Goal: Task Accomplishment & Management: Manage account settings

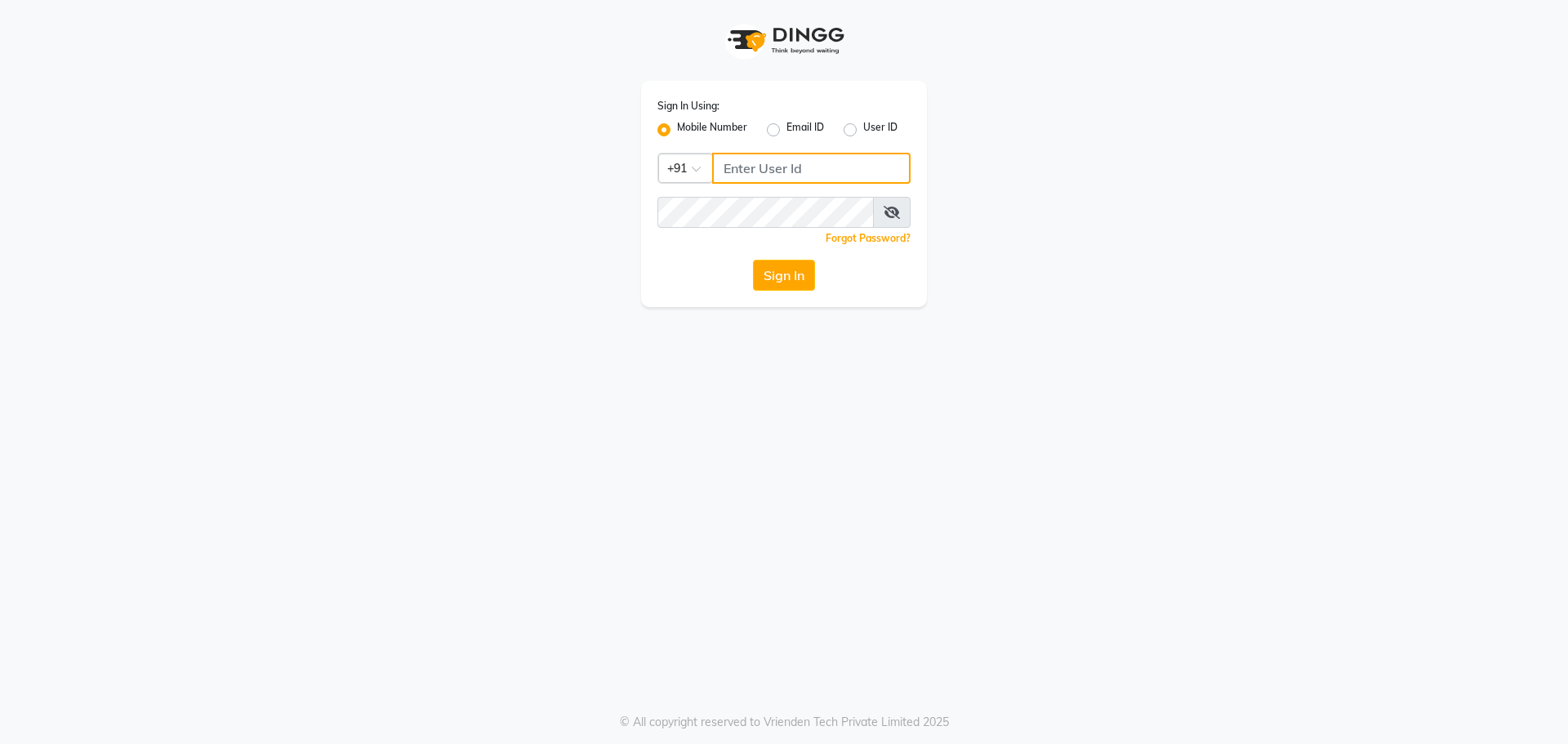
click at [737, 169] on input "Username" at bounding box center [811, 168] width 198 height 31
type input "9"
type input "8368771967"
click at [799, 282] on button "Sign In" at bounding box center [784, 275] width 62 height 31
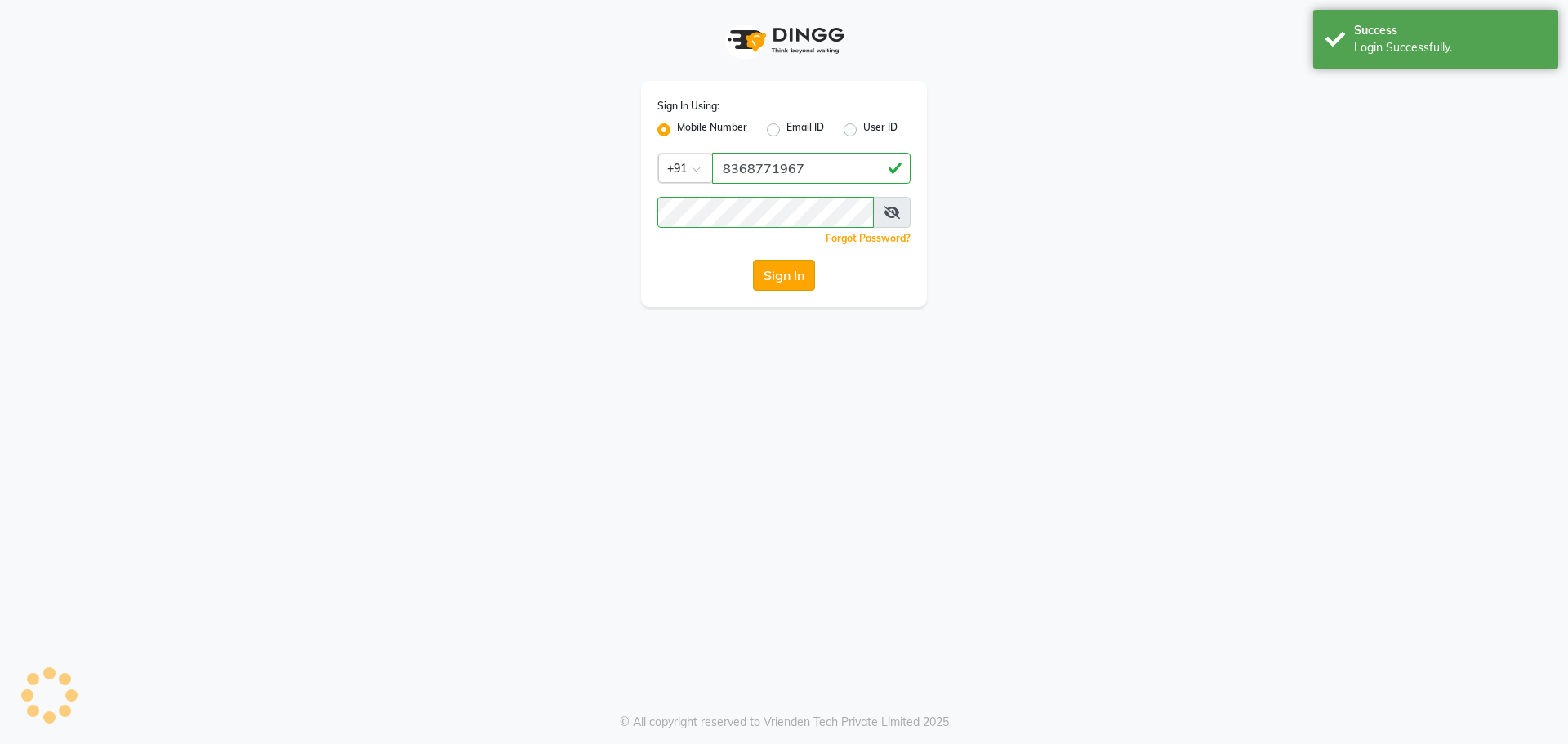
select select "service"
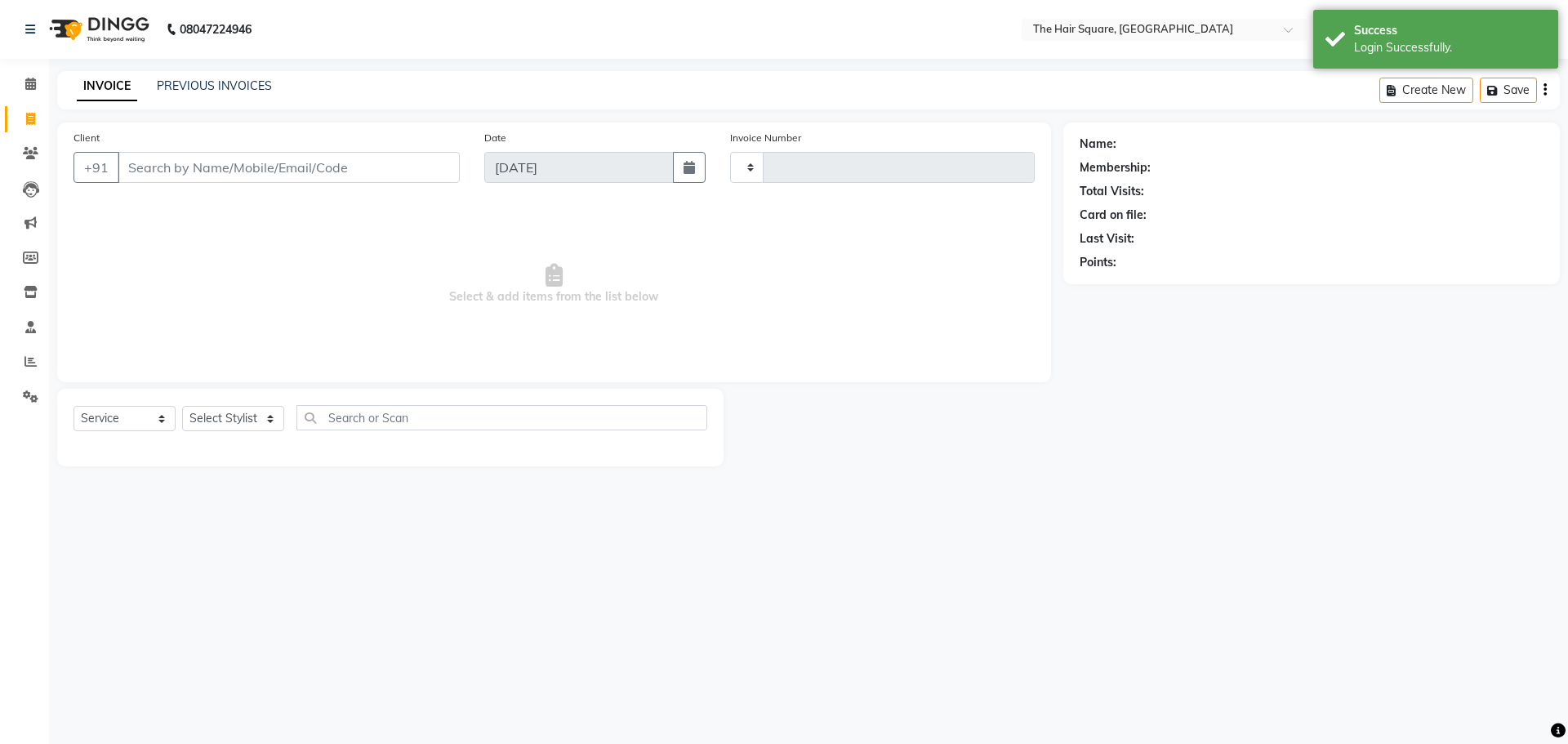
select select "en"
click at [19, 375] on li "Reports" at bounding box center [24, 362] width 49 height 35
type input "3065"
select select "5768"
click at [28, 360] on icon at bounding box center [31, 361] width 12 height 12
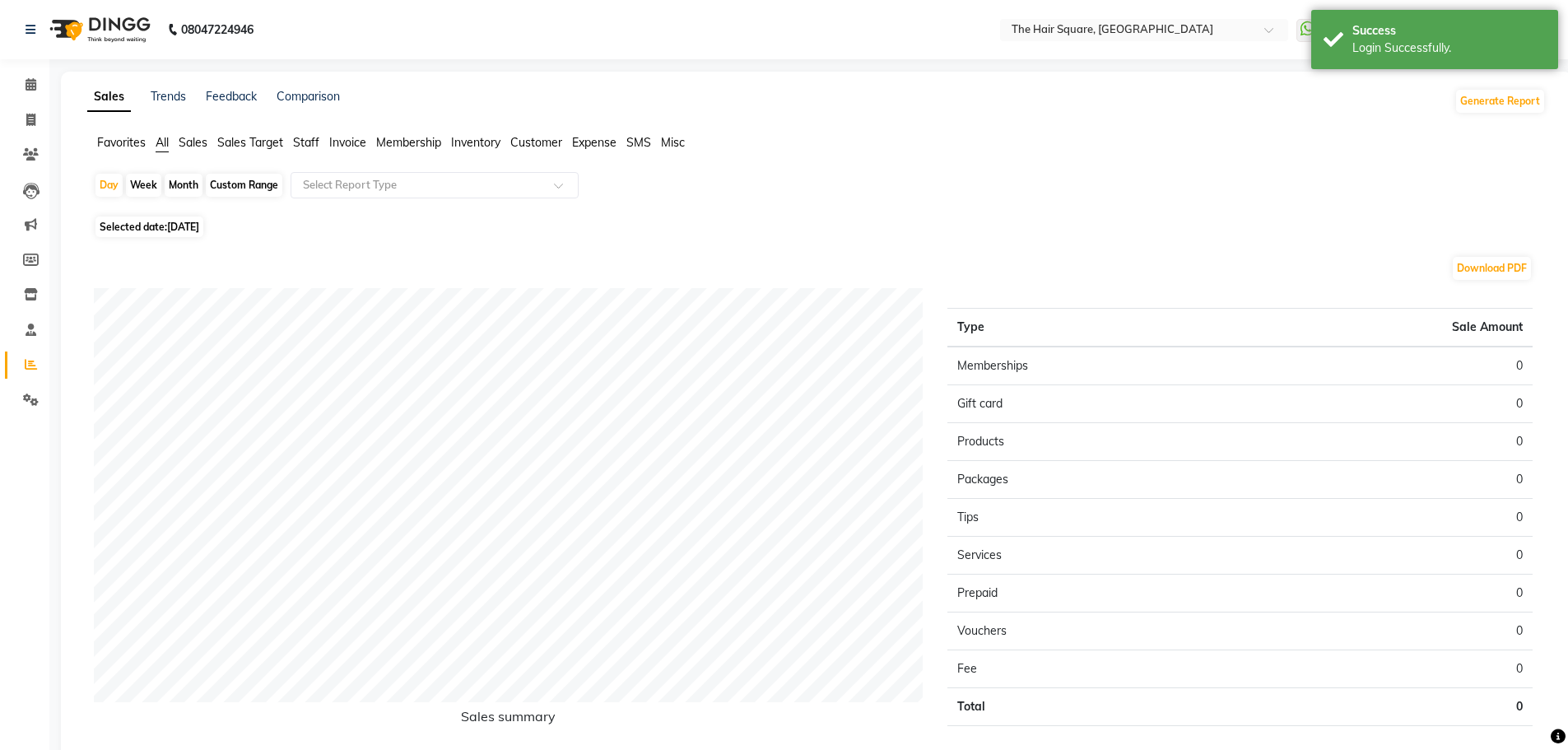
click at [303, 140] on span "Staff" at bounding box center [306, 142] width 26 height 15
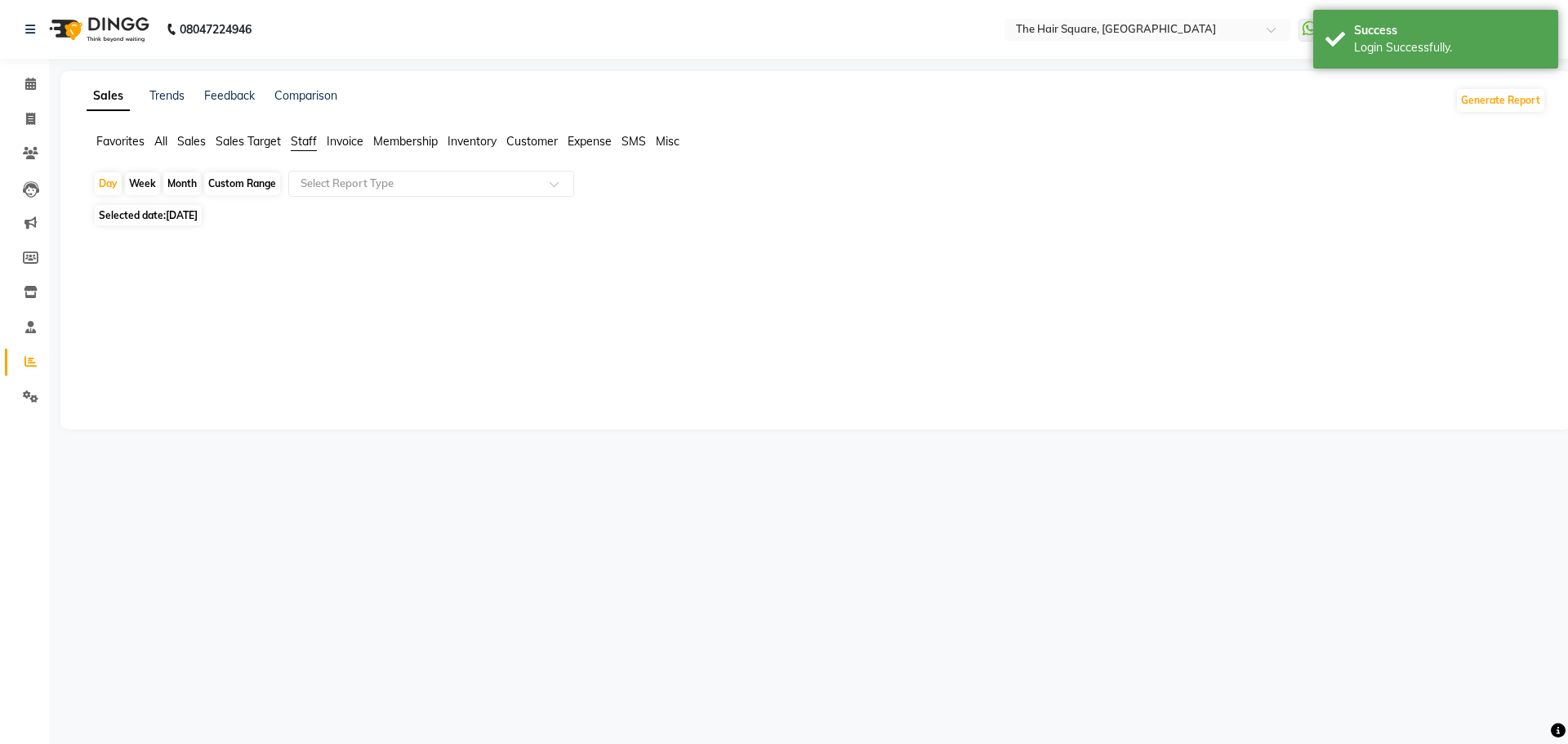
click at [198, 214] on span "[DATE]" at bounding box center [181, 215] width 32 height 12
select select "9"
select select "2025"
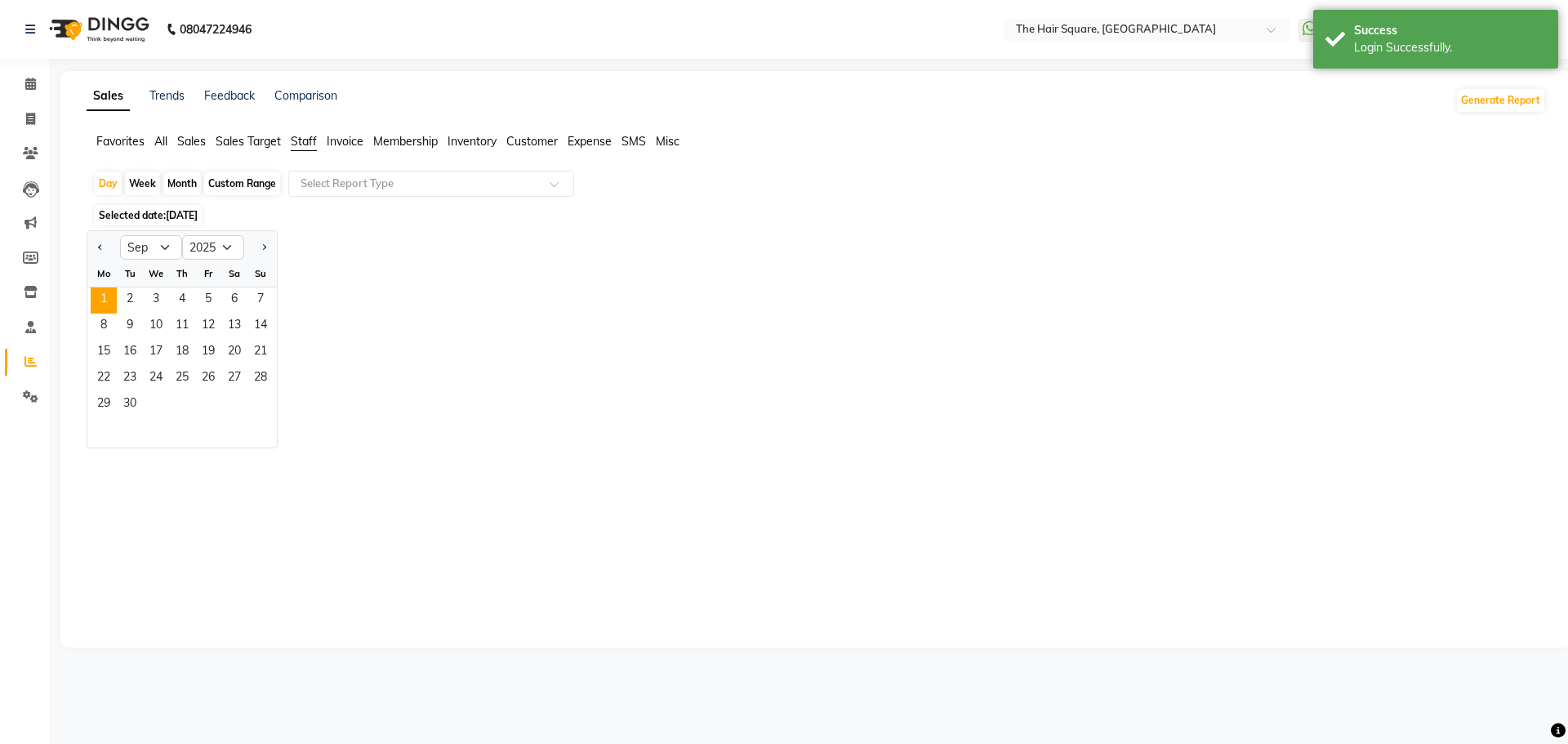
click at [92, 247] on div at bounding box center [104, 247] width 33 height 26
click at [101, 244] on span "Previous month" at bounding box center [101, 247] width 6 height 6
select select "8"
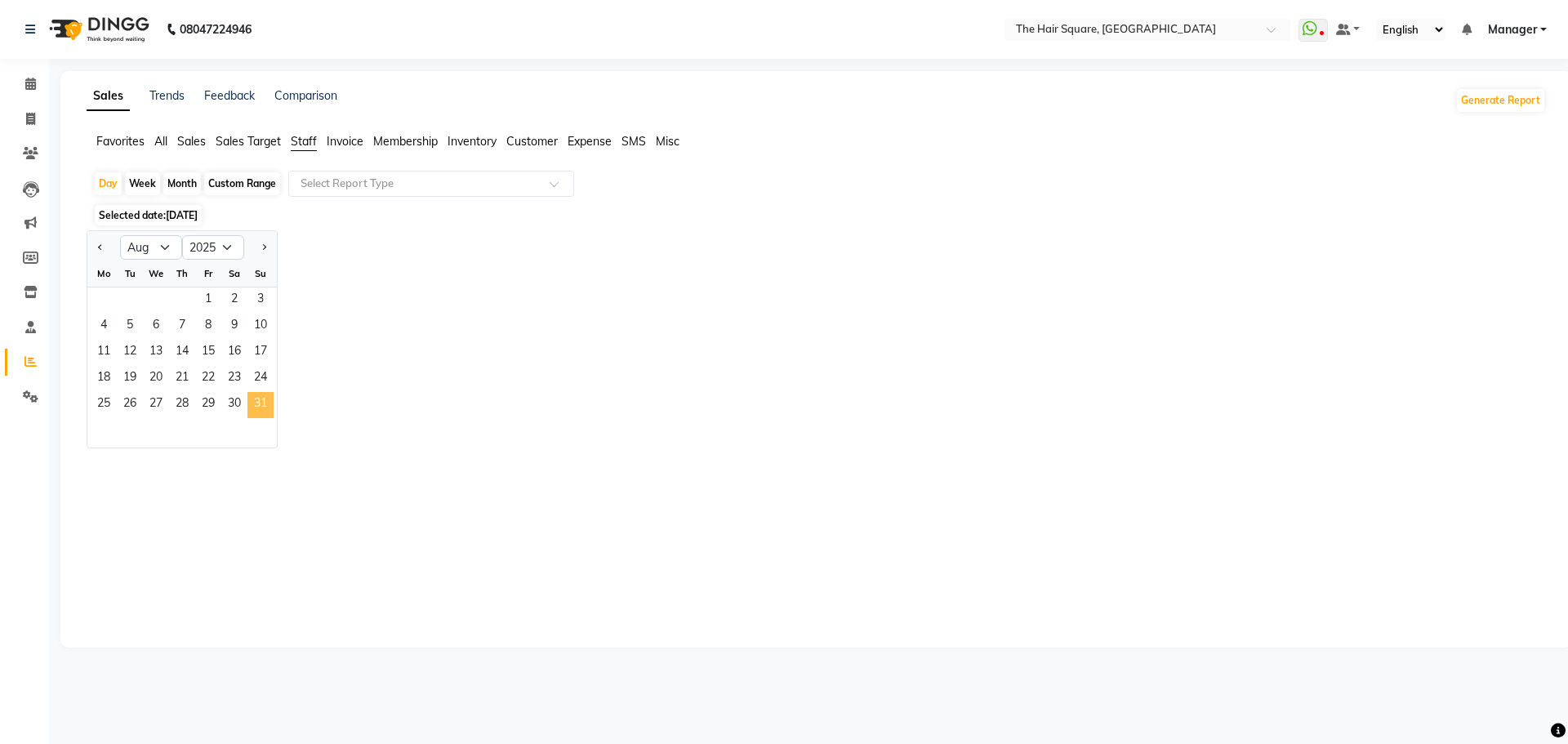
click at [253, 394] on span "31" at bounding box center [260, 405] width 26 height 26
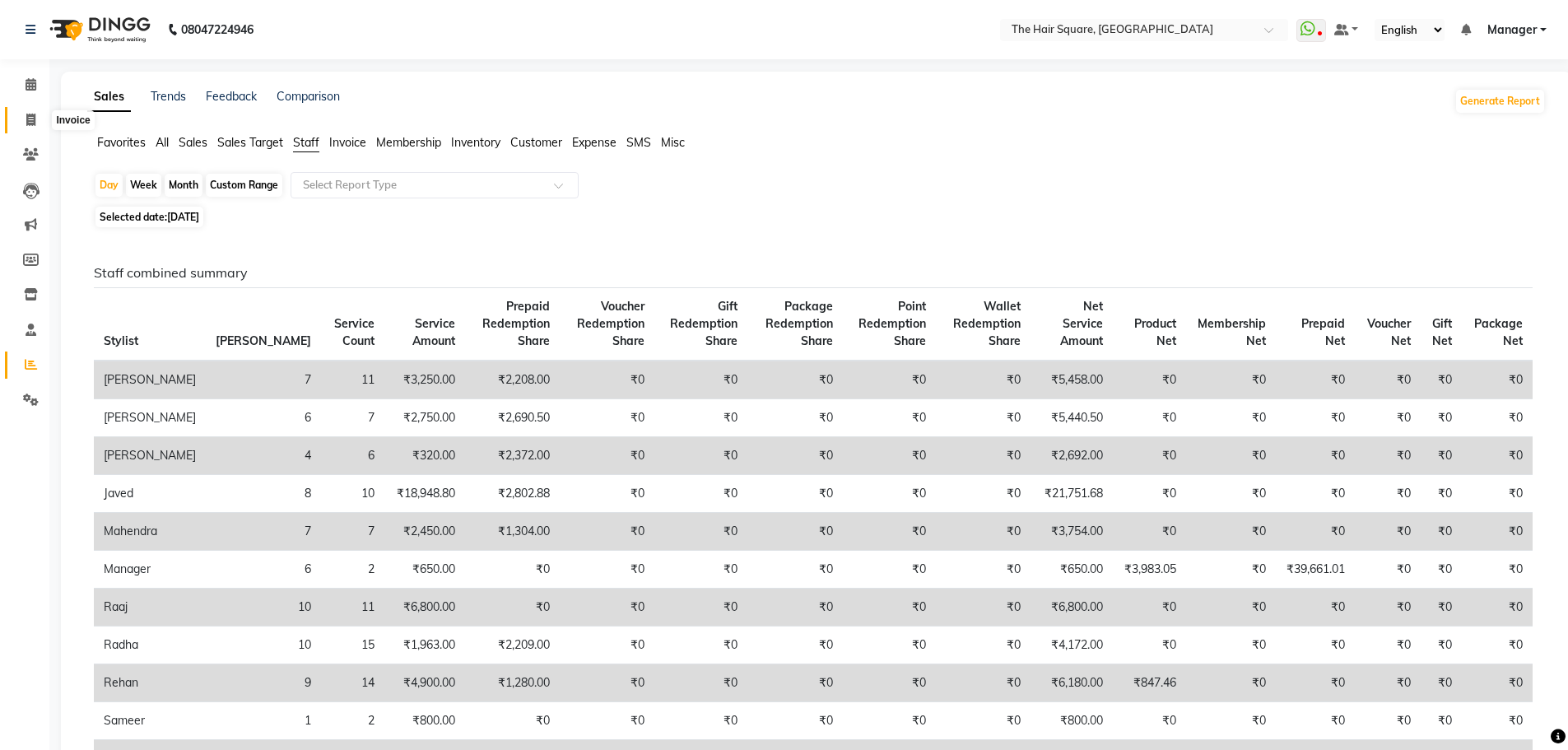
drag, startPoint x: 33, startPoint y: 120, endPoint x: 68, endPoint y: 133, distance: 37.3
click at [33, 120] on icon at bounding box center [30, 120] width 9 height 12
select select "service"
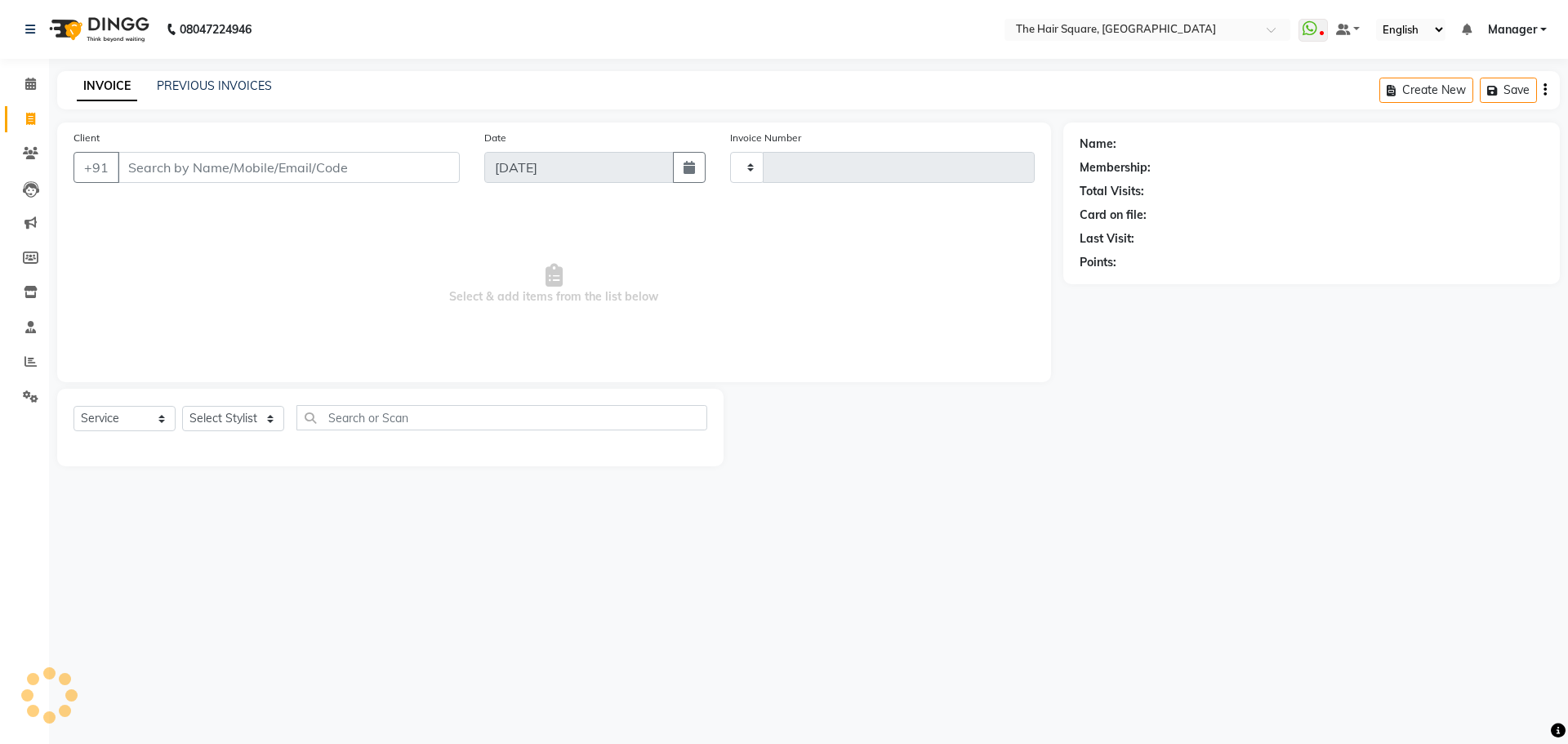
type input "3065"
select select "5768"
click at [19, 131] on link "Invoice" at bounding box center [25, 119] width 40 height 27
select select "service"
type input "3065"
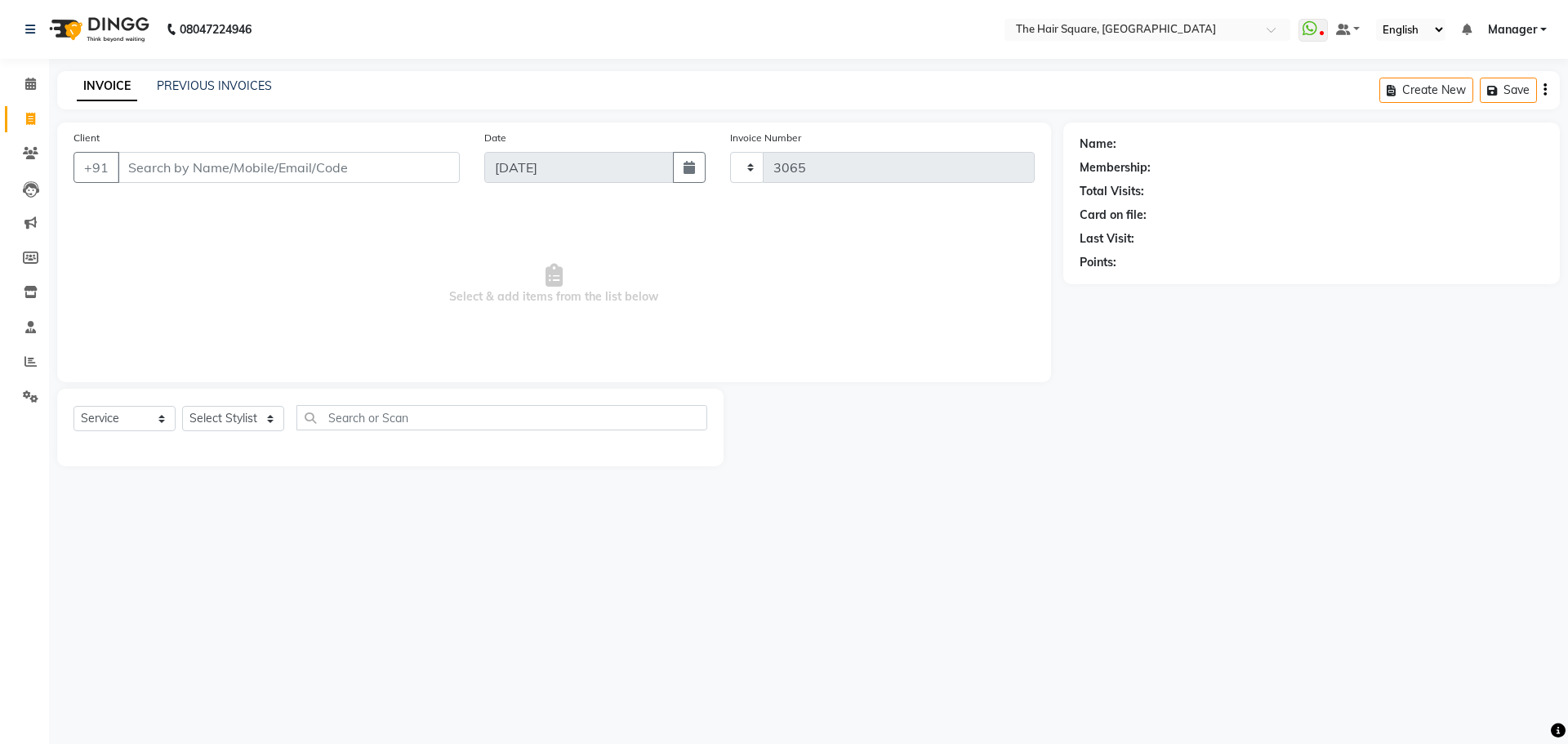
select select "5768"
click at [186, 157] on input "Client" at bounding box center [289, 168] width 342 height 31
click at [230, 157] on input "Client" at bounding box center [289, 168] width 342 height 31
click at [229, 161] on input "Client" at bounding box center [289, 168] width 342 height 31
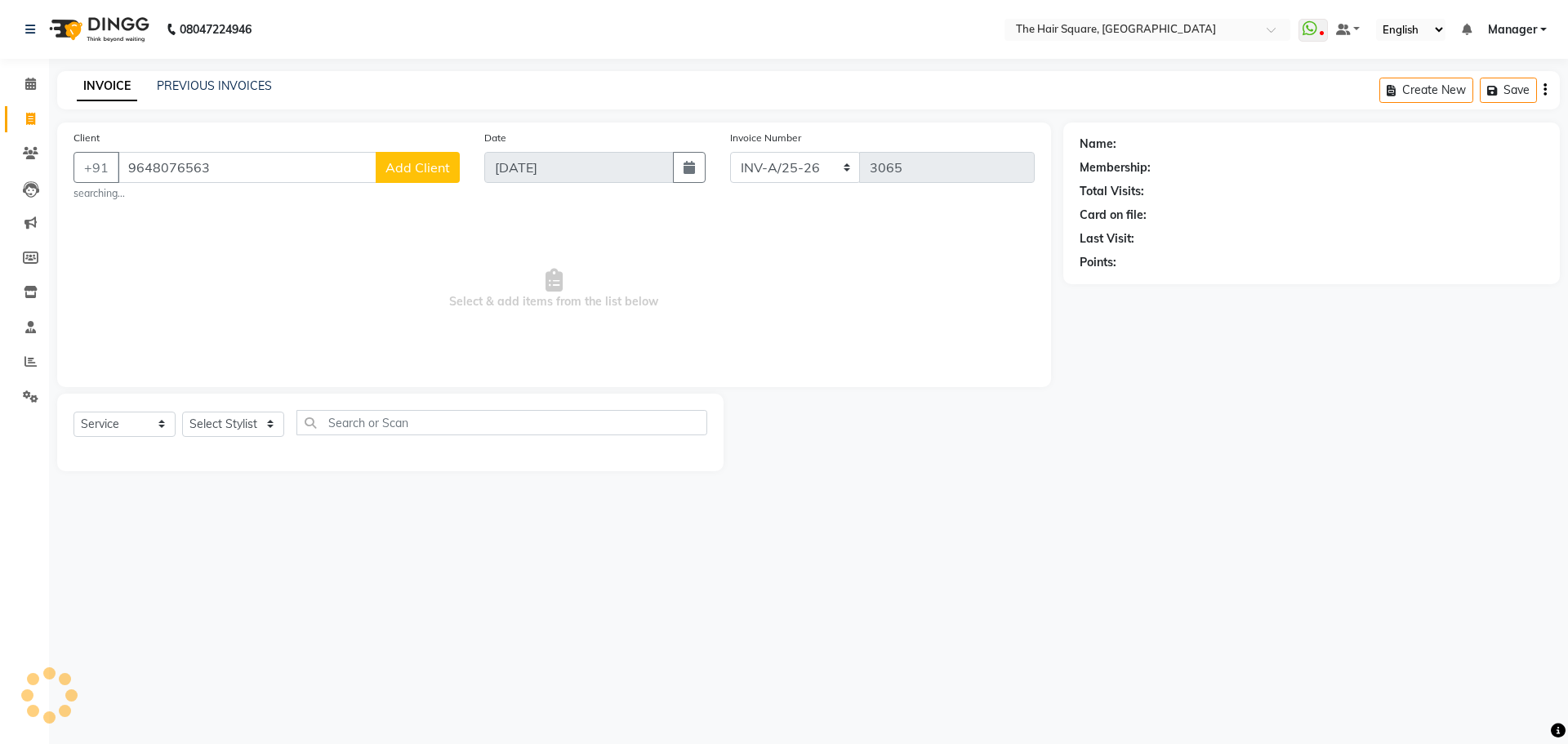
type input "9648076563"
click at [423, 158] on button "Add Client" at bounding box center [418, 168] width 84 height 31
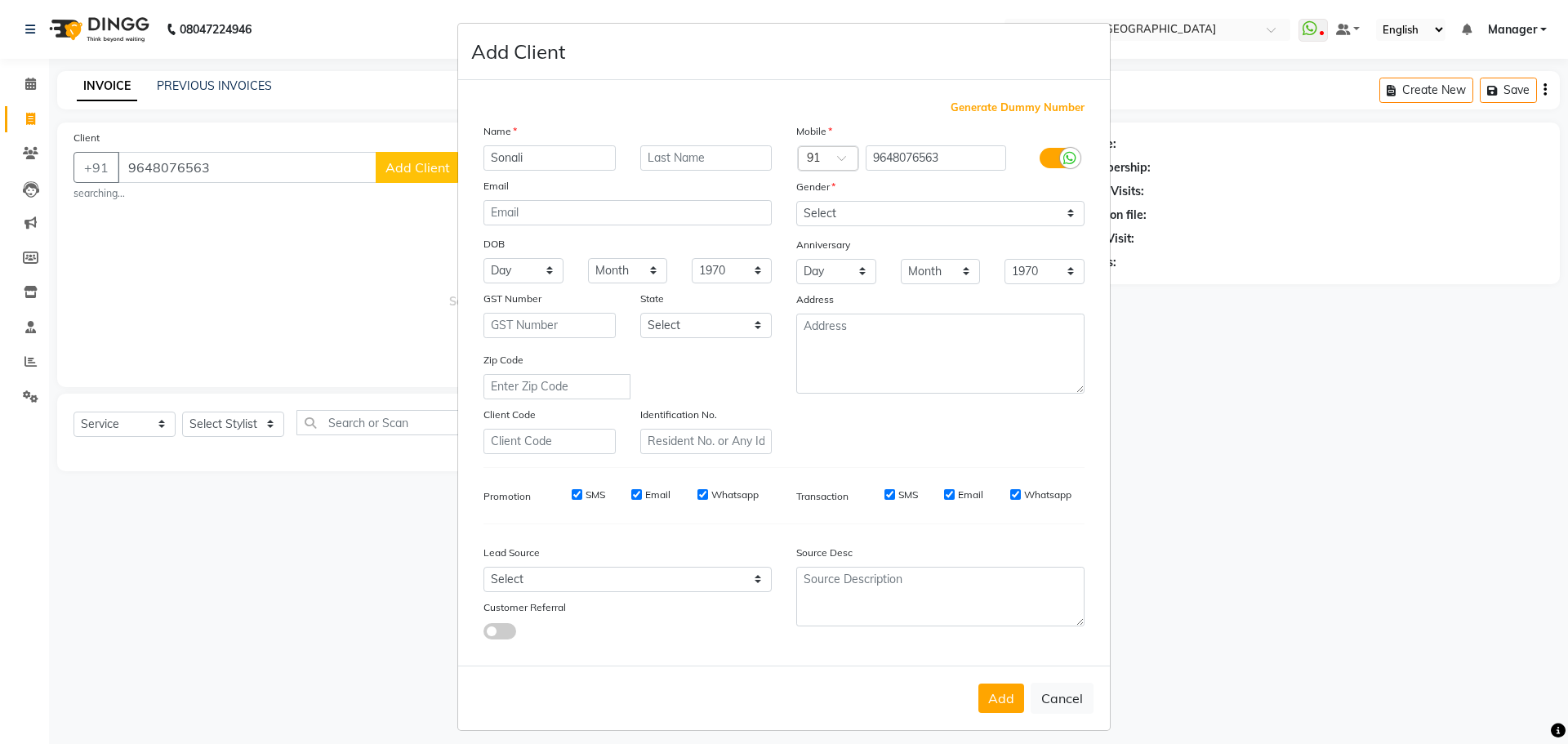
type input "Sonali"
click at [807, 222] on select "Select Male Female Other Prefer Not To Say" at bounding box center [940, 213] width 288 height 25
select select "female"
click at [796, 201] on select "Select Male Female Other Prefer Not To Say" at bounding box center [940, 213] width 288 height 25
click at [1000, 709] on button "Add" at bounding box center [1000, 698] width 46 height 29
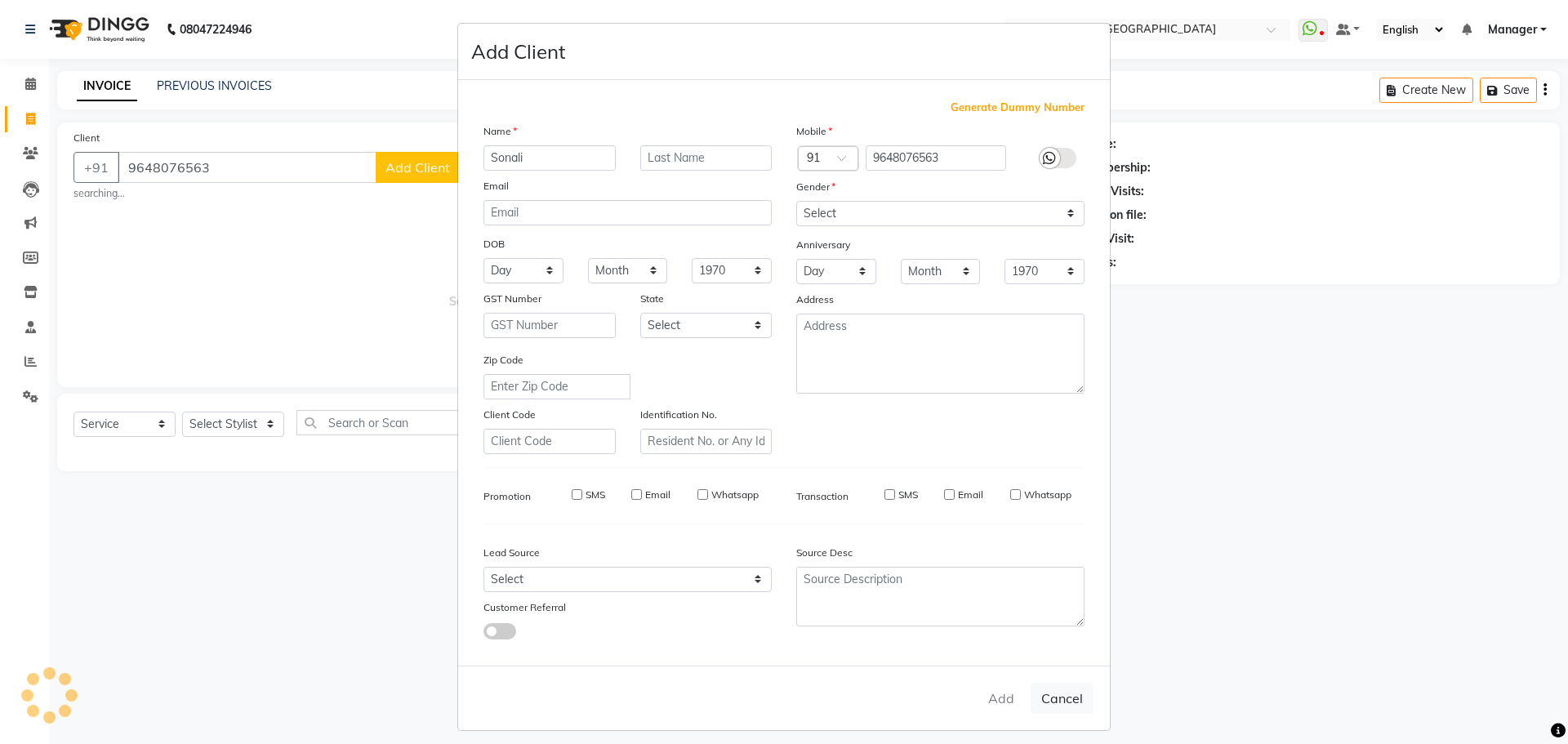
type input "96******63"
select select
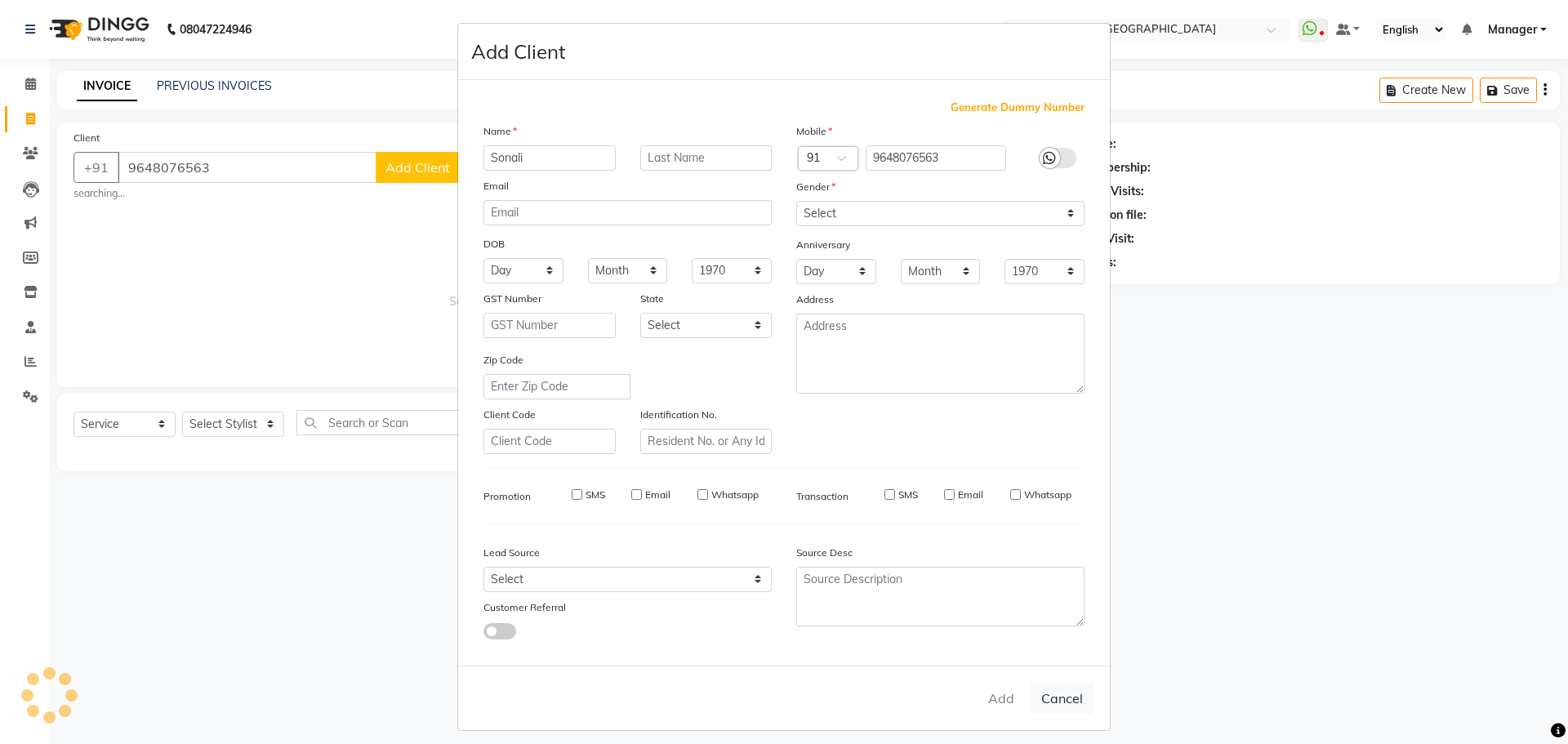
select select
checkbox input "false"
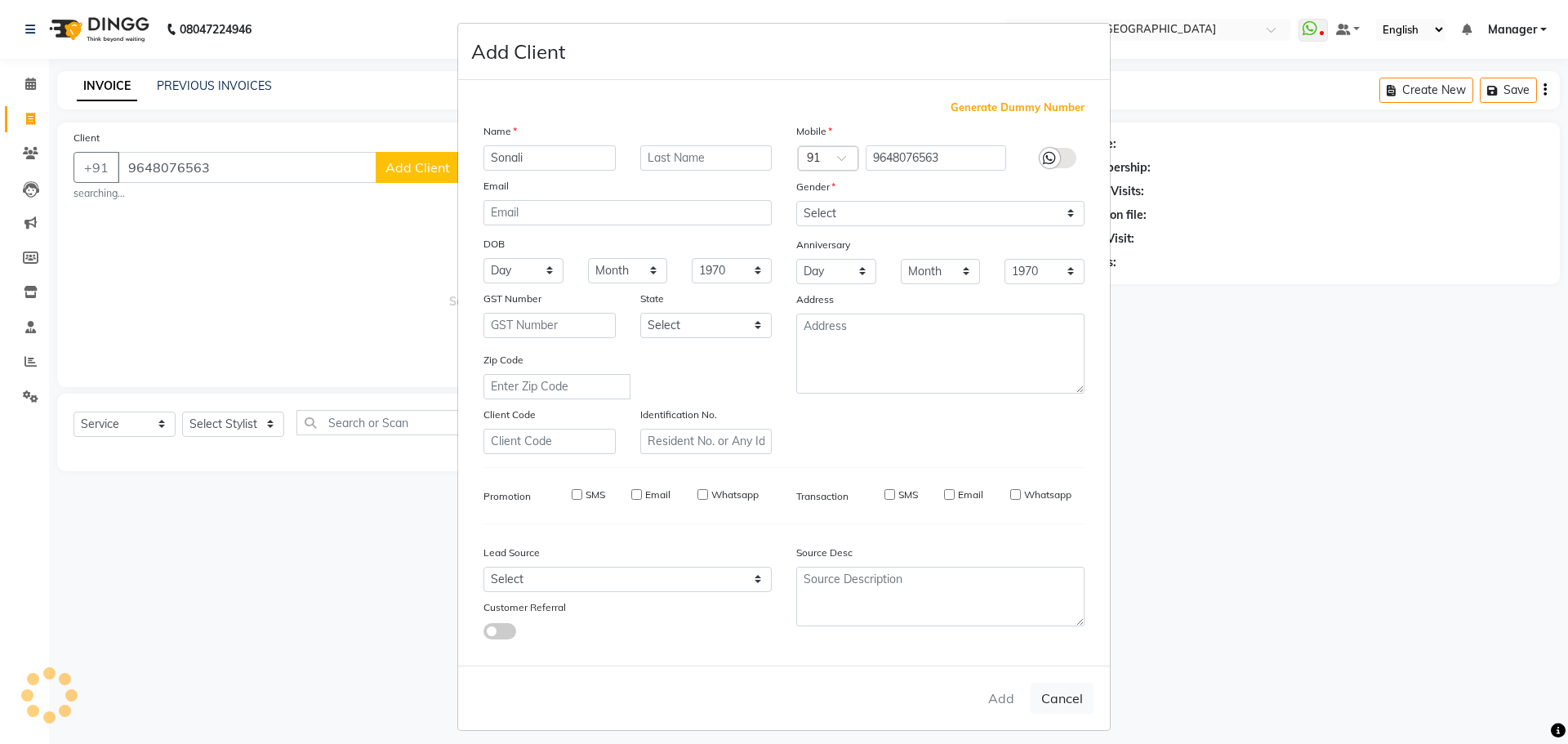
checkbox input "false"
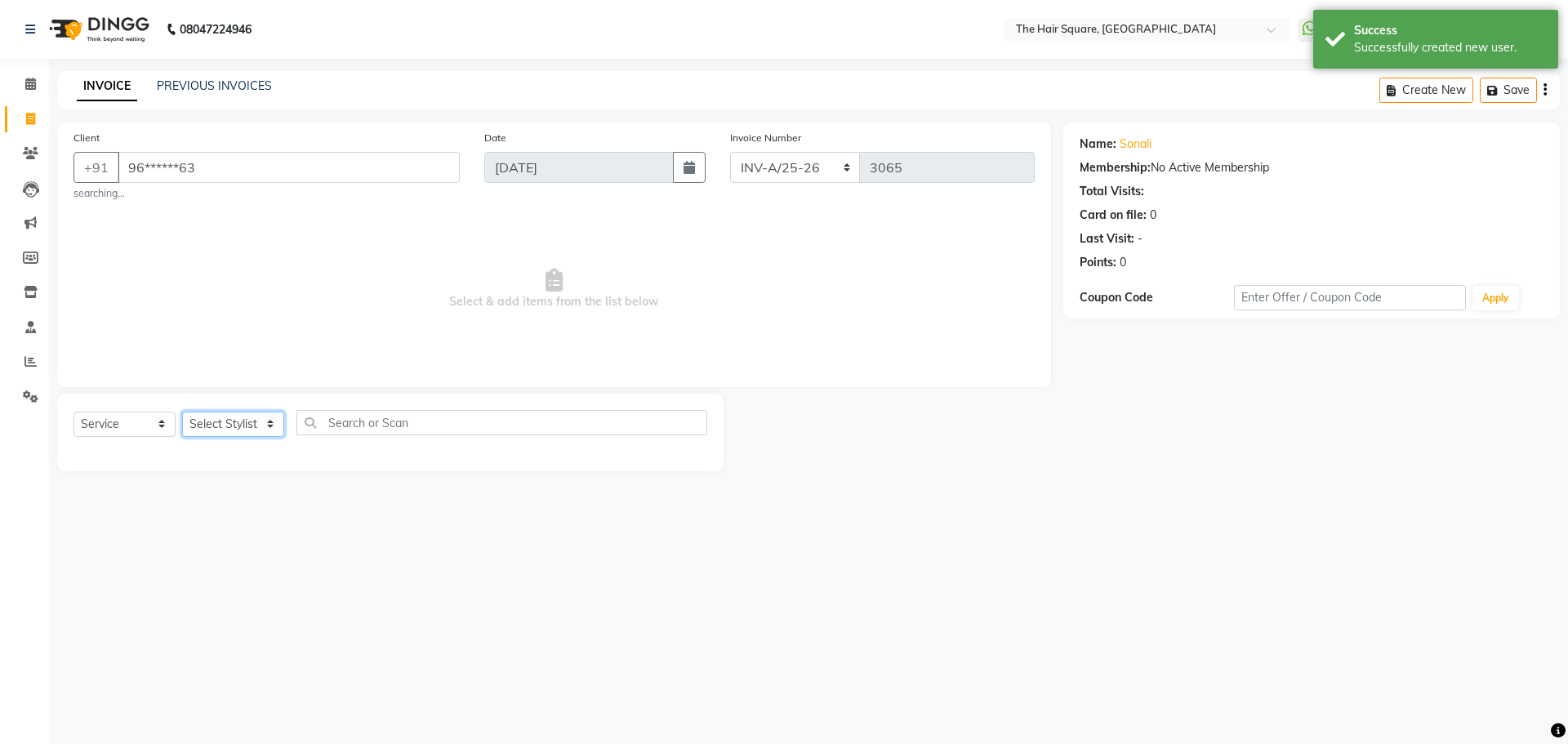
click at [237, 412] on select "Select Stylist Amit Aradhana Bittu Dev Imran Inder Javed Kim Mahendra Manager M…" at bounding box center [233, 424] width 102 height 25
select select "39378"
click at [182, 412] on select "Select Stylist Amit Aradhana Bittu Dev Imran Inder Javed Kim Mahendra Manager M…" at bounding box center [233, 424] width 102 height 25
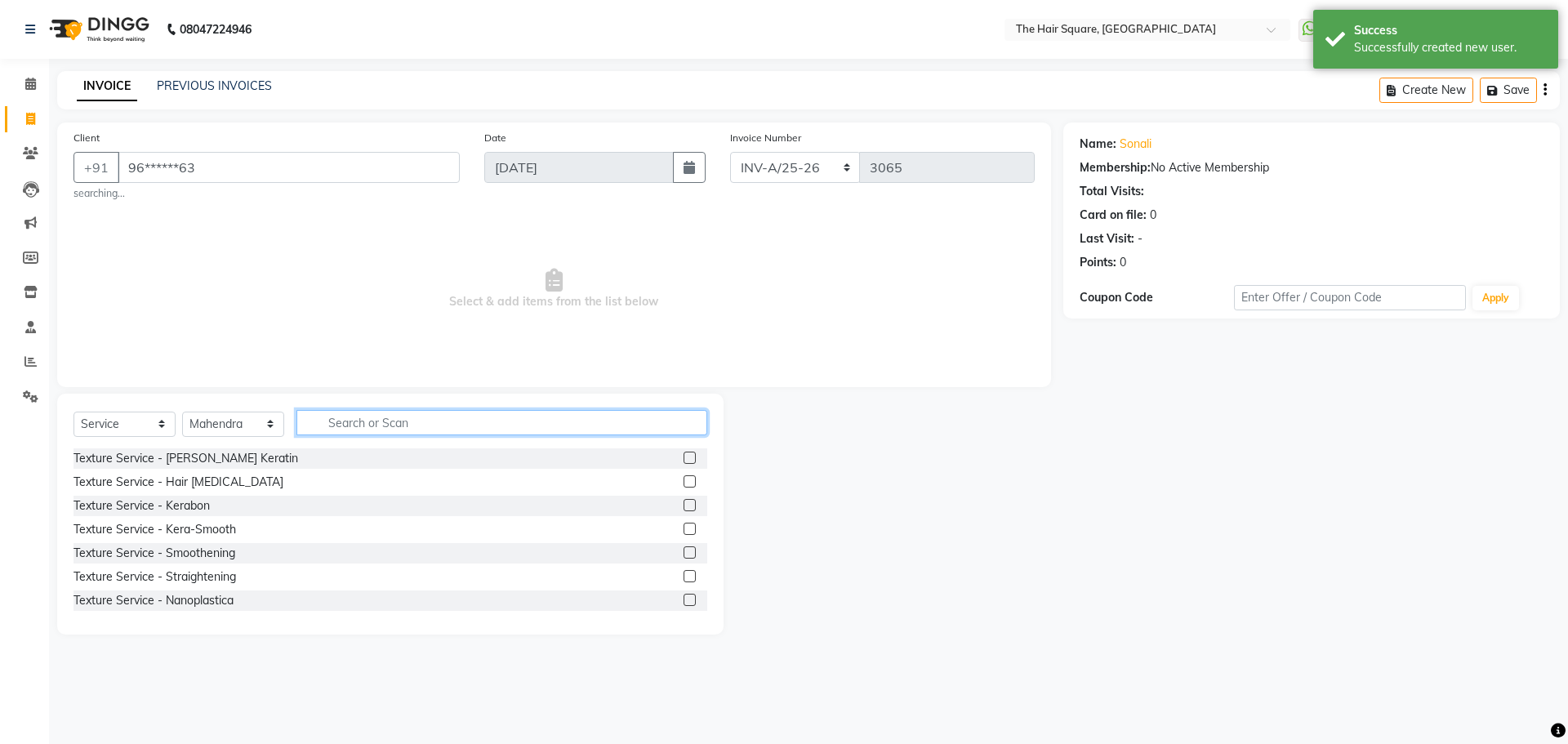
click at [380, 433] on input "text" at bounding box center [502, 422] width 411 height 25
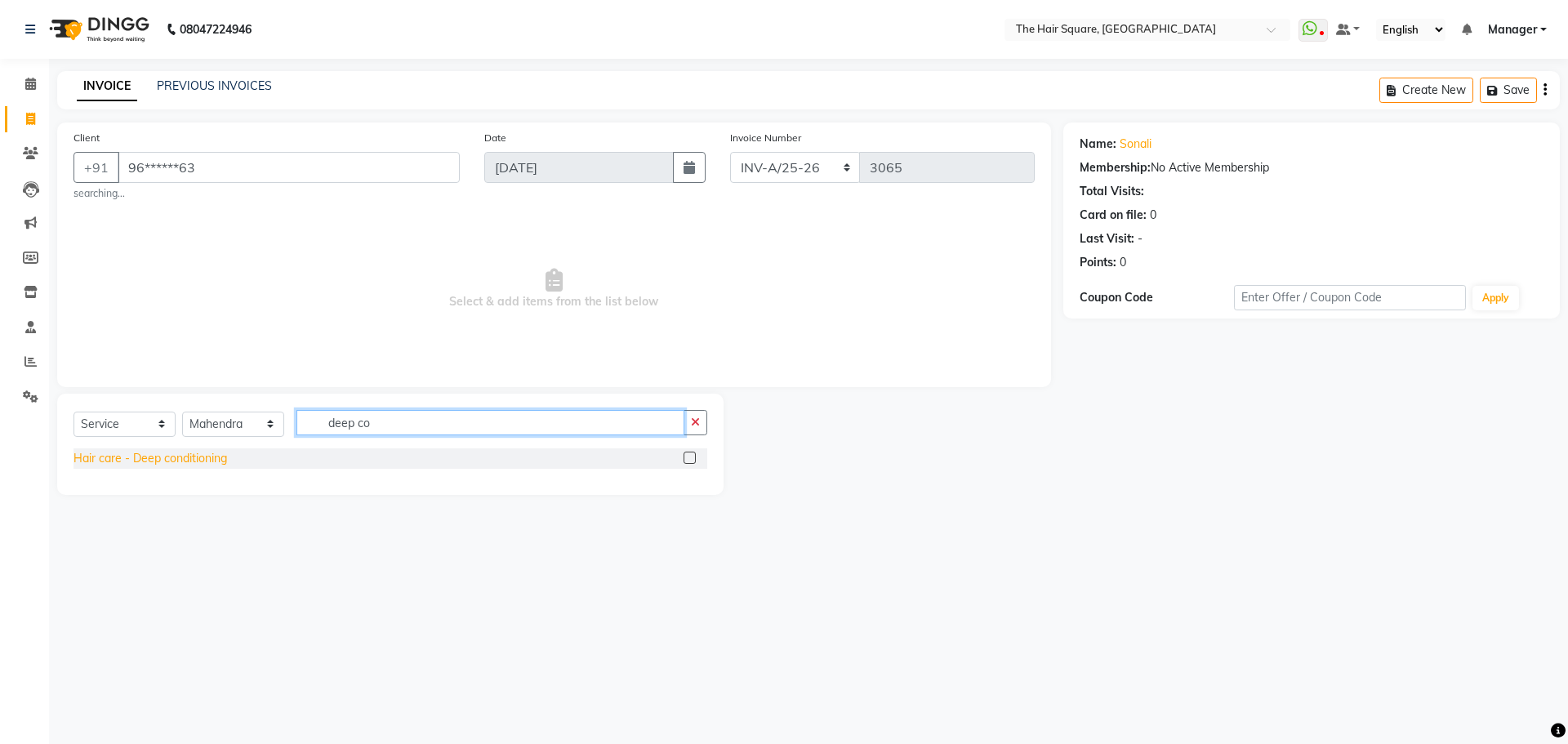
type input "deep co"
click at [150, 464] on div "Hair care - Deep conditioning" at bounding box center [150, 459] width 154 height 17
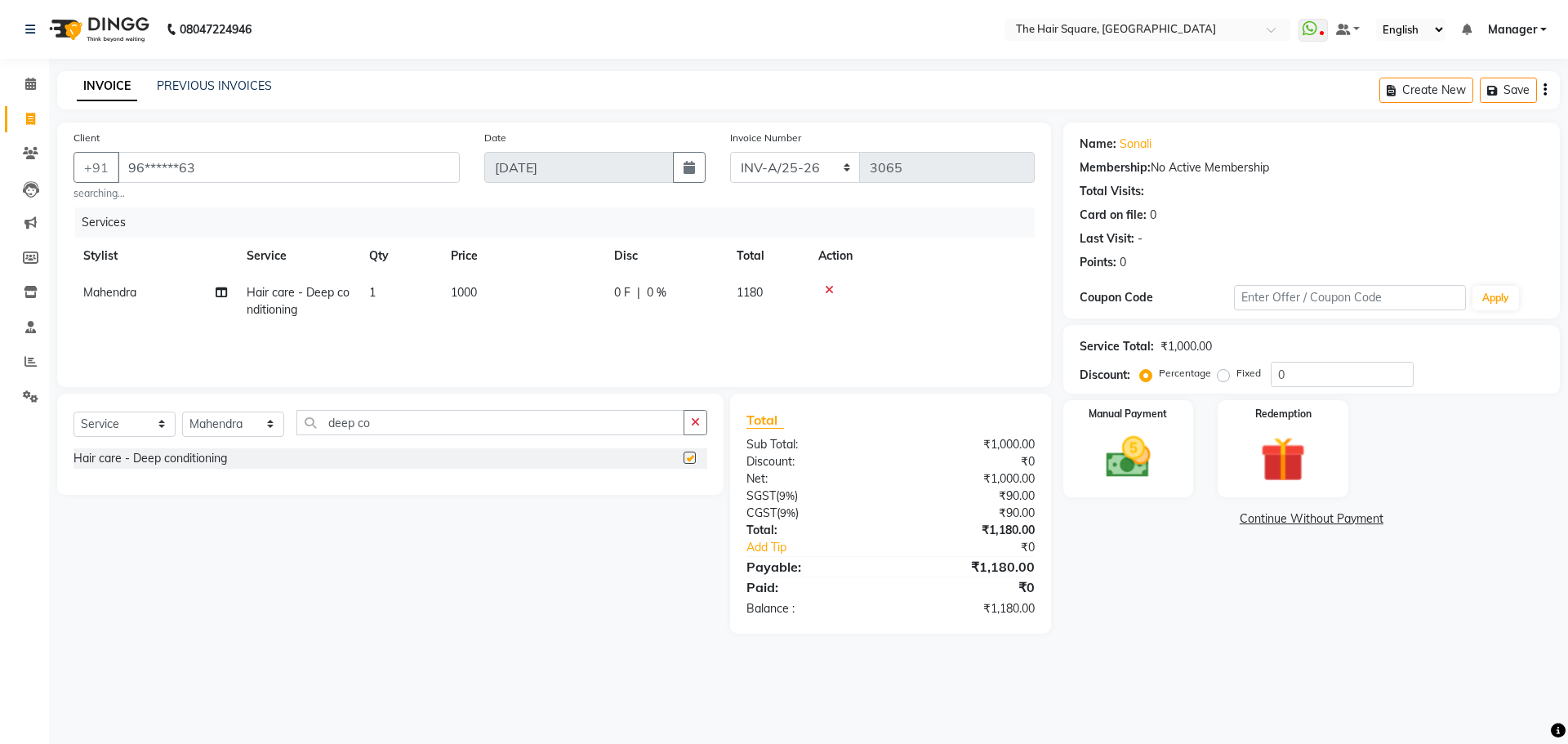
checkbox input "false"
click at [512, 284] on td "1000" at bounding box center [522, 301] width 163 height 54
select select "39378"
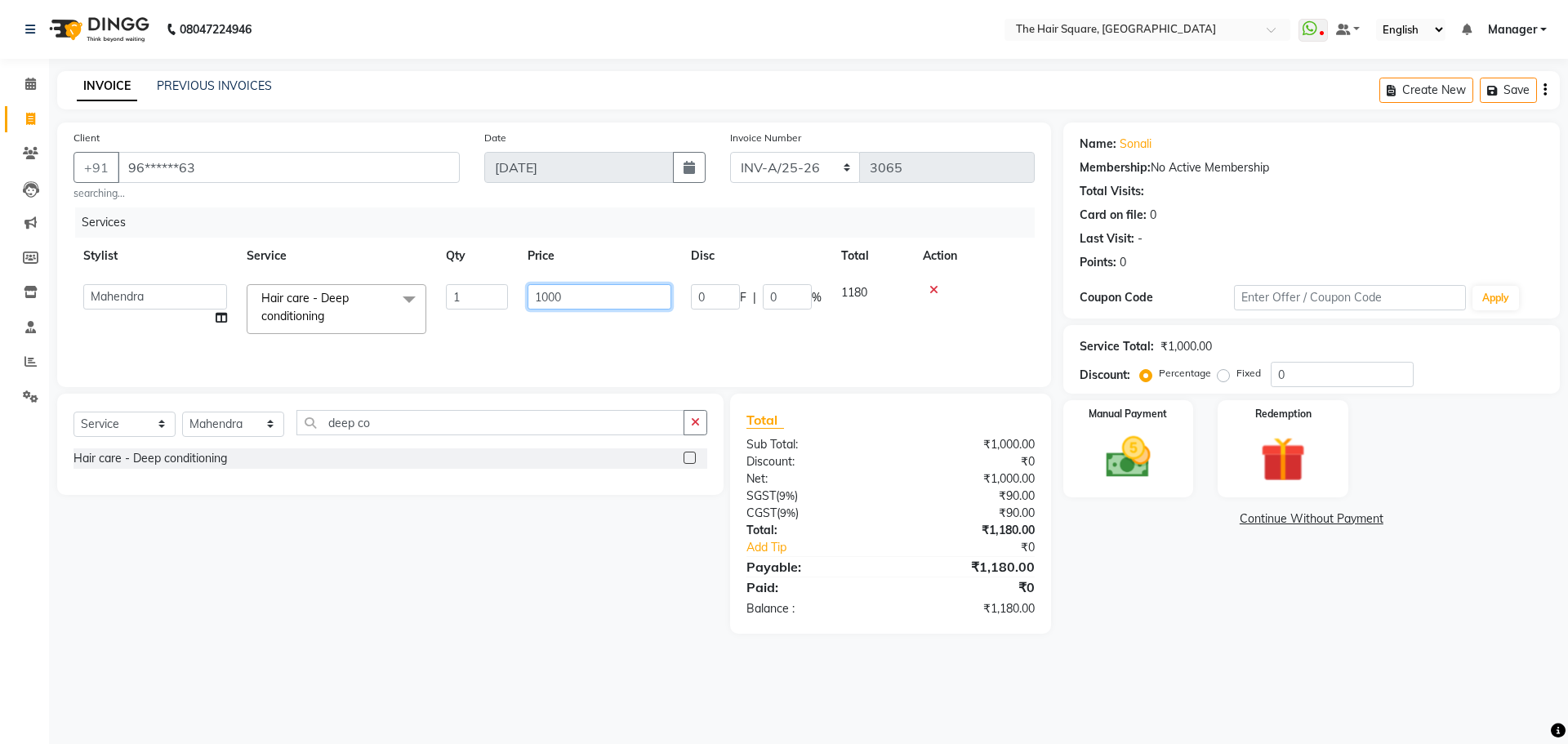
drag, startPoint x: 591, startPoint y: 294, endPoint x: 466, endPoint y: 293, distance: 125.0
click at [475, 294] on tr "Amit Aradhana Bittu Dev Imran Inder Javed Kim Mahendra Manager Mukesh Raaj Radh…" at bounding box center [554, 308] width 961 height 70
type input "1500"
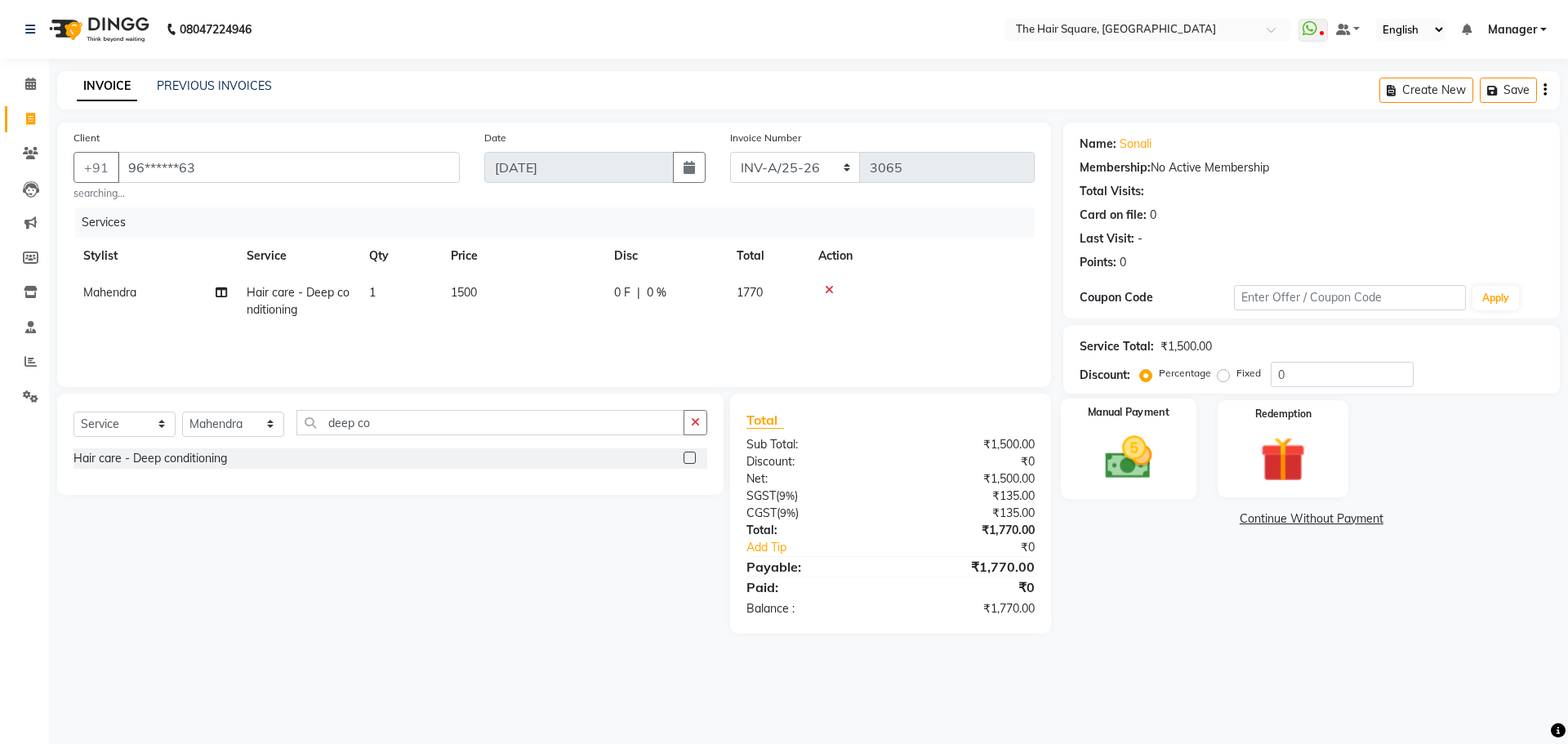
click at [1158, 454] on img at bounding box center [1128, 457] width 76 height 54
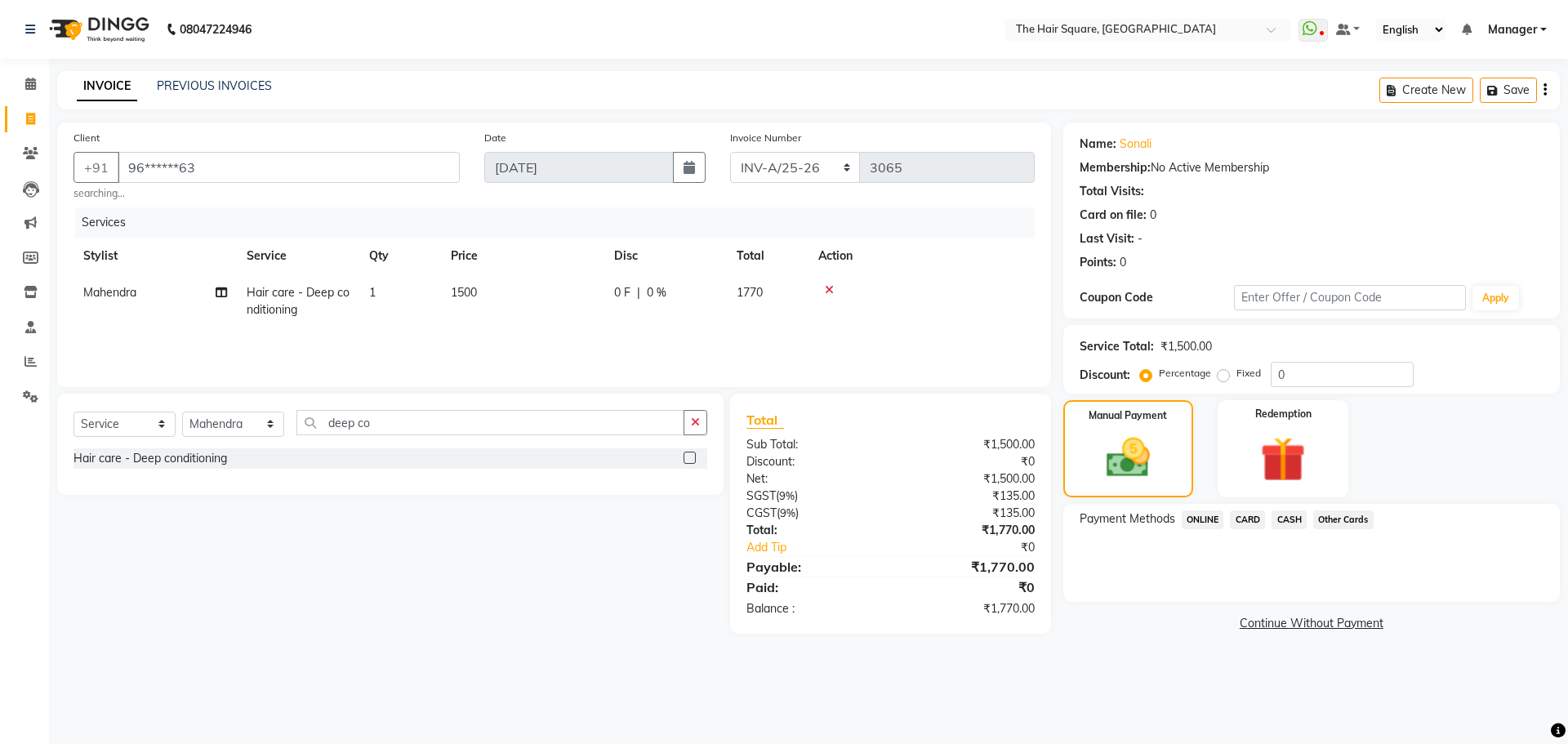
click at [1203, 518] on span "ONLINE" at bounding box center [1202, 520] width 42 height 19
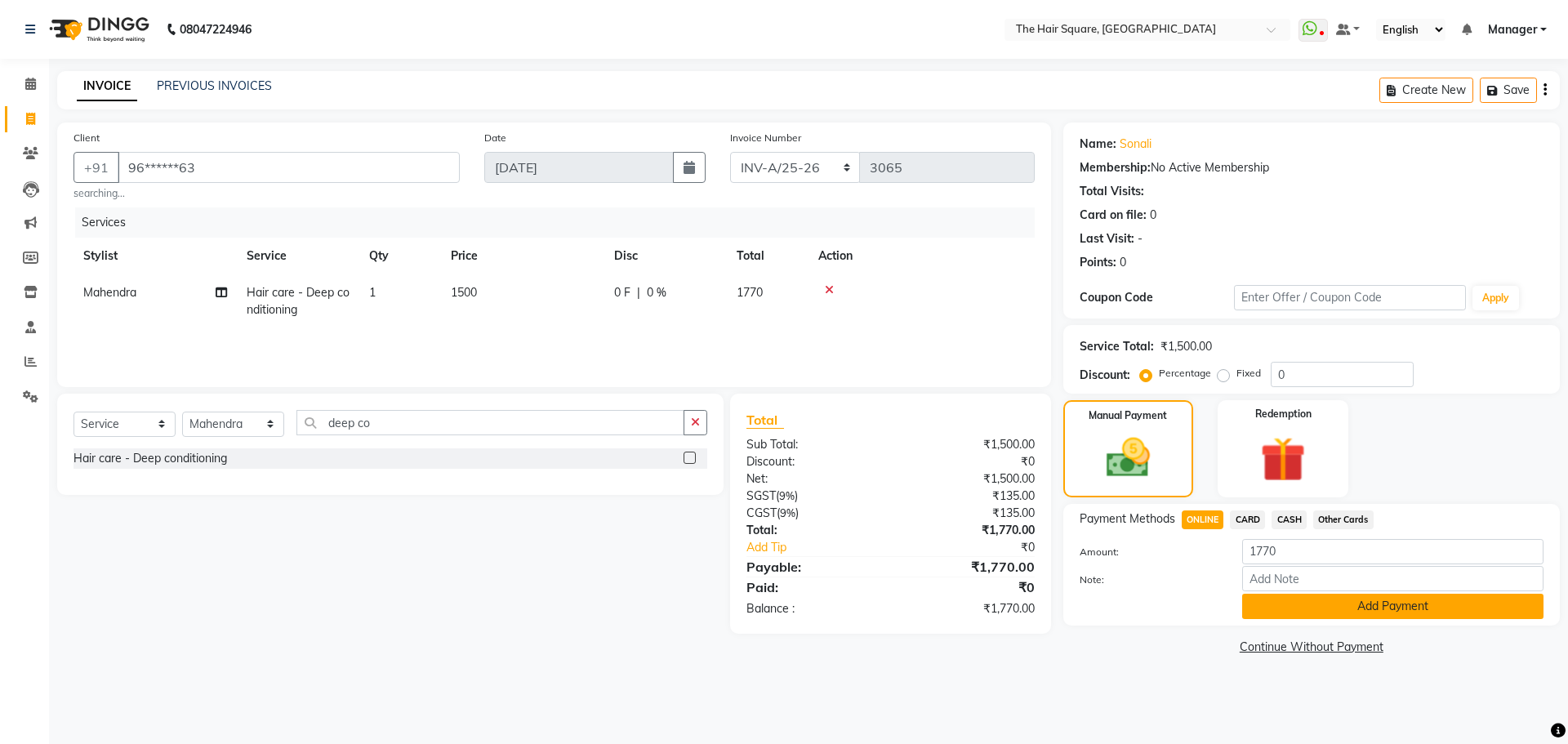
click at [1392, 601] on button "Add Payment" at bounding box center [1392, 606] width 302 height 25
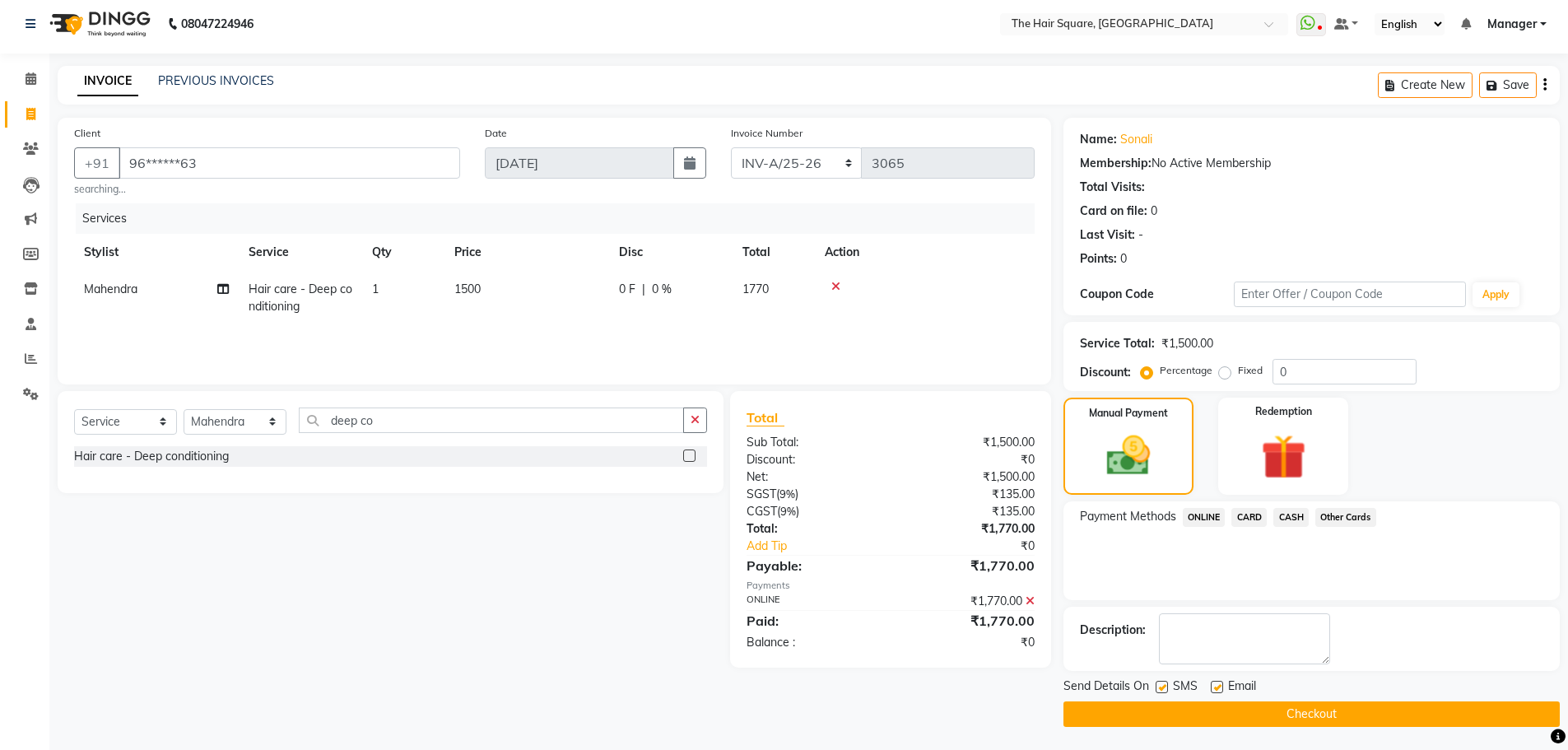
scroll to position [8, 0]
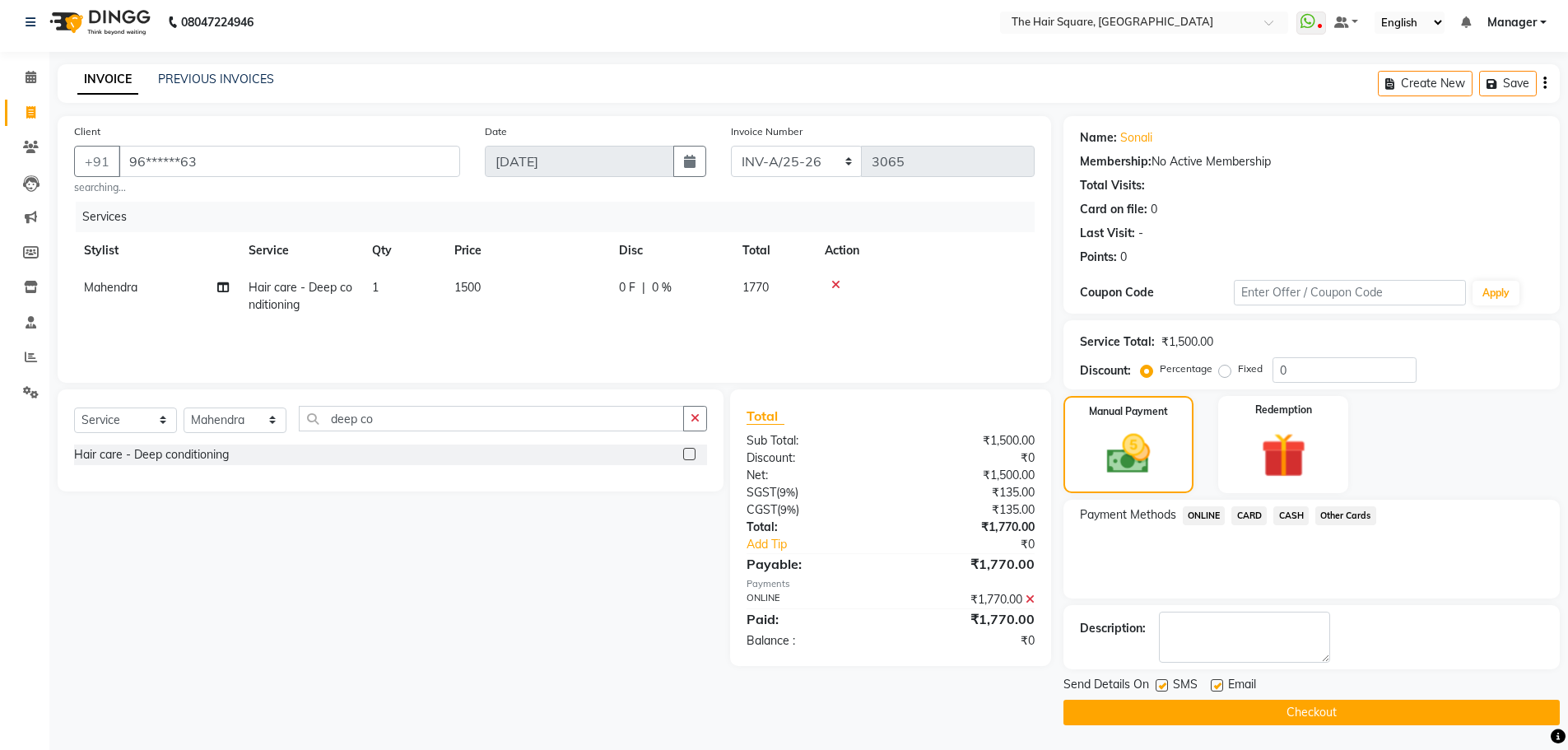
click at [1131, 706] on button "Checkout" at bounding box center [1312, 712] width 496 height 25
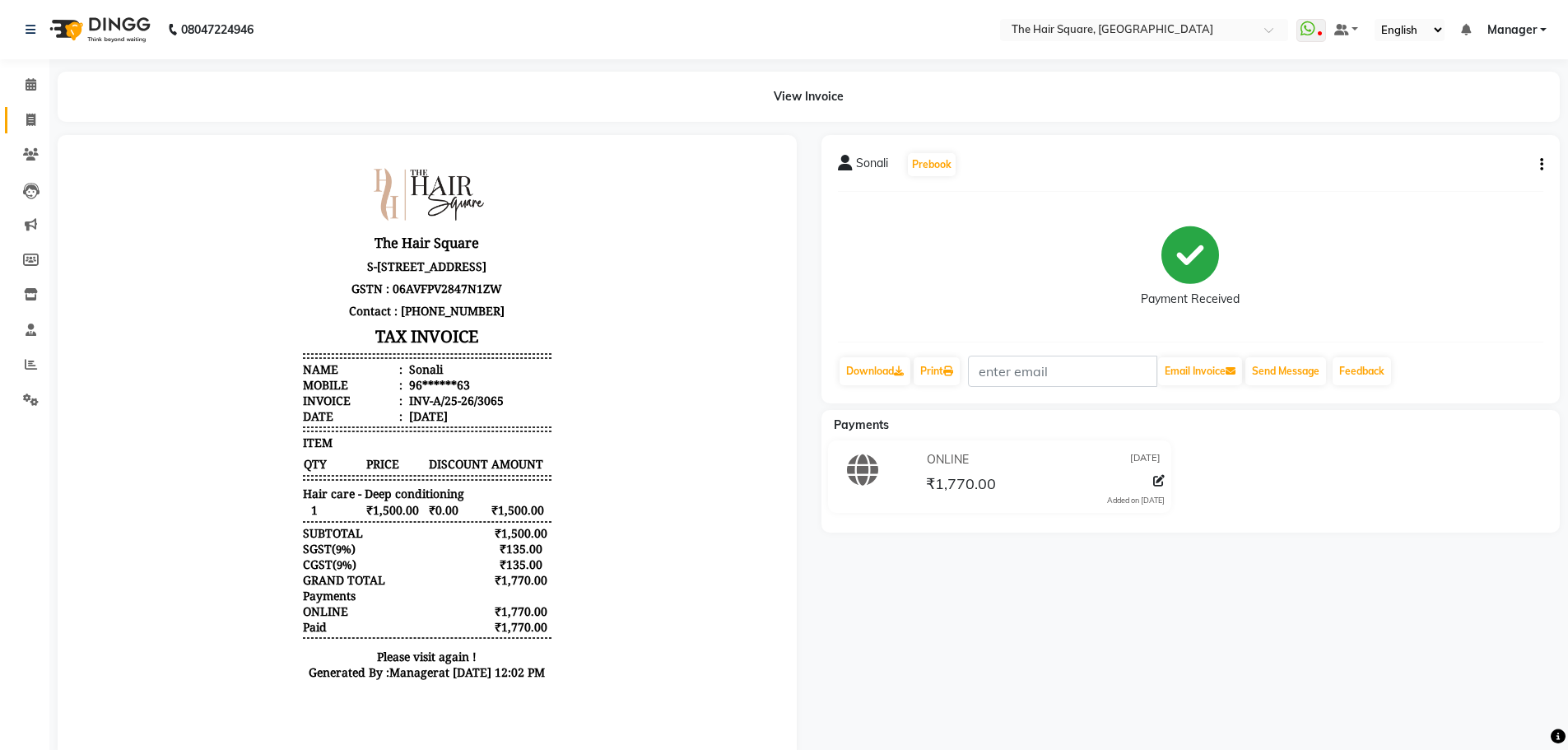
click at [20, 111] on span at bounding box center [30, 120] width 29 height 19
select select "service"
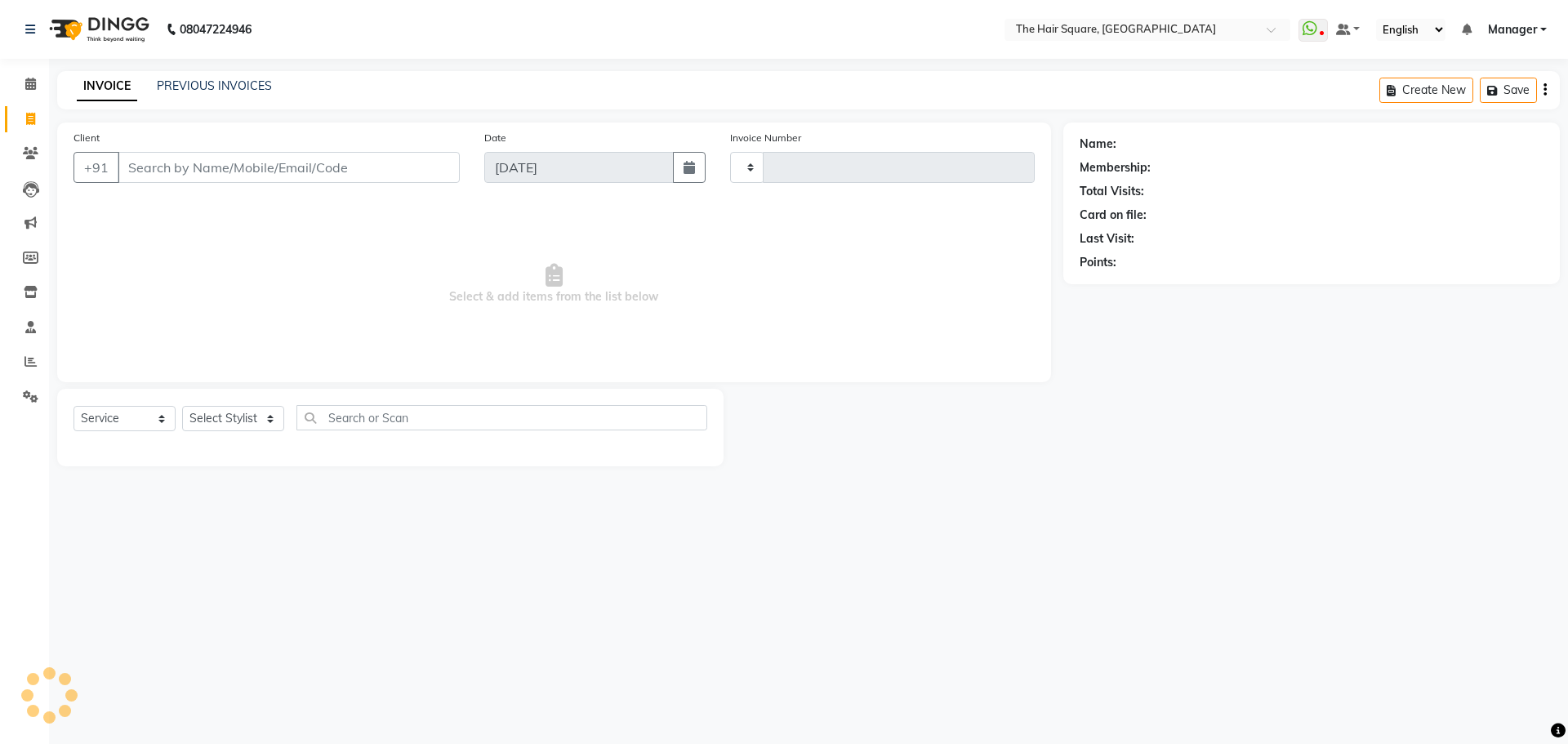
type input "3066"
select select "5768"
click at [341, 170] on input "Client" at bounding box center [289, 168] width 342 height 31
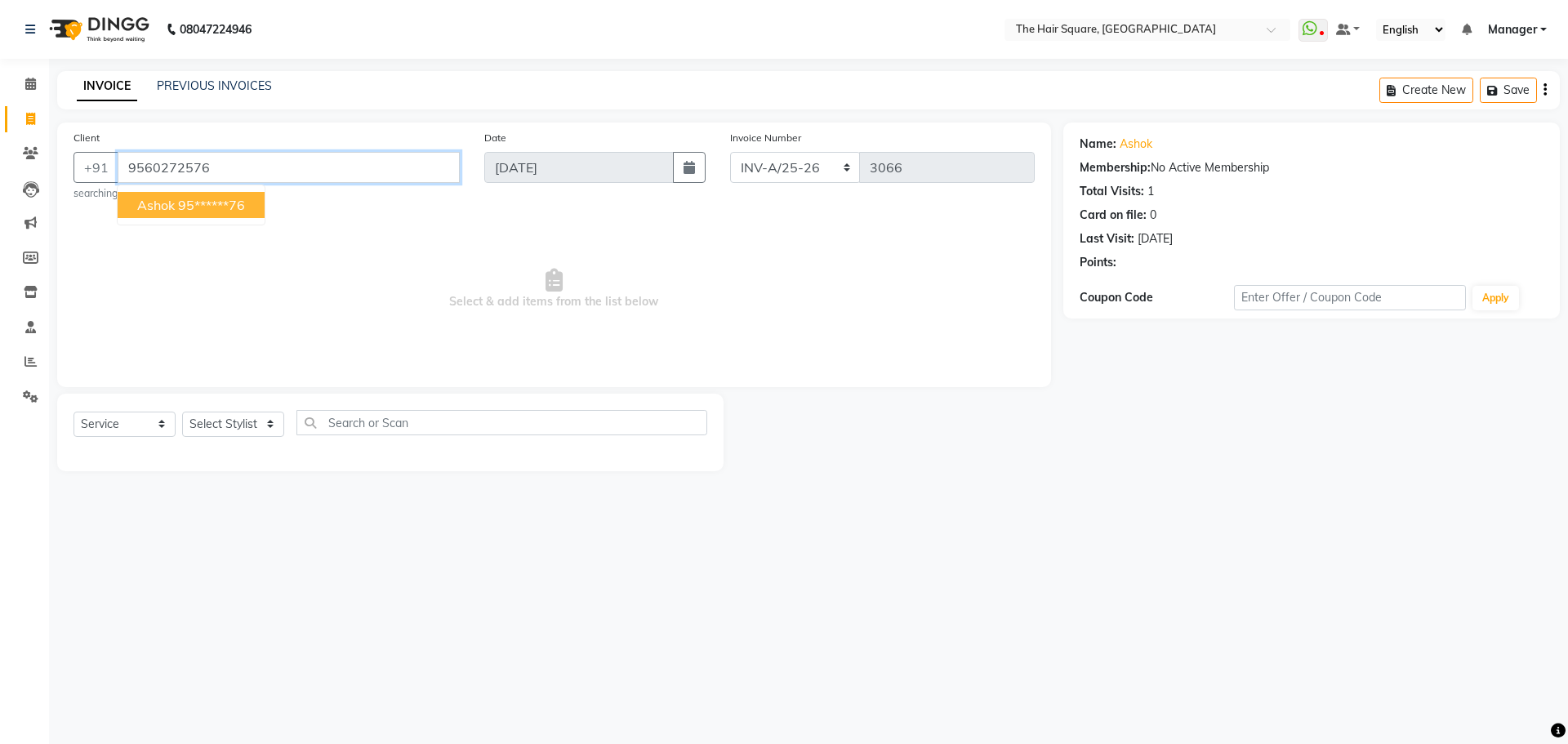
click at [354, 161] on input "9560272576" at bounding box center [289, 168] width 342 height 31
click at [180, 199] on ngb-highlight "95******76" at bounding box center [211, 204] width 67 height 16
type input "95******76"
click at [218, 422] on select "Select Stylist Amit Aradhana Bittu Dev Imran Inder Javed Kim Mahendra Manager M…" at bounding box center [233, 424] width 102 height 25
select select "39369"
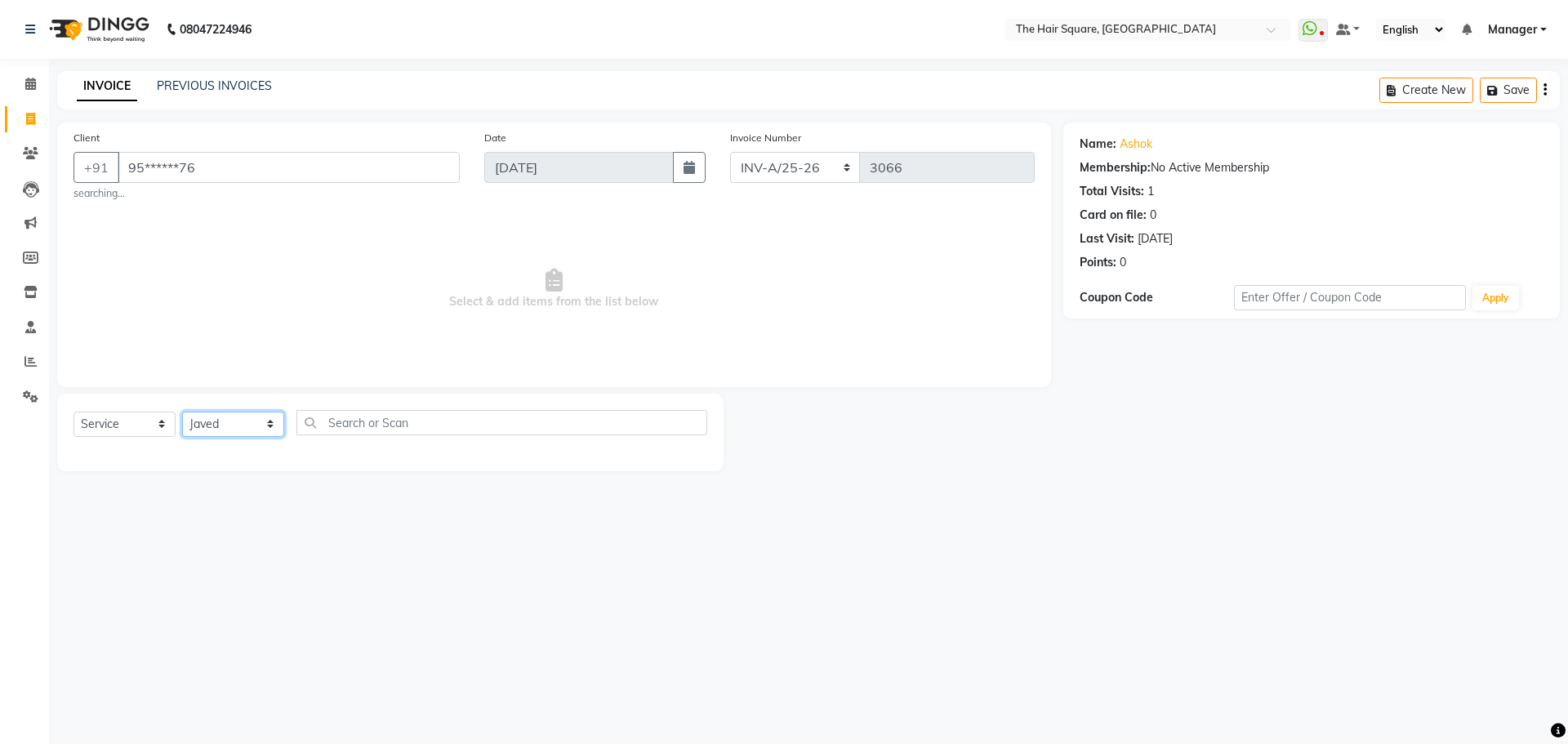
click at [182, 412] on select "Select Stylist Amit Aradhana Bittu Dev Imran Inder Javed Kim Mahendra Manager M…" at bounding box center [233, 424] width 102 height 25
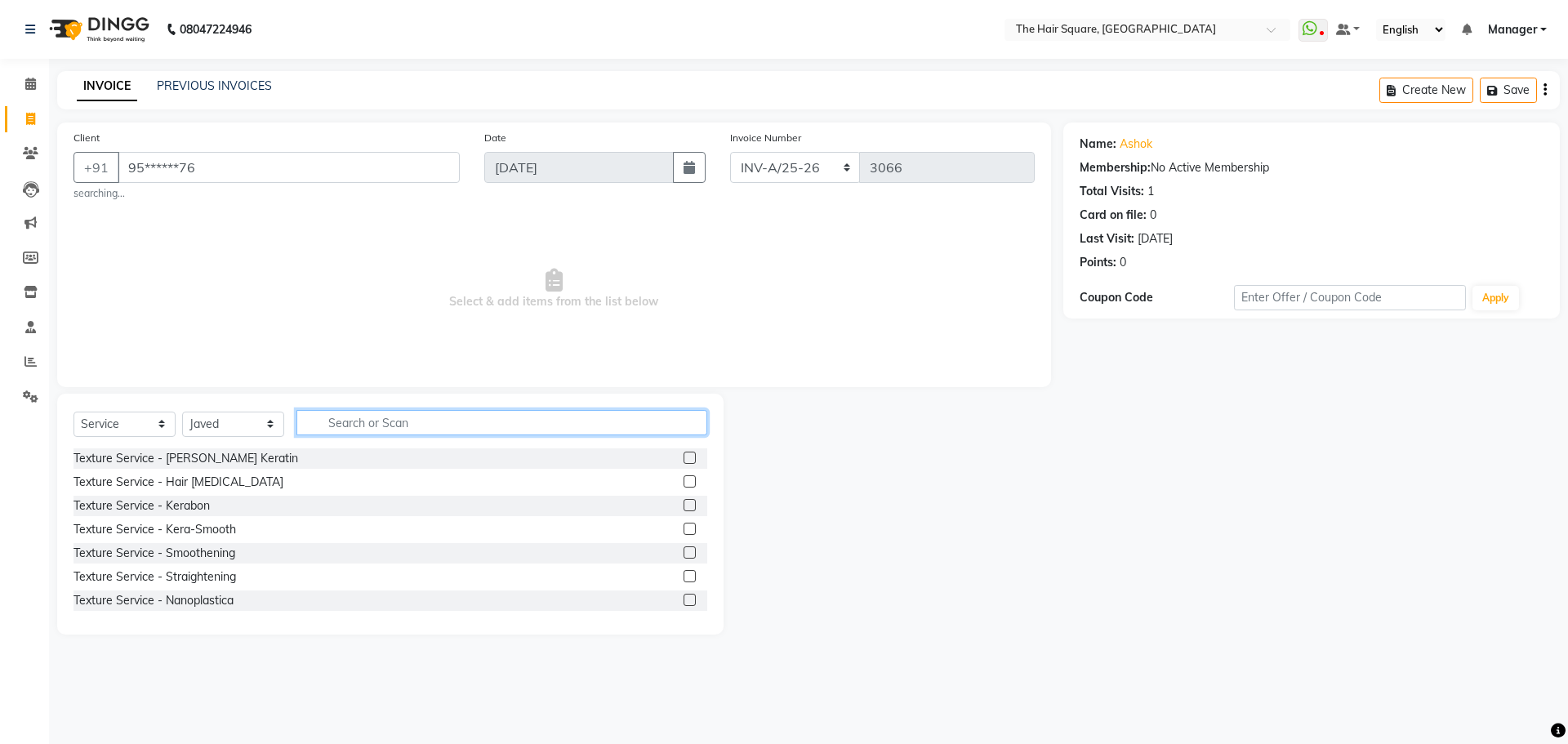
click at [349, 422] on input "text" at bounding box center [502, 422] width 411 height 25
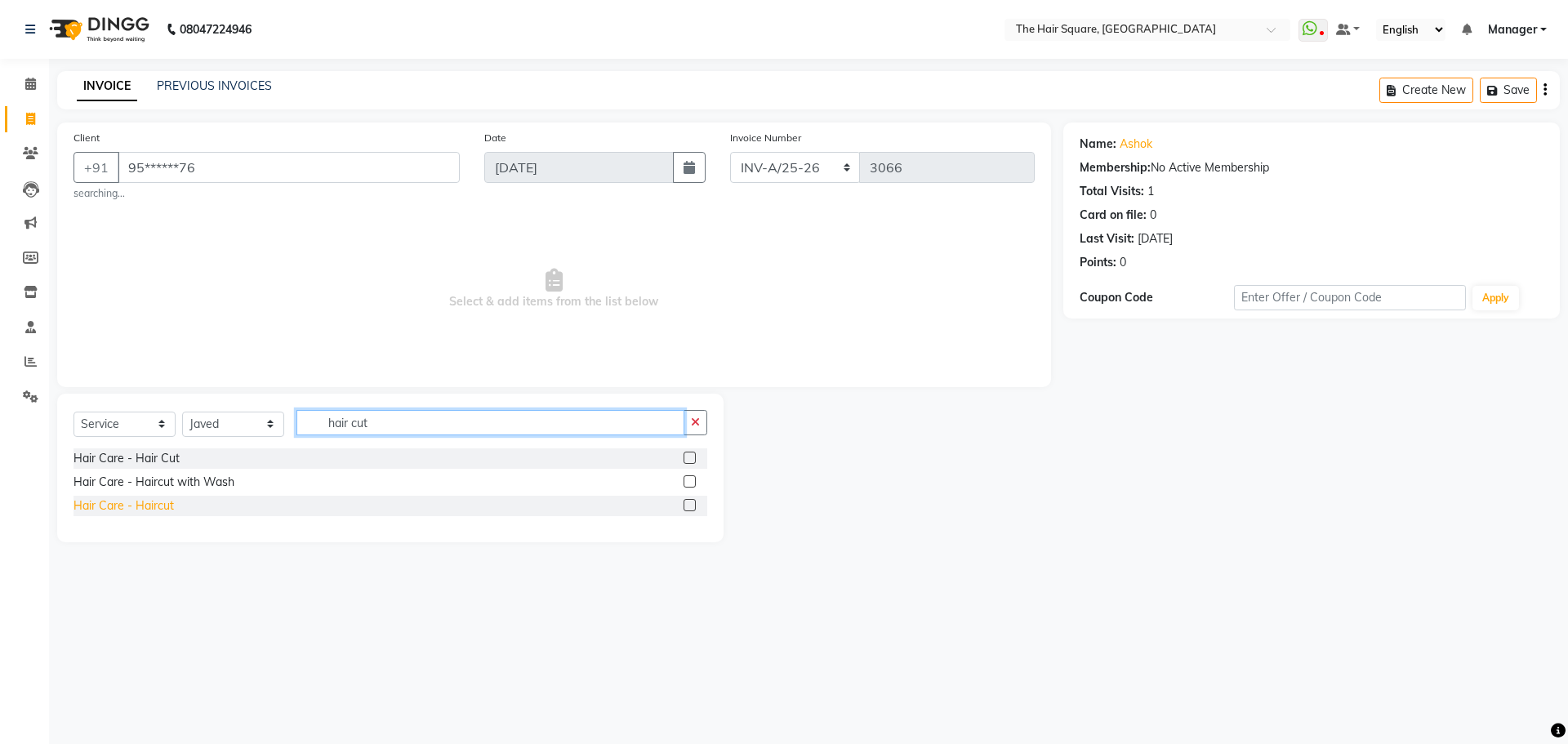
type input "hair cut"
click at [146, 497] on div "Hair Care - Haircut" at bounding box center [124, 506] width 101 height 17
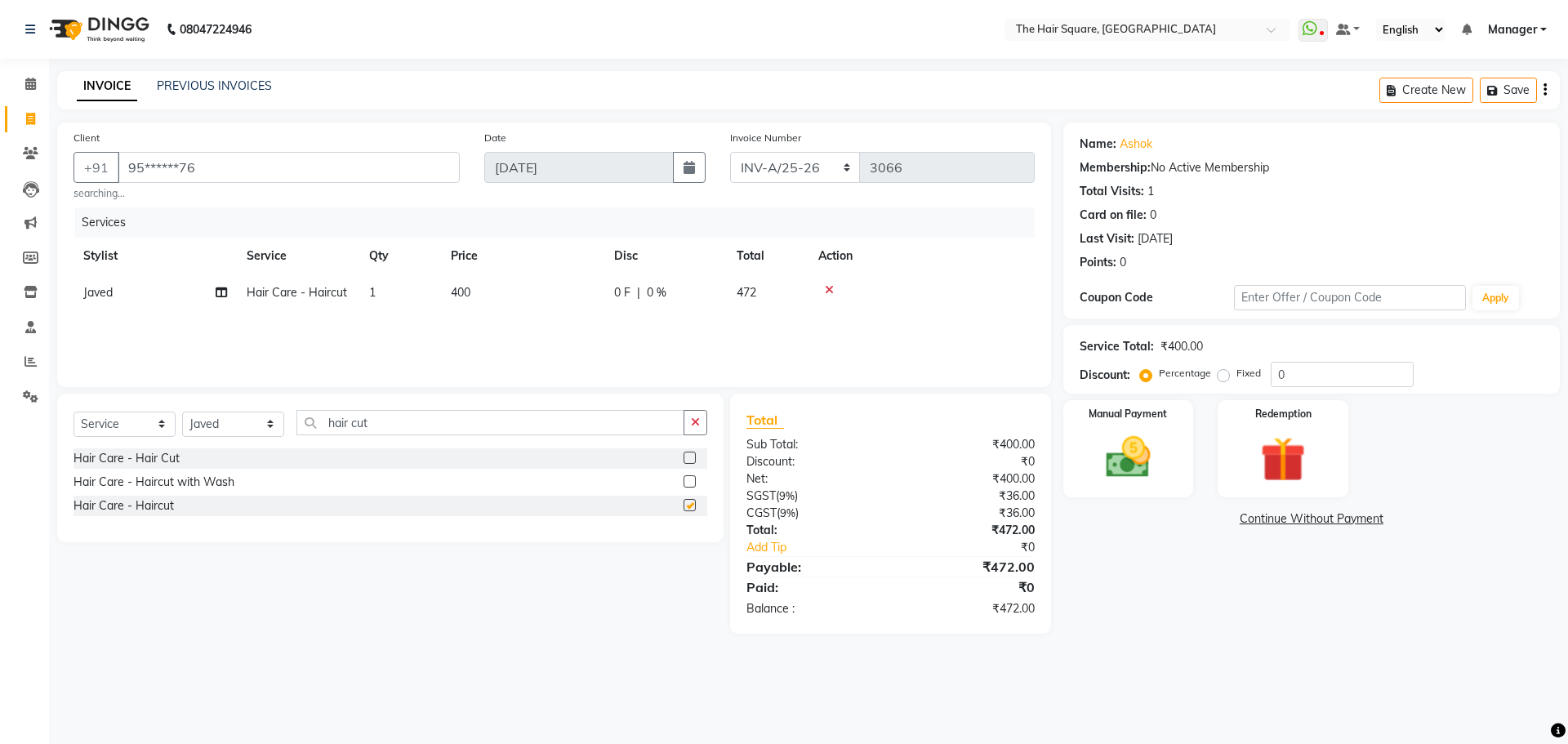
checkbox input "false"
click at [1134, 454] on img at bounding box center [1128, 457] width 76 height 54
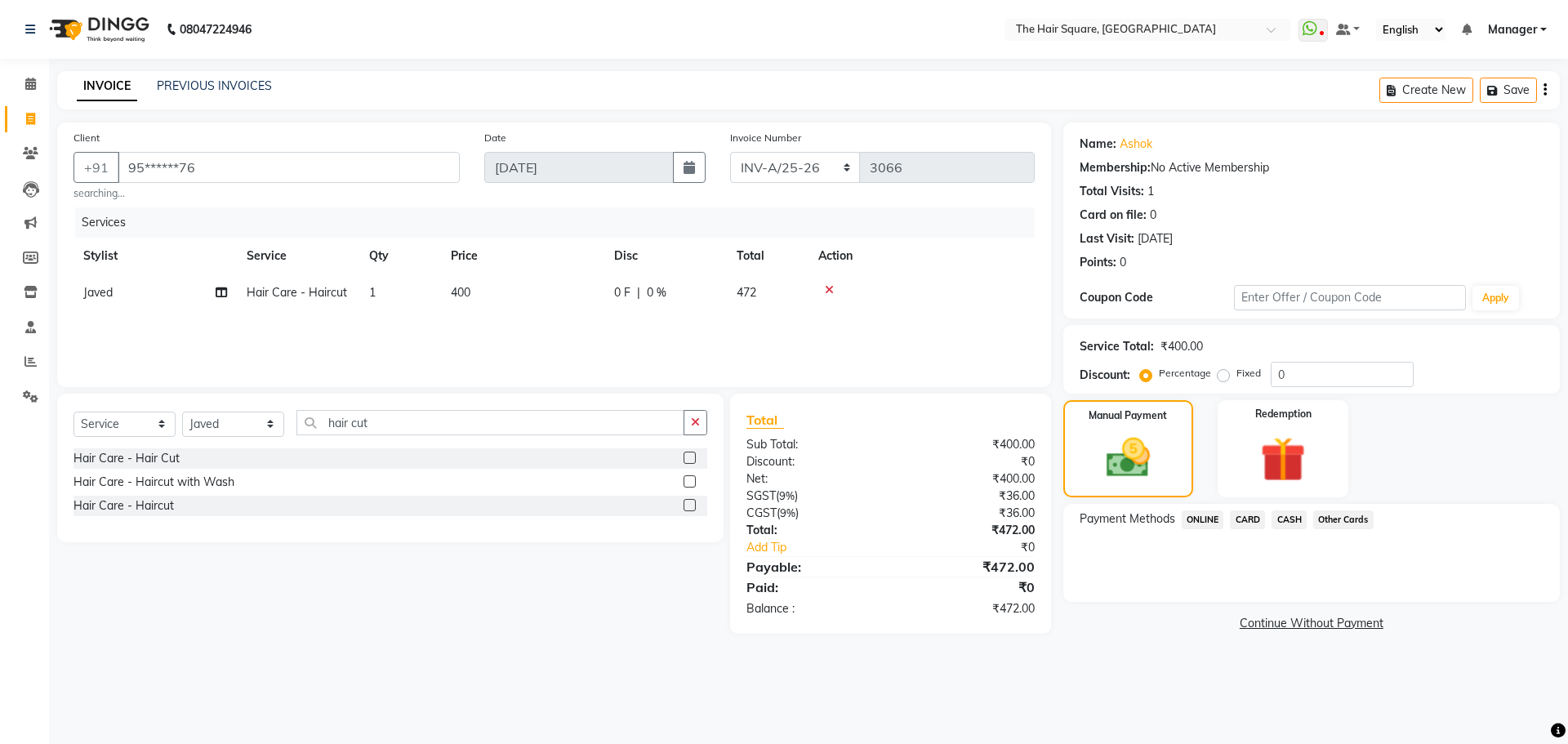
click at [1199, 519] on span "ONLINE" at bounding box center [1202, 520] width 42 height 19
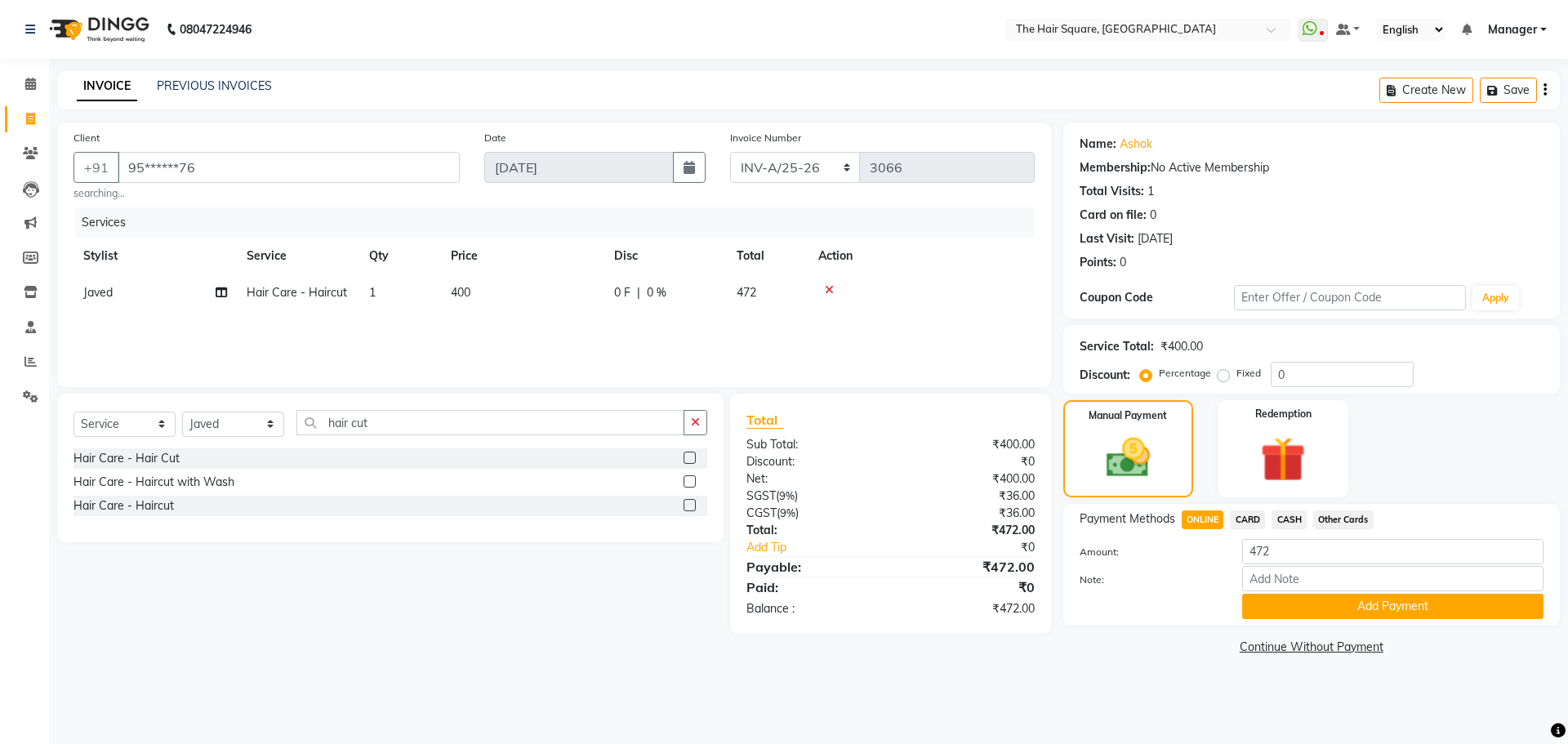
click at [1387, 594] on button "Add Payment" at bounding box center [1392, 606] width 302 height 25
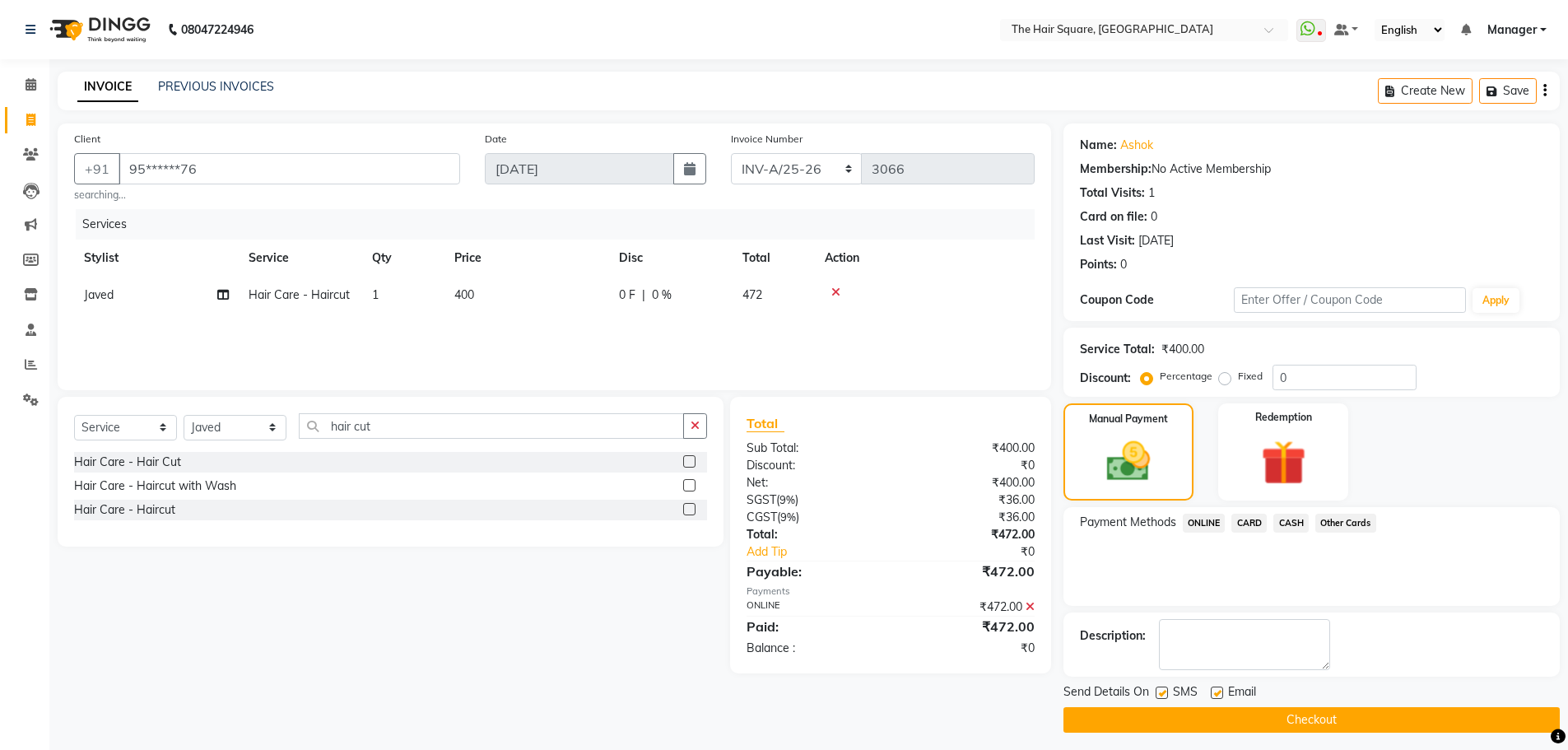
scroll to position [8, 0]
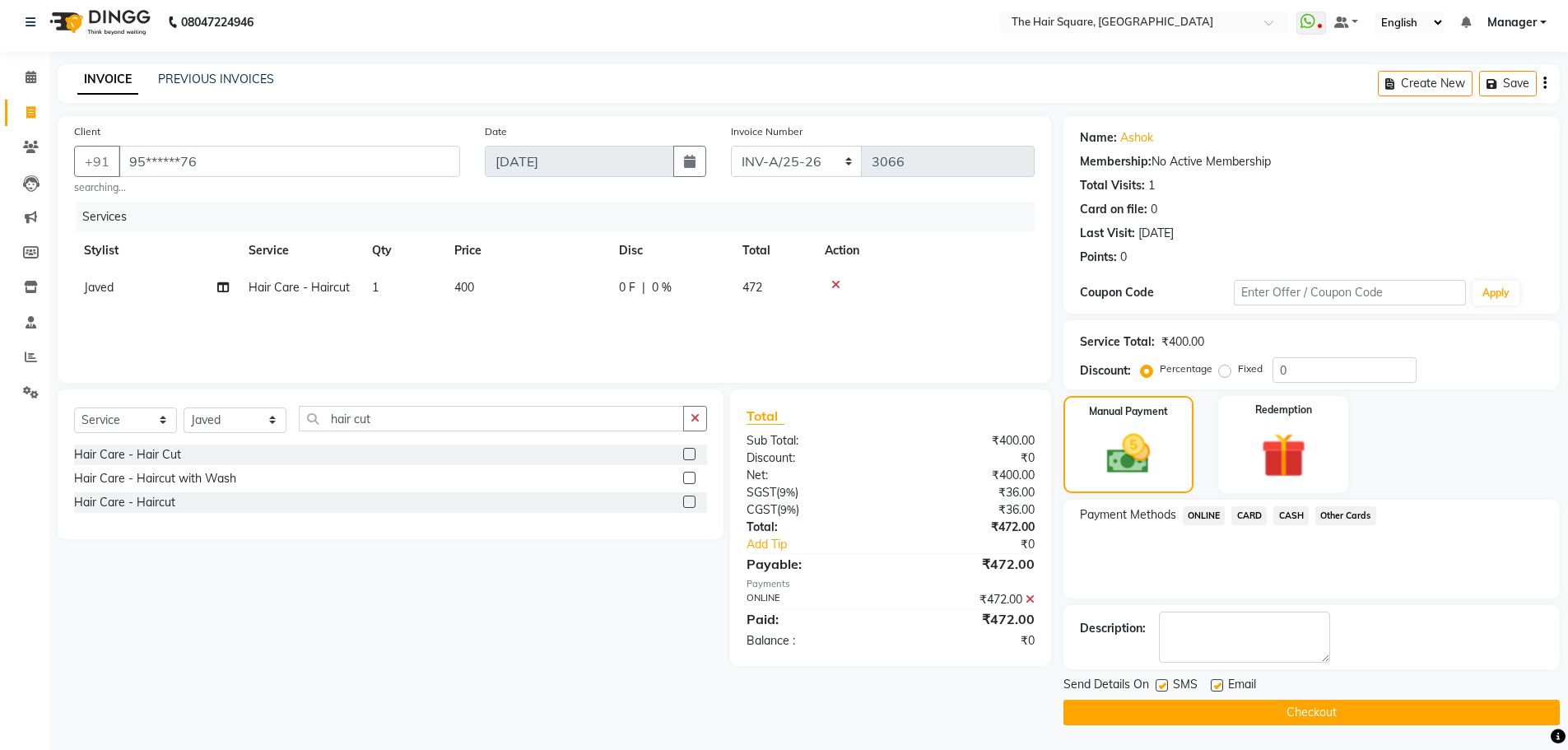
click at [1312, 705] on button "Checkout" at bounding box center [1312, 712] width 496 height 25
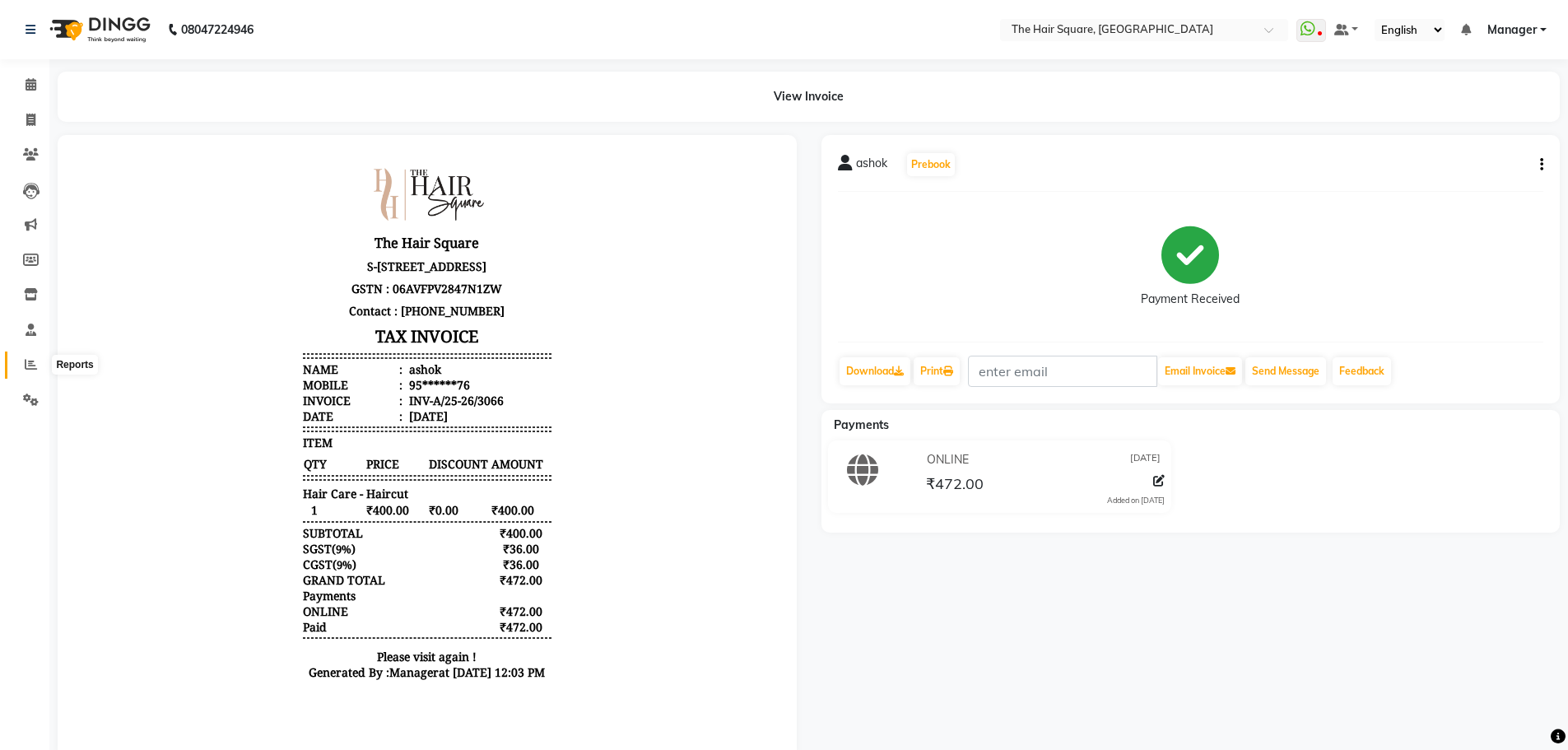
drag, startPoint x: 35, startPoint y: 371, endPoint x: 29, endPoint y: 360, distance: 12.5
click at [34, 371] on span at bounding box center [30, 365] width 29 height 19
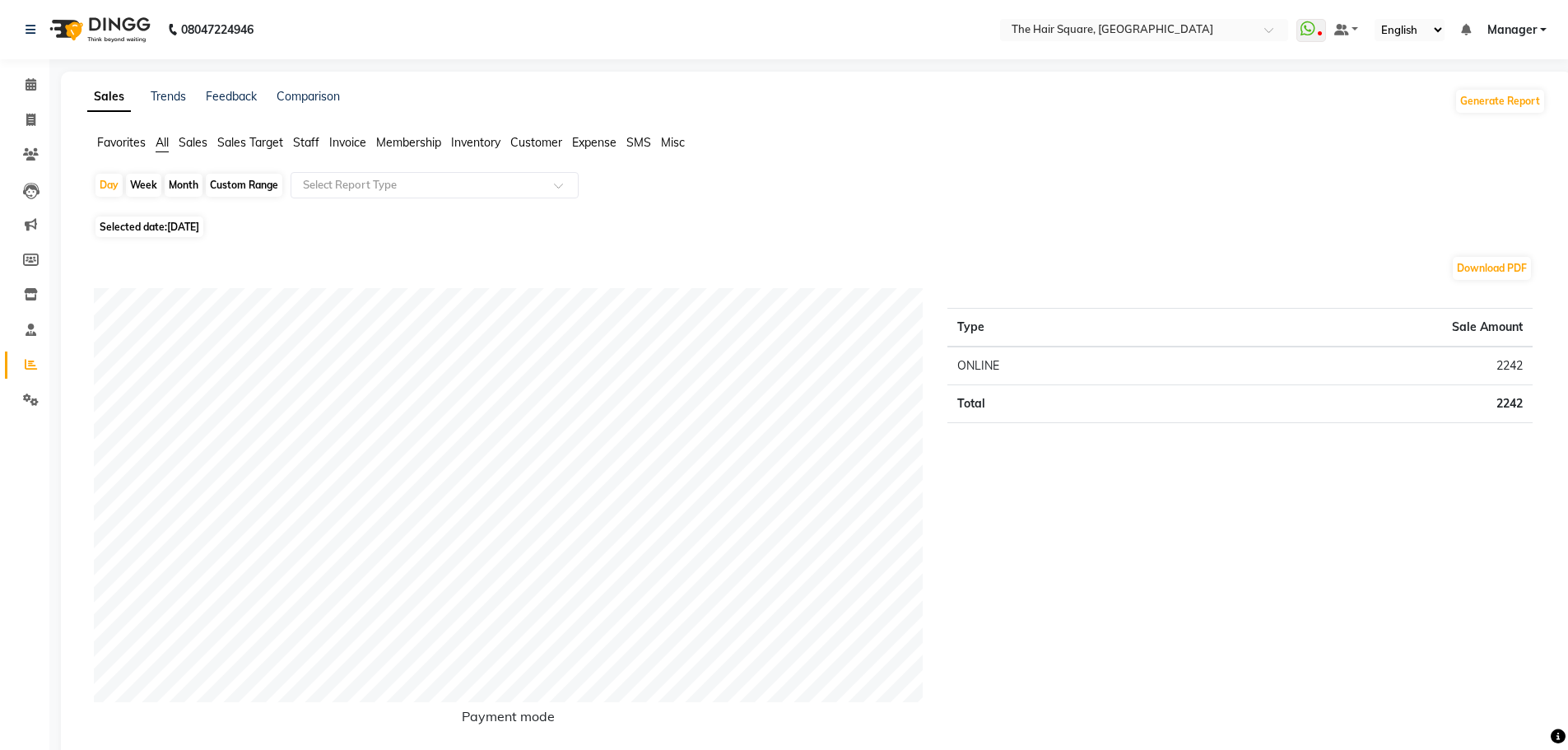
click at [298, 140] on span "Staff" at bounding box center [306, 142] width 26 height 15
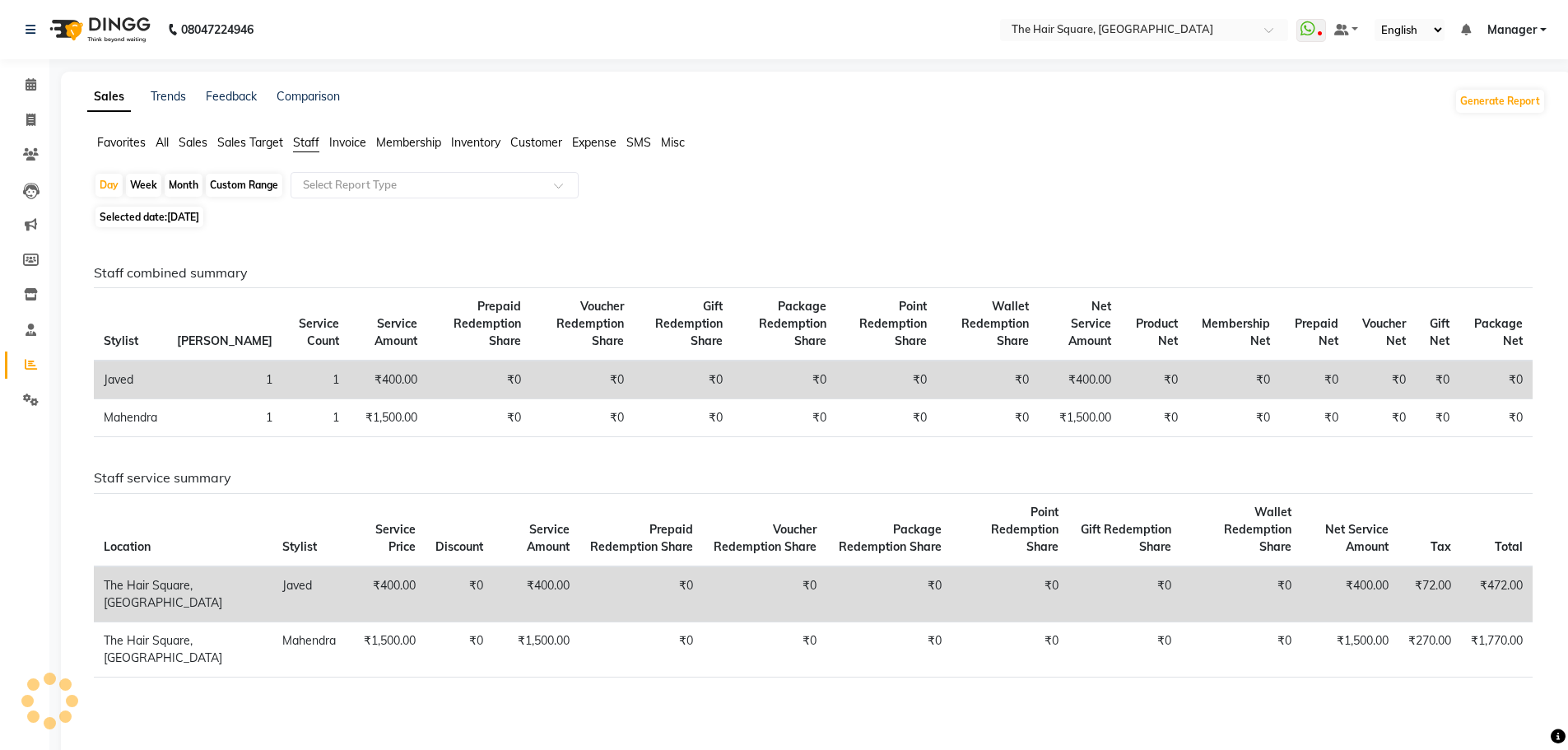
click at [199, 216] on span "01-09-2025" at bounding box center [183, 217] width 32 height 12
select select "9"
select select "2025"
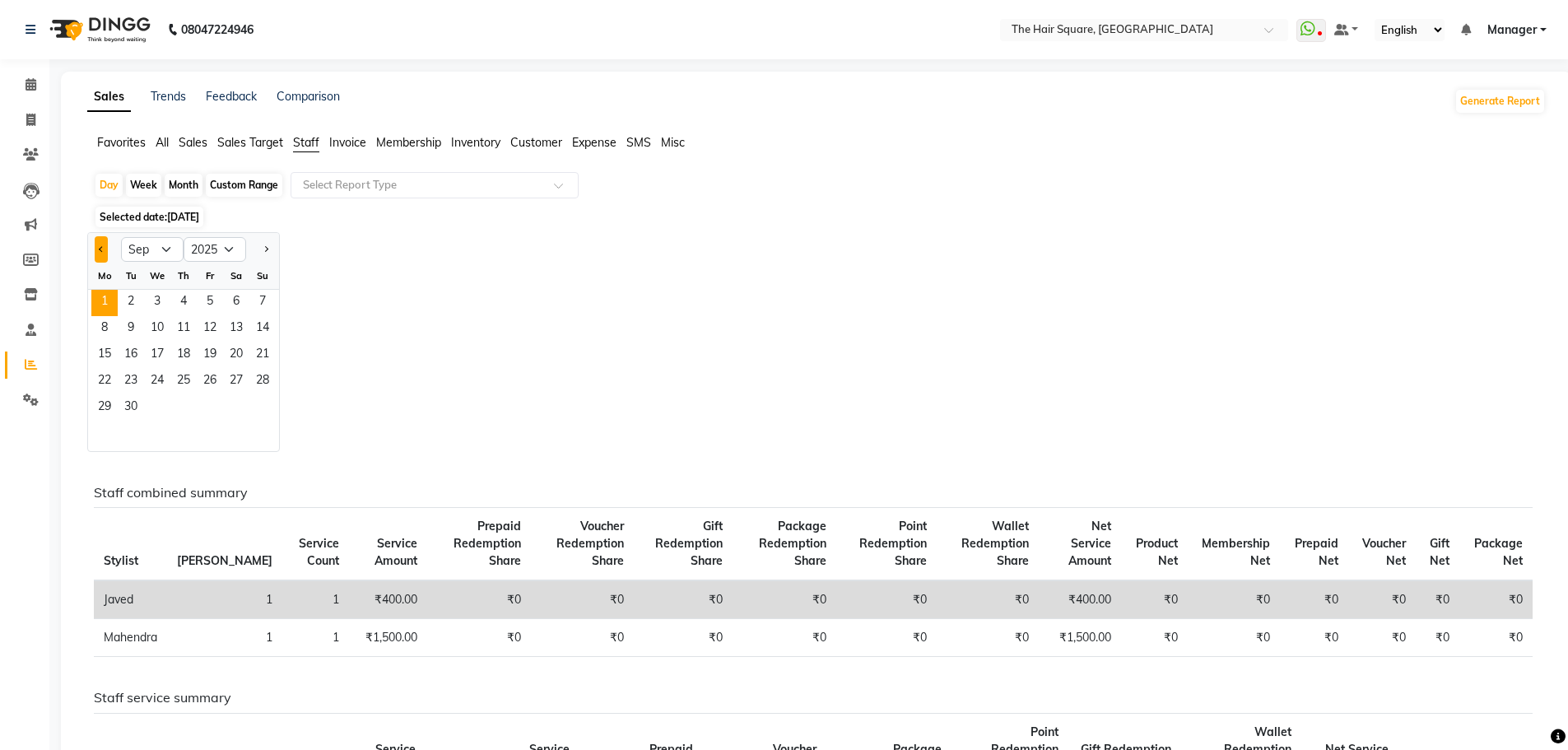
click at [95, 249] on button "Previous month" at bounding box center [100, 249] width 13 height 26
select select "8"
click at [249, 403] on span "30" at bounding box center [236, 408] width 26 height 26
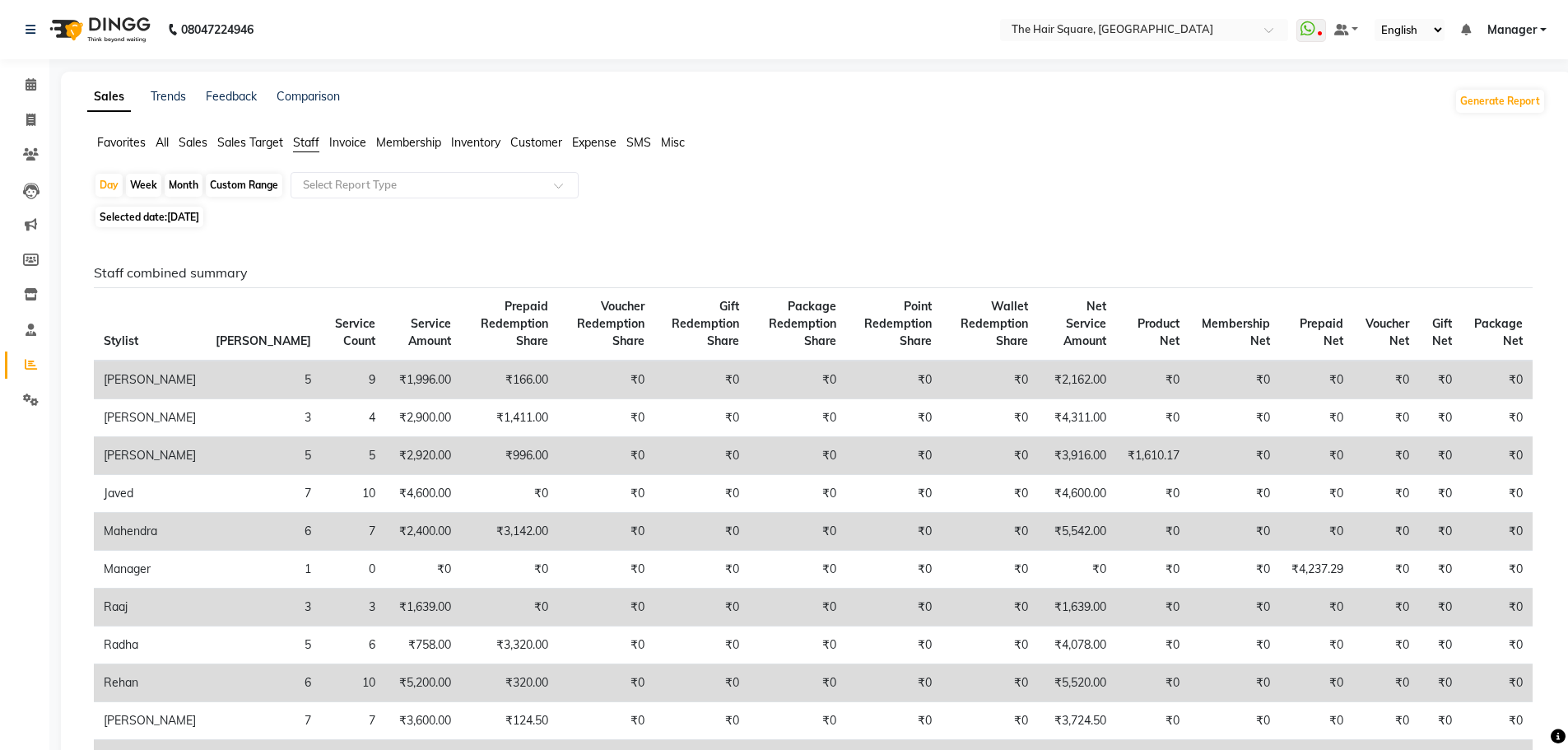
click at [199, 211] on span "30-08-2025" at bounding box center [183, 217] width 32 height 12
select select "8"
select select "2025"
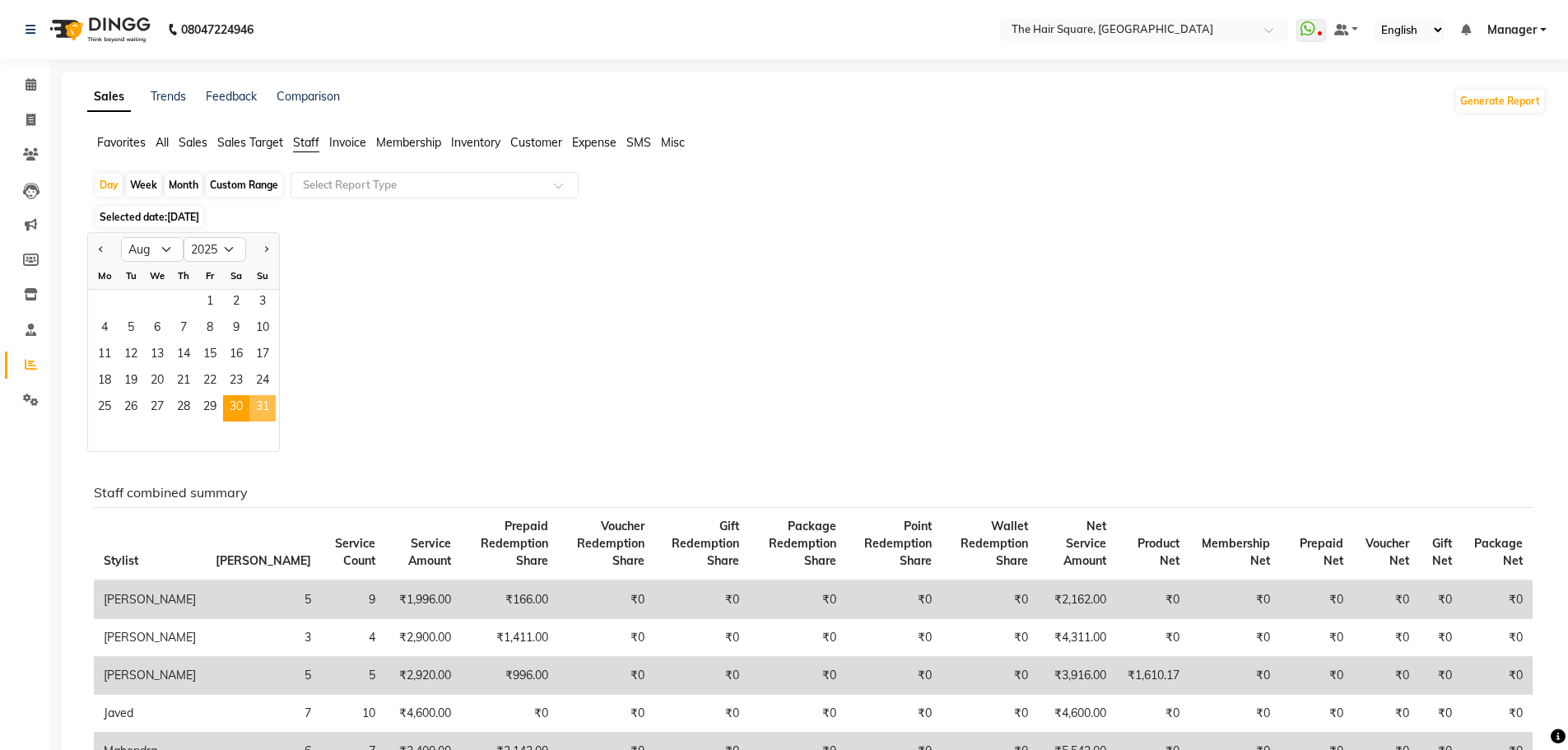
click at [269, 401] on span "31" at bounding box center [262, 408] width 26 height 26
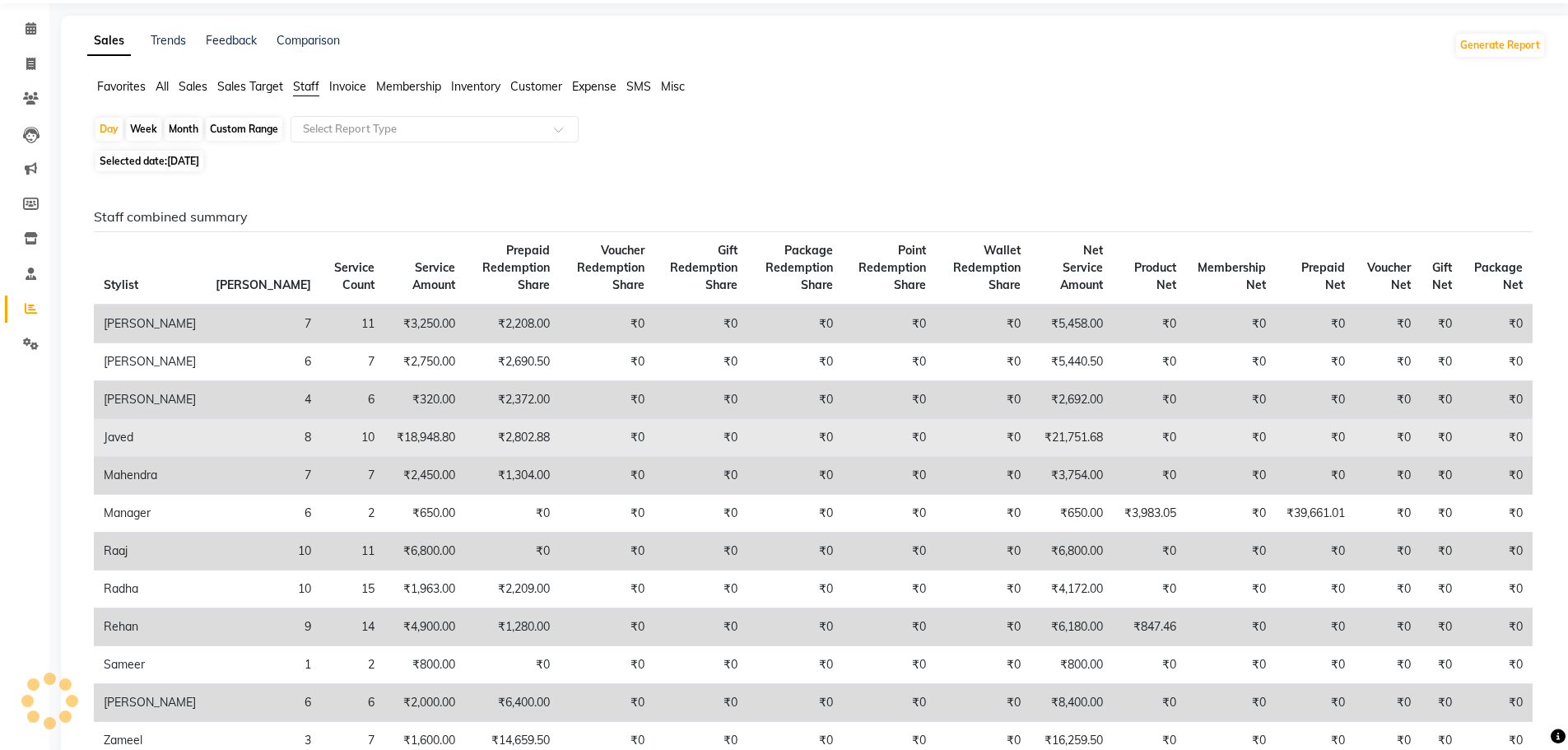
scroll to position [82, 0]
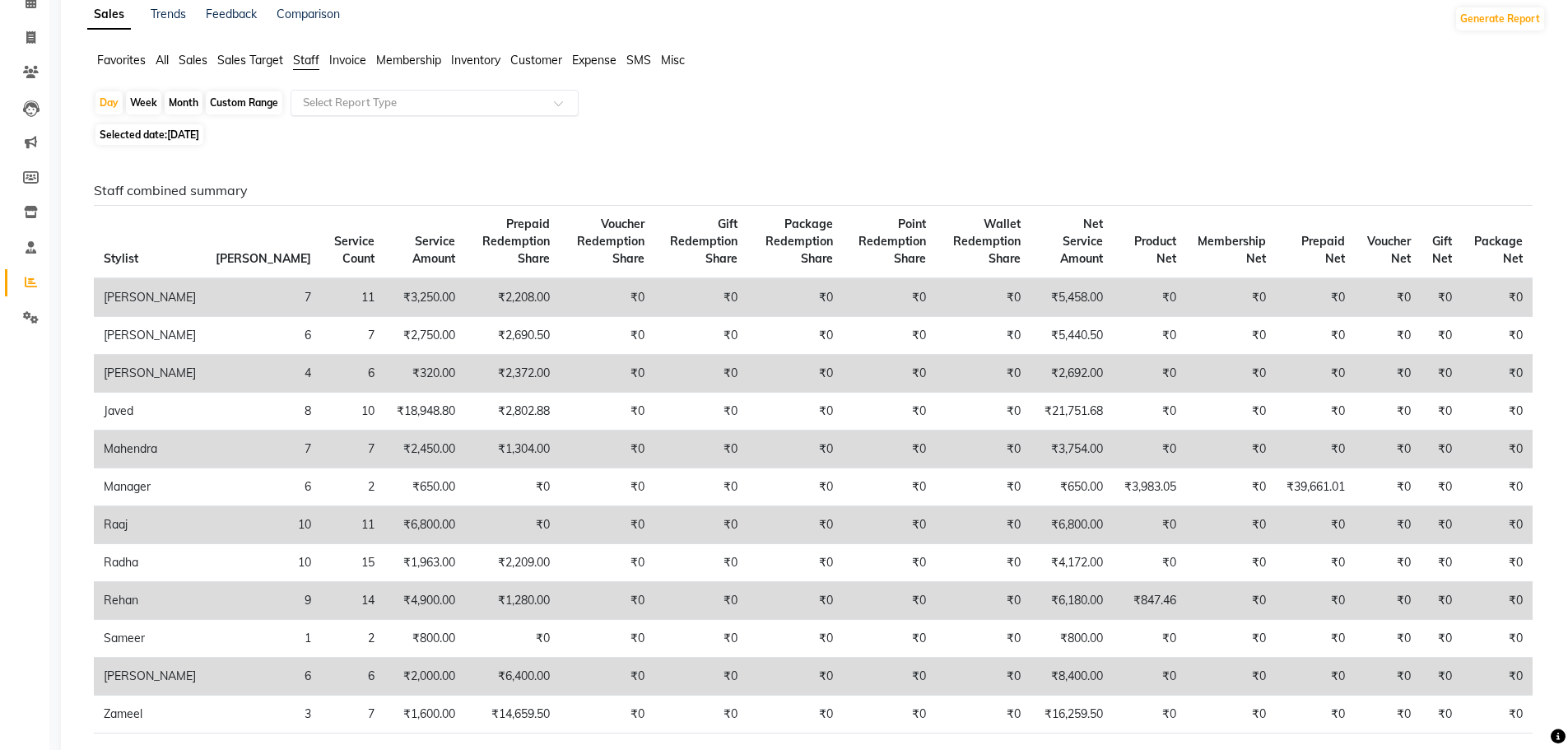
click at [528, 99] on input "text" at bounding box center [418, 102] width 237 height 16
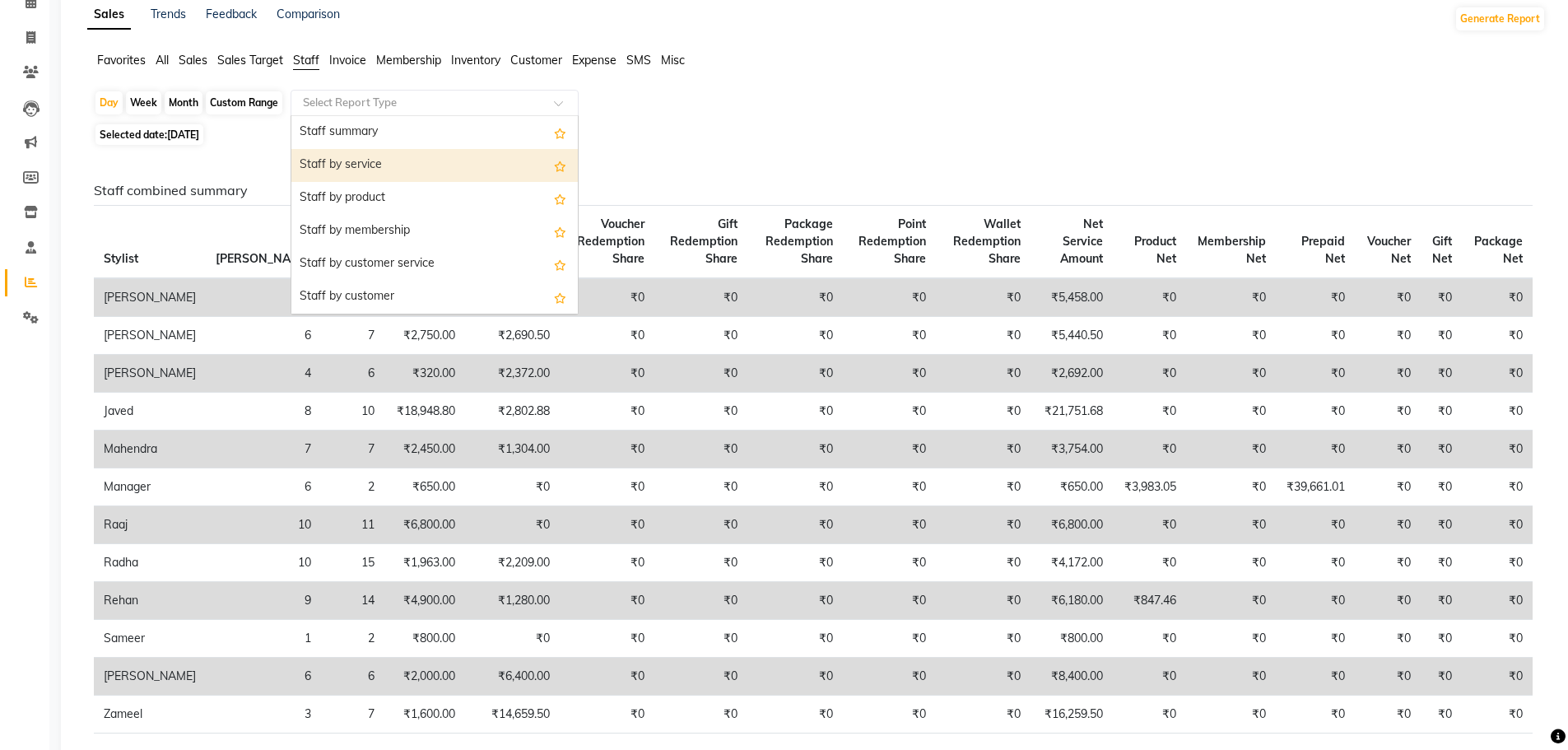
click at [373, 164] on div "Staff by service" at bounding box center [434, 165] width 287 height 33
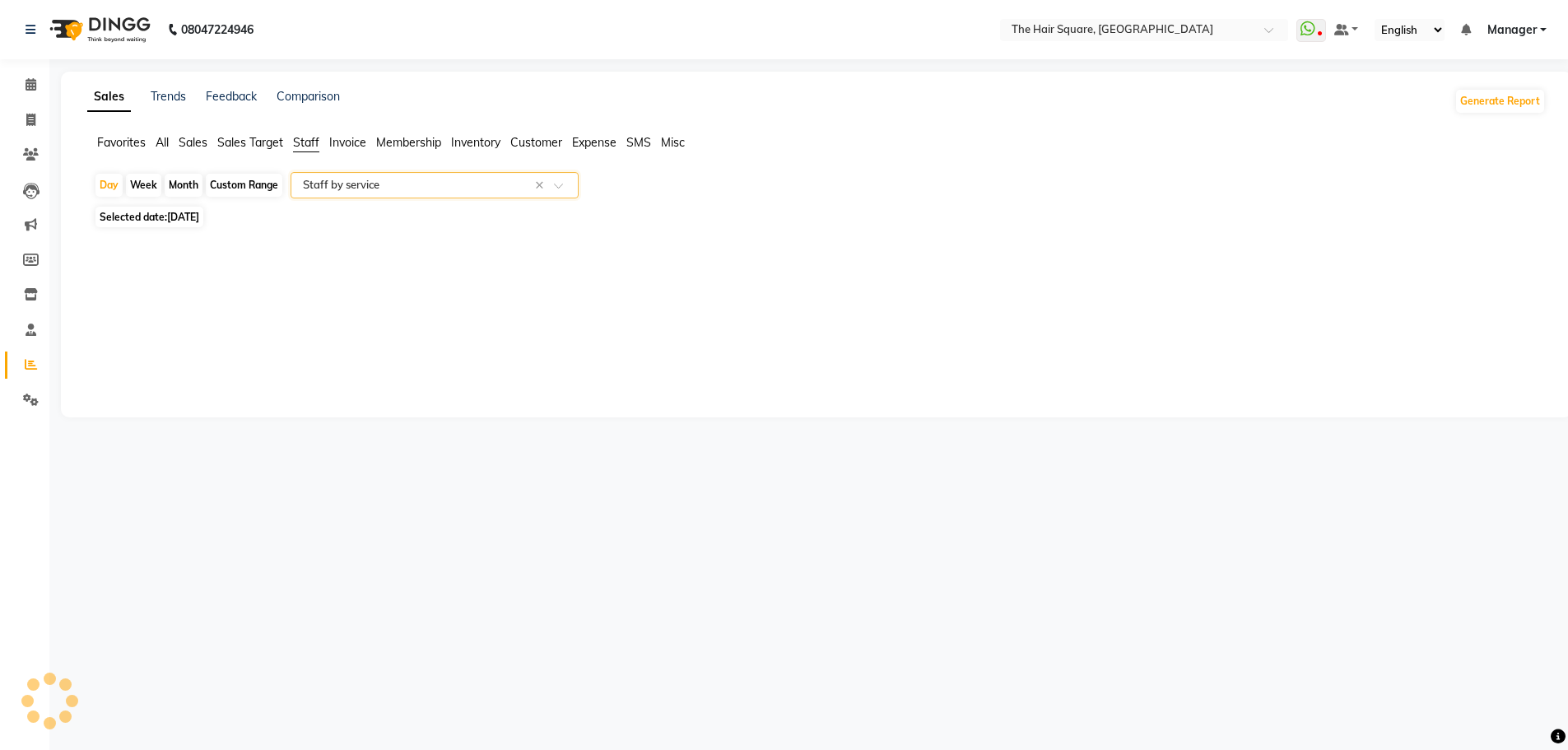
scroll to position [0, 0]
select select "full_report"
select select "csv"
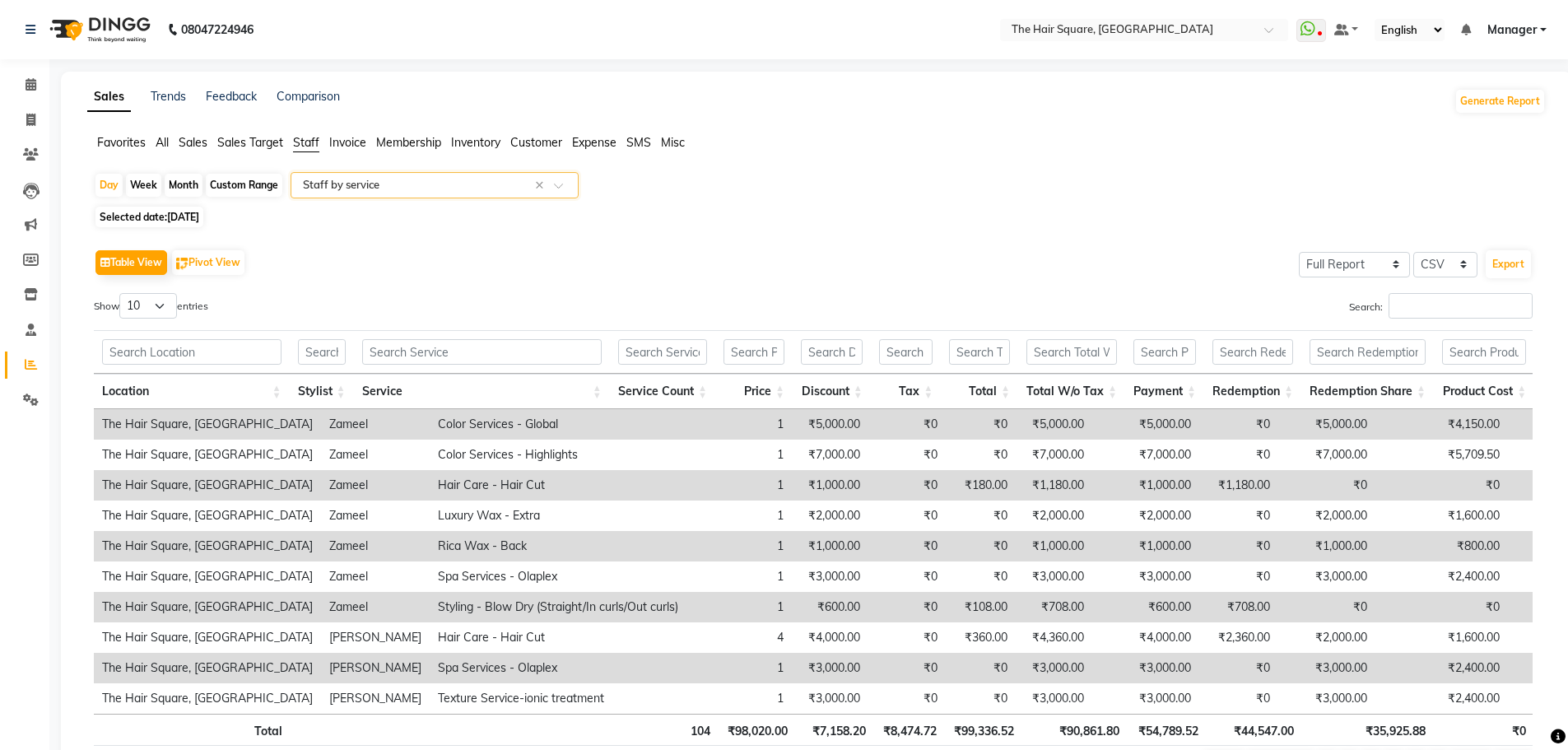
scroll to position [113, 0]
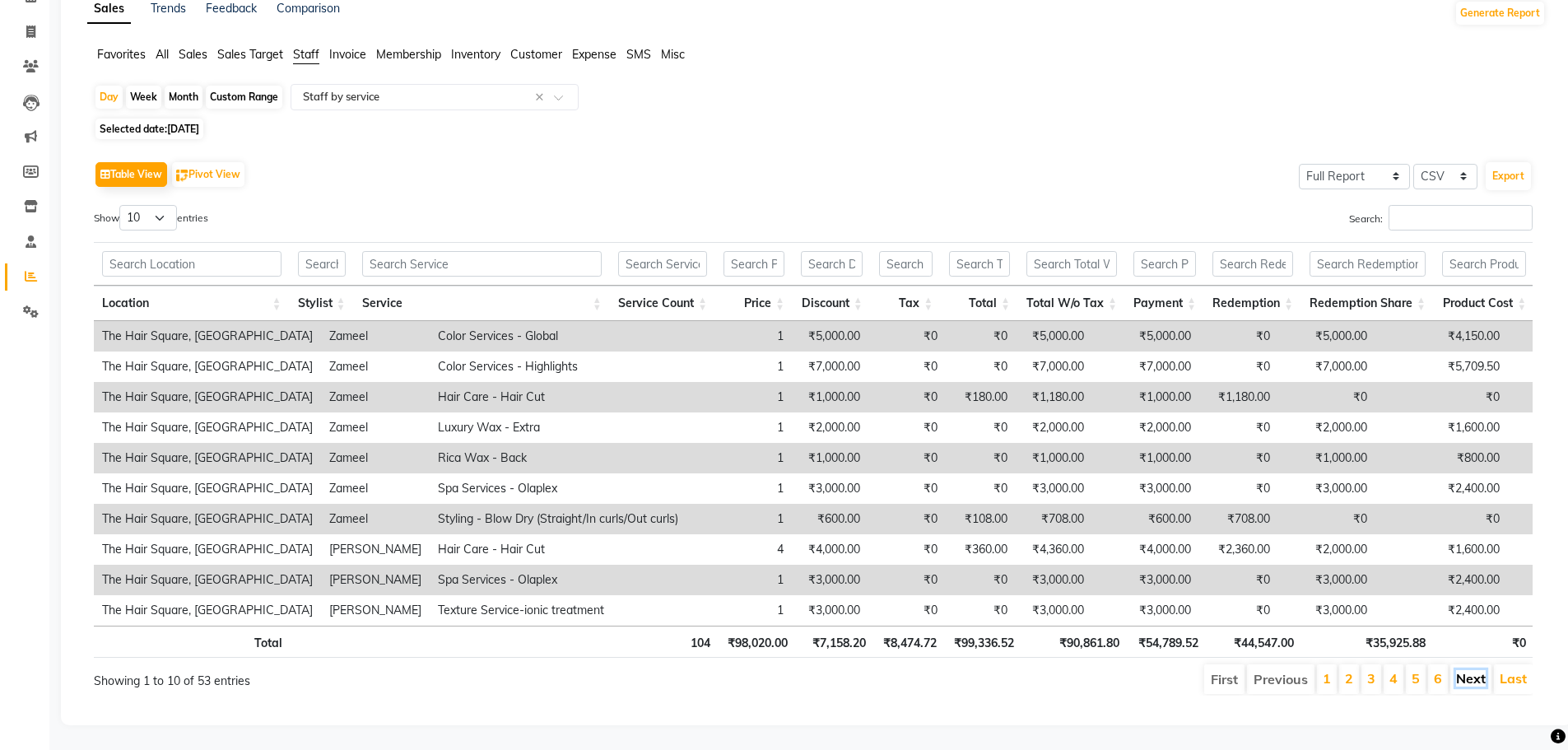
click at [1480, 670] on link "Next" at bounding box center [1471, 678] width 29 height 16
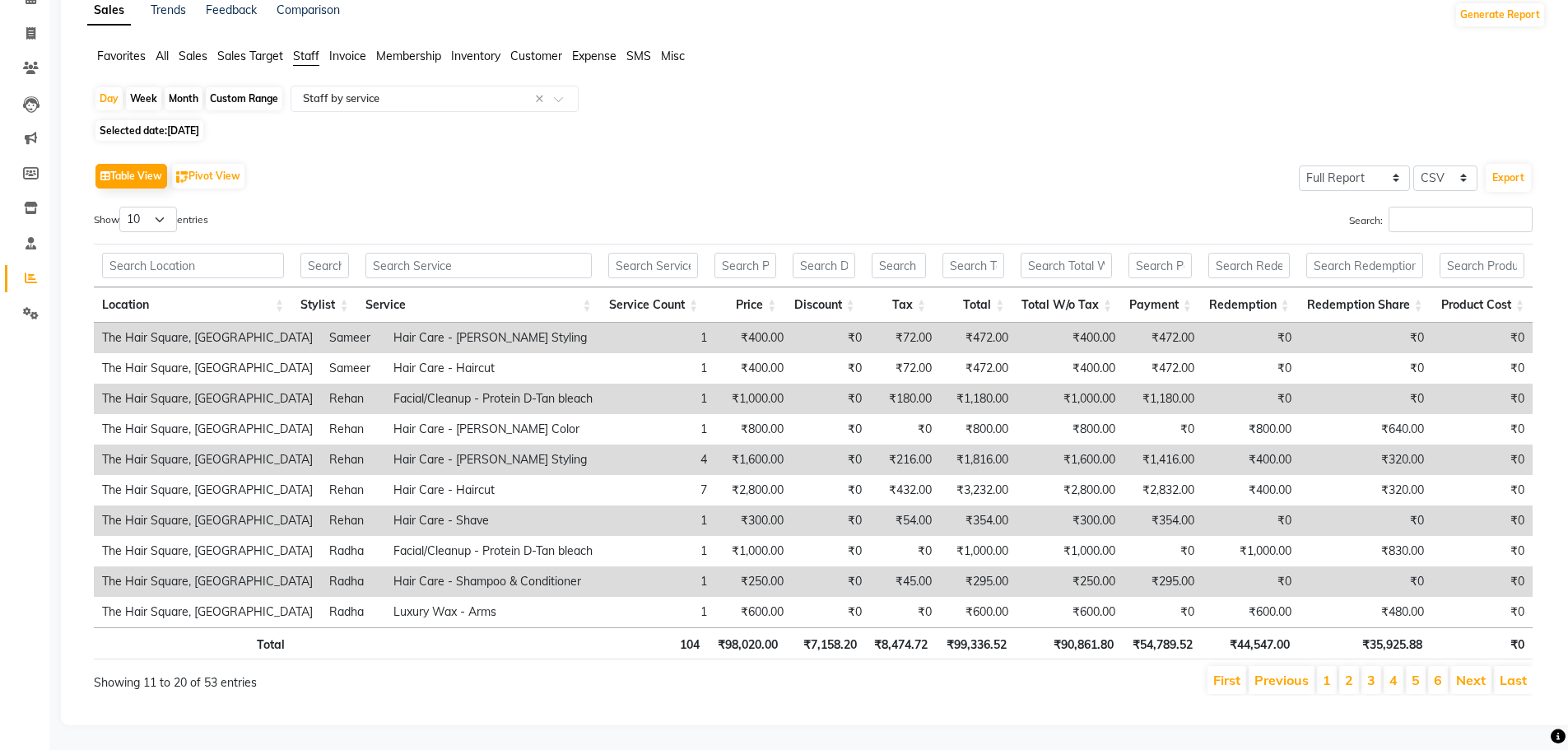
scroll to position [99, 0]
click at [1480, 671] on link "Next" at bounding box center [1471, 679] width 29 height 16
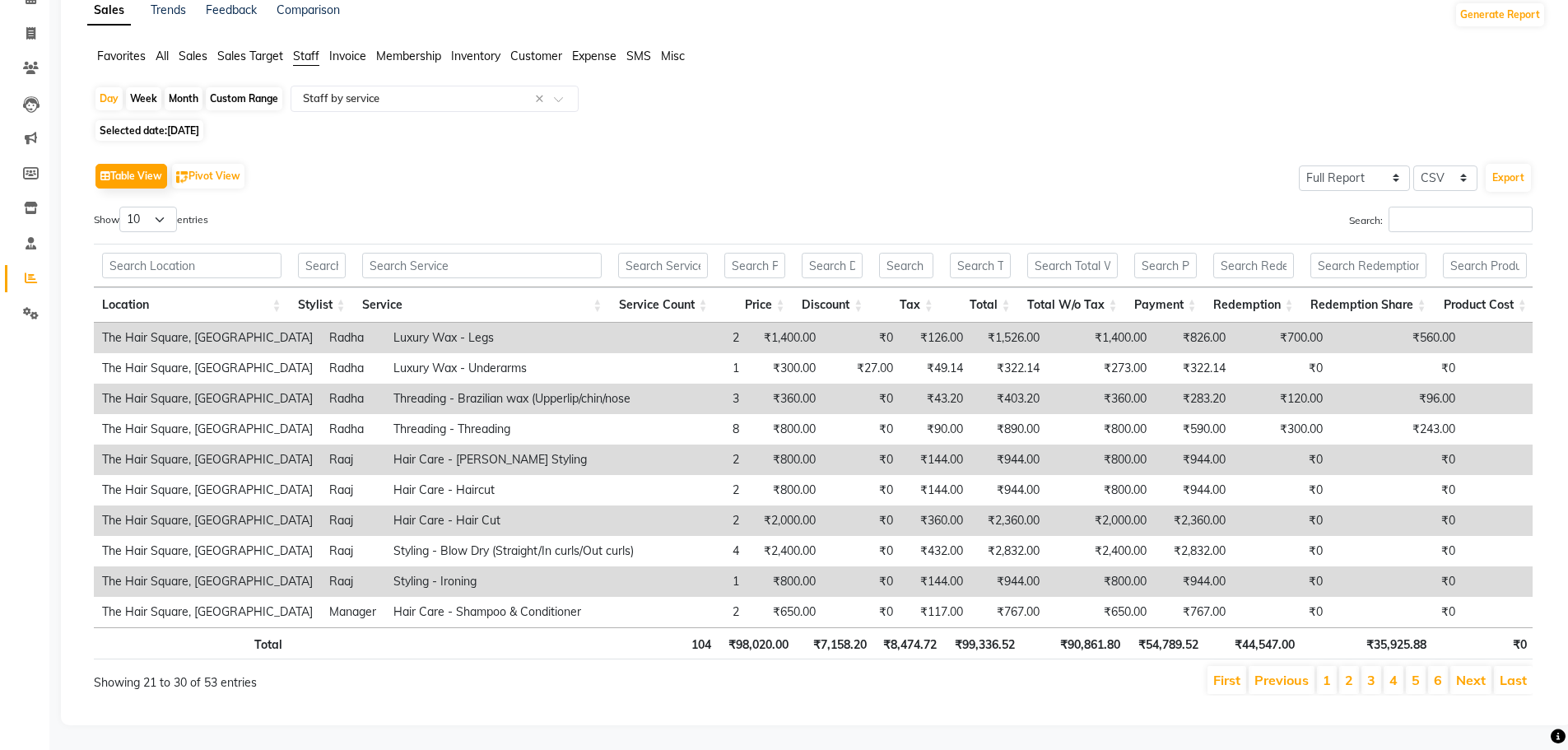
click at [1480, 667] on li "Next" at bounding box center [1471, 680] width 42 height 28
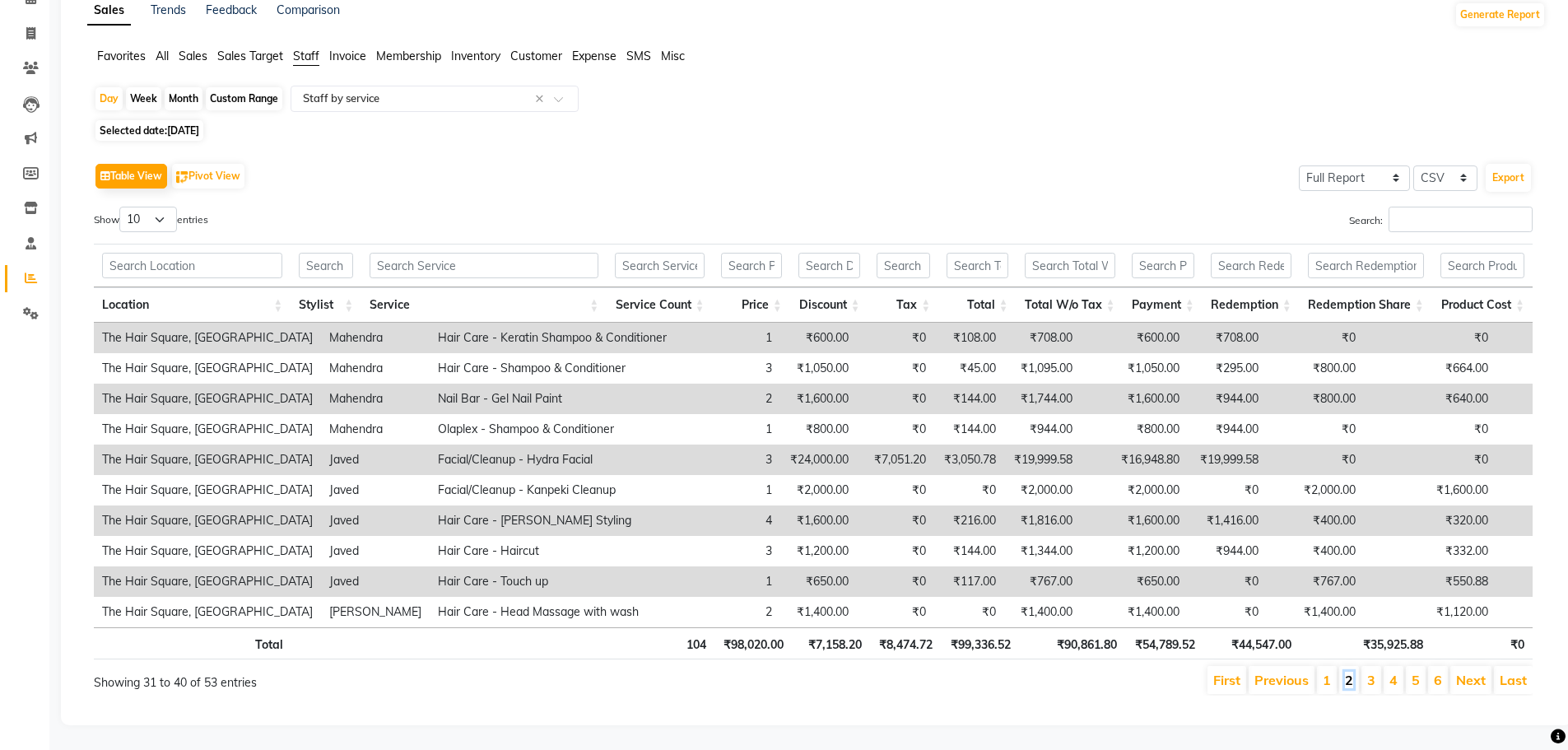
click at [1349, 672] on link "2" at bounding box center [1350, 679] width 9 height 16
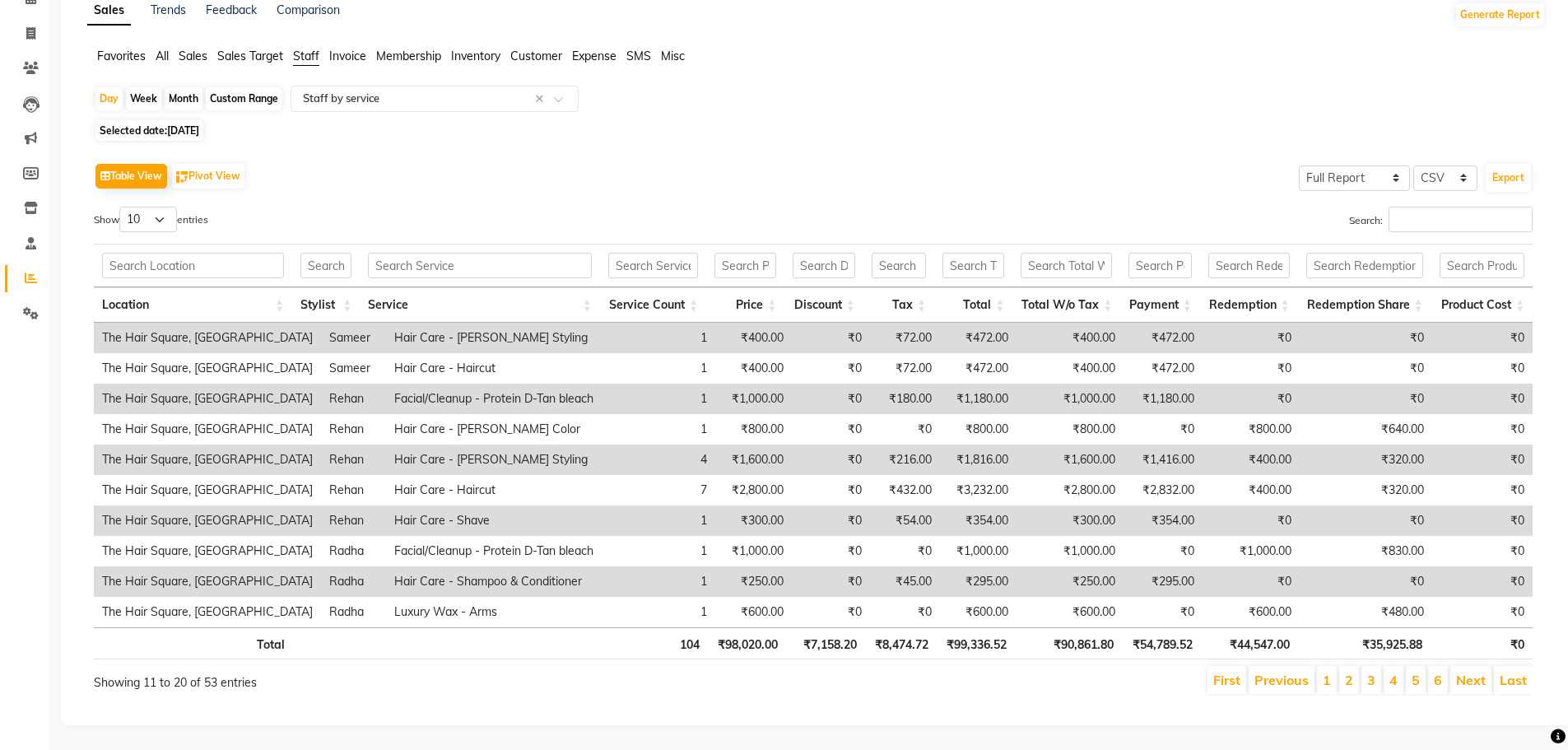
click at [1368, 670] on li "3" at bounding box center [1371, 680] width 20 height 28
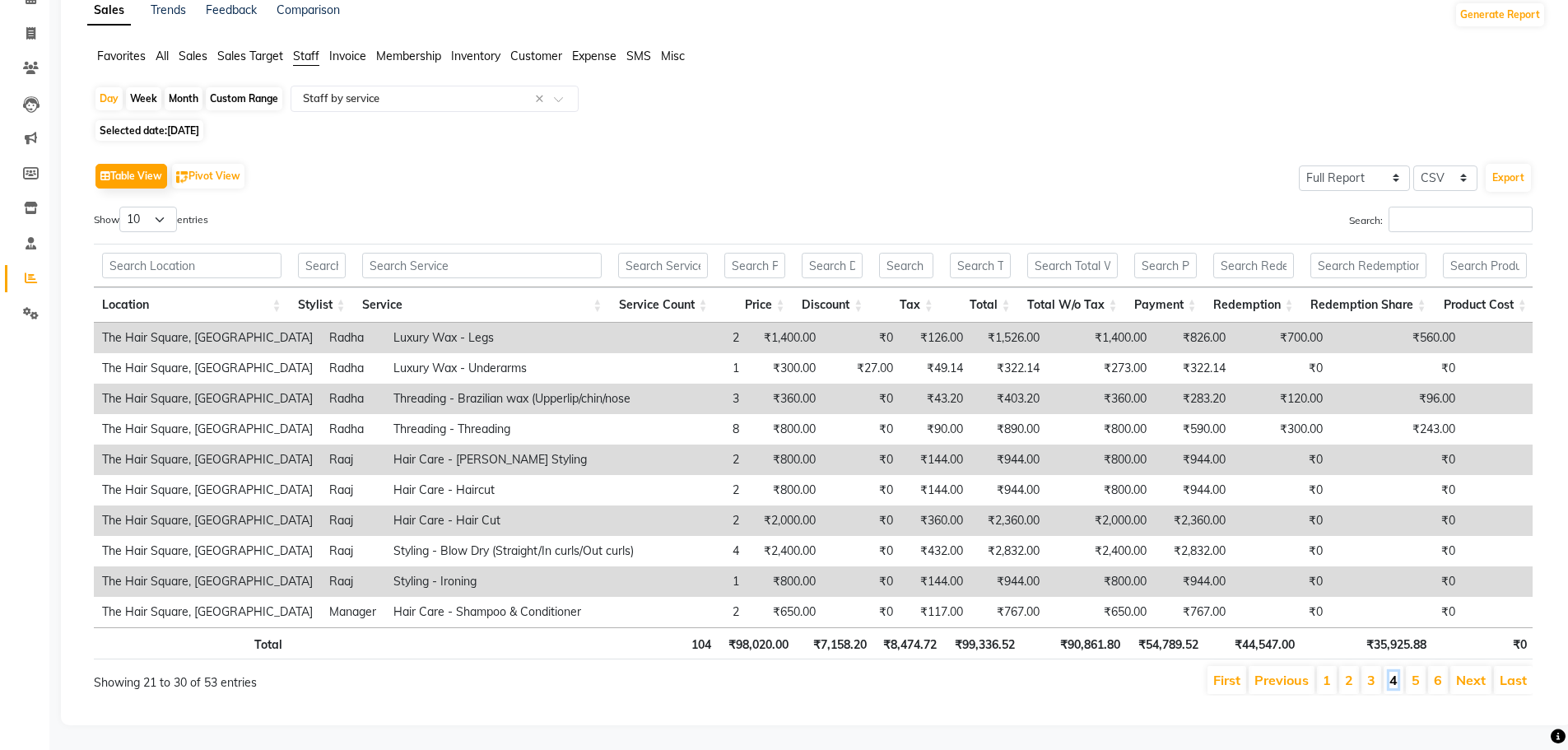
click at [1391, 679] on link "4" at bounding box center [1394, 679] width 9 height 16
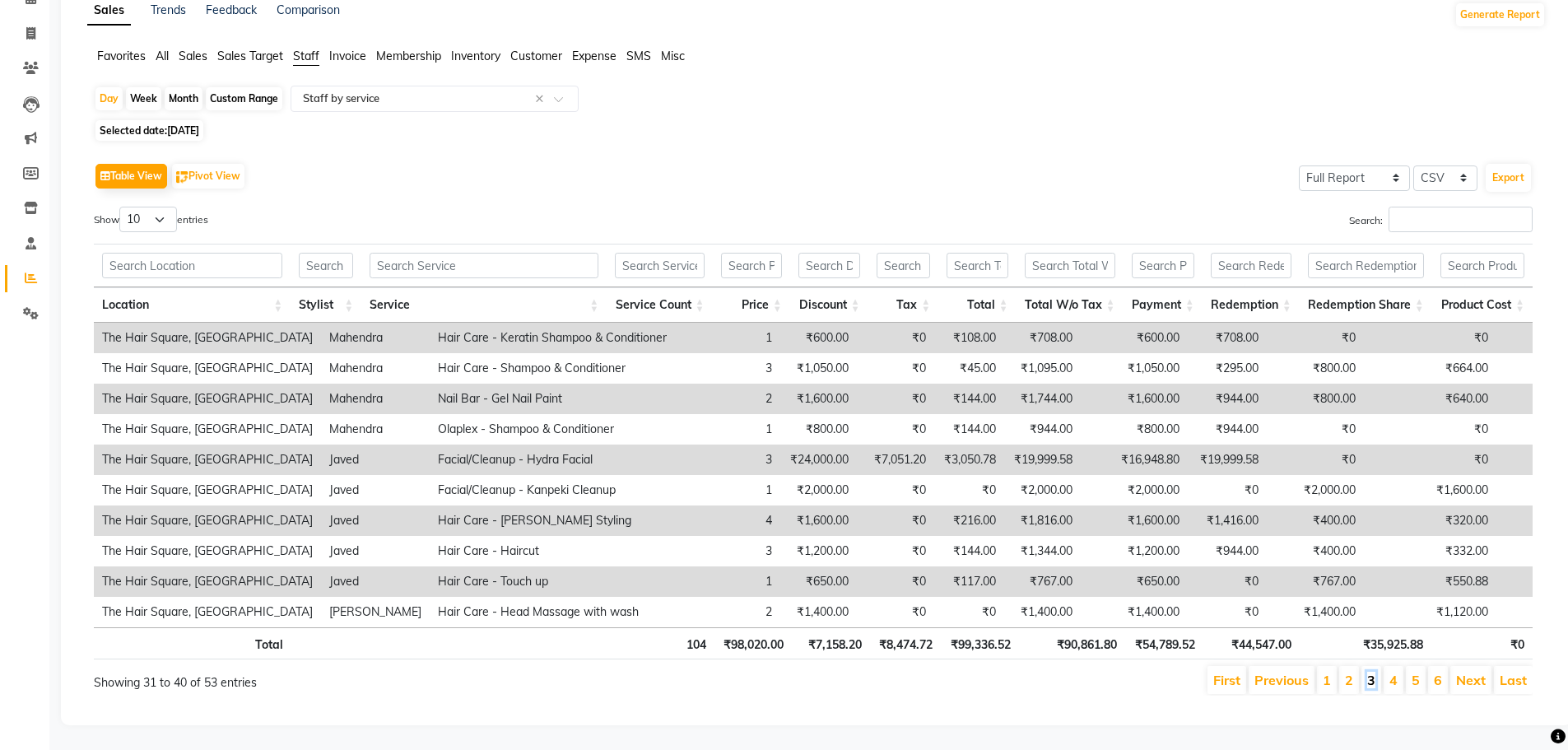
click at [1369, 671] on link "3" at bounding box center [1371, 679] width 9 height 16
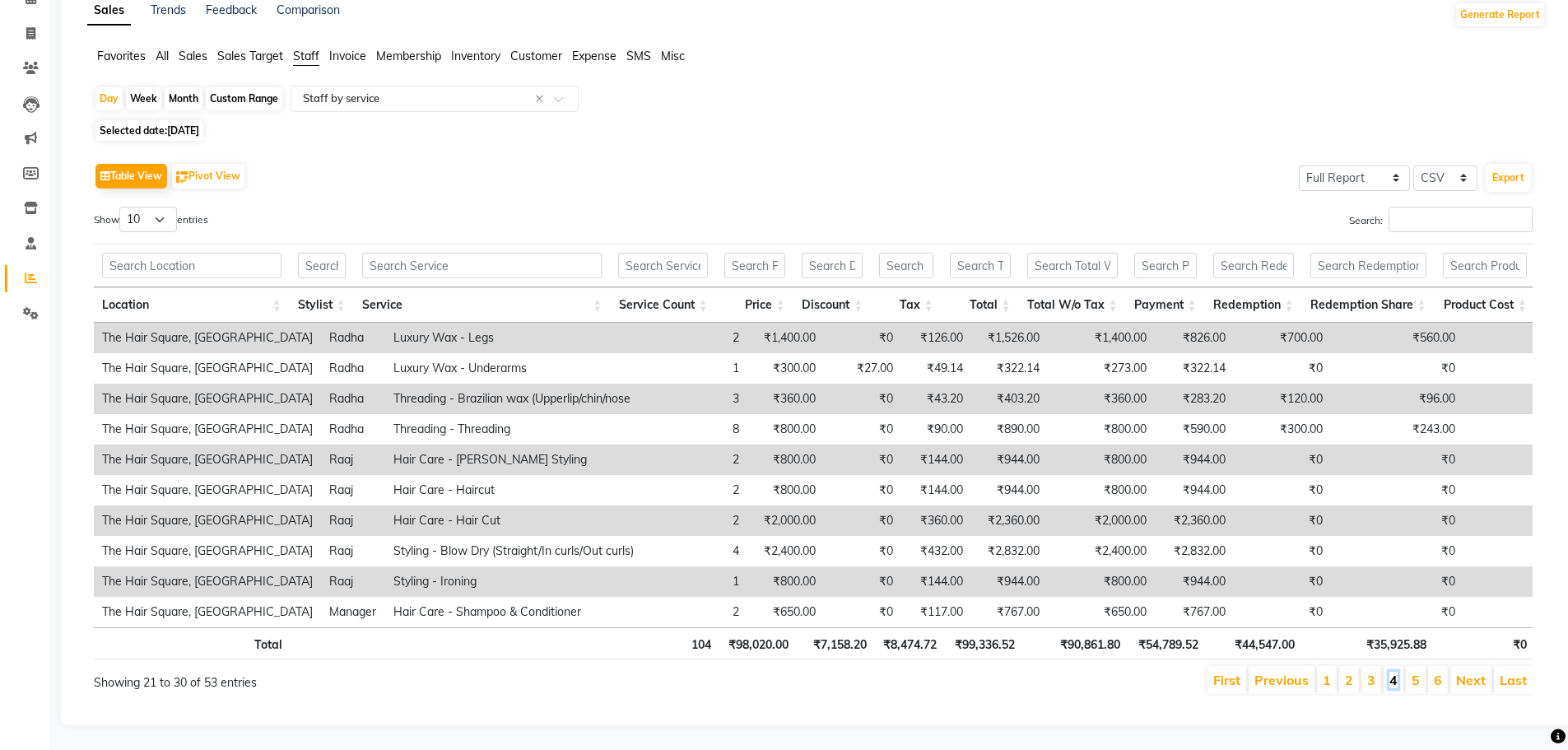
click at [1392, 676] on link "4" at bounding box center [1394, 679] width 9 height 16
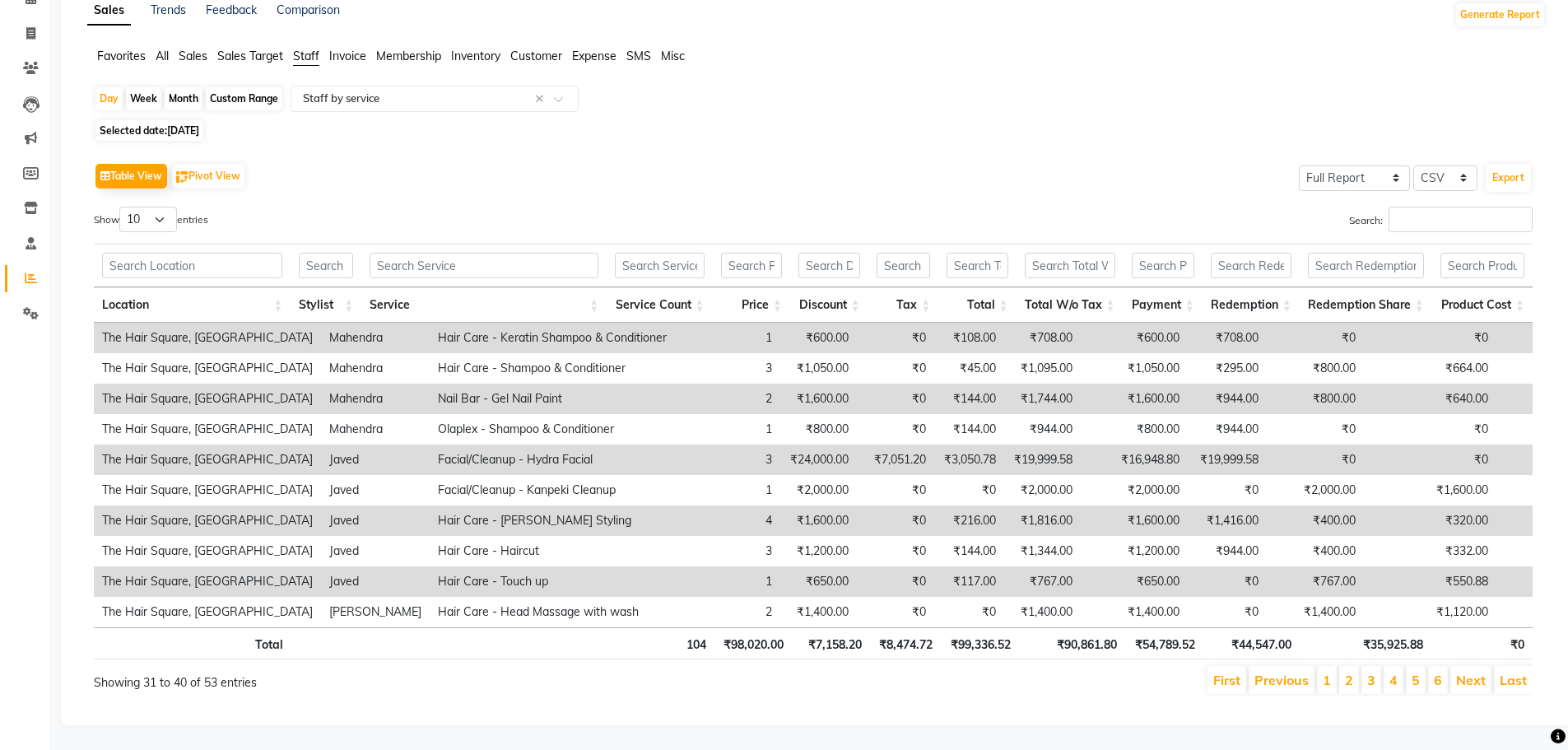
scroll to position [0, 0]
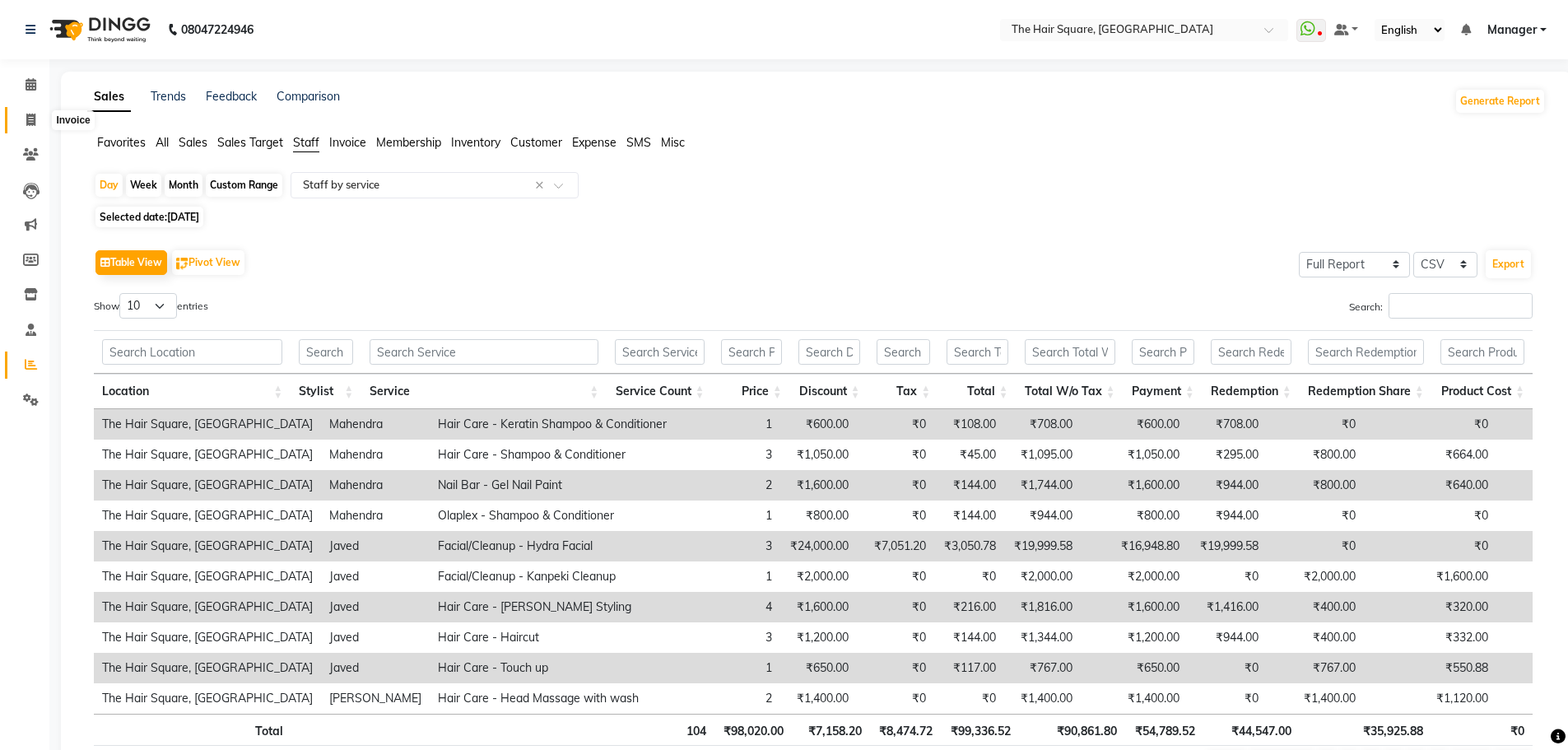
click at [22, 114] on span at bounding box center [30, 120] width 29 height 19
select select "service"
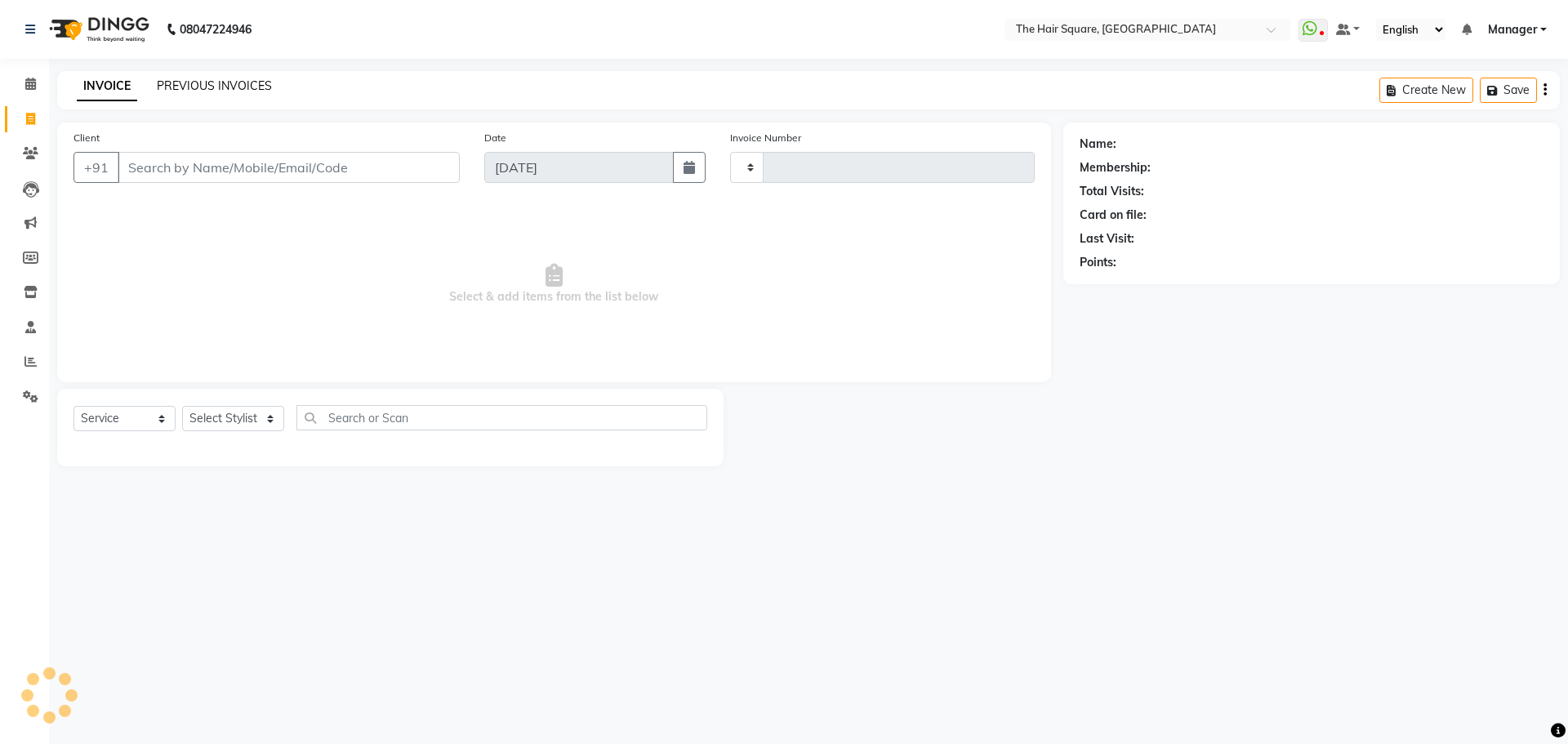
type input "3067"
click at [220, 81] on link "PREVIOUS INVOICES" at bounding box center [214, 85] width 115 height 15
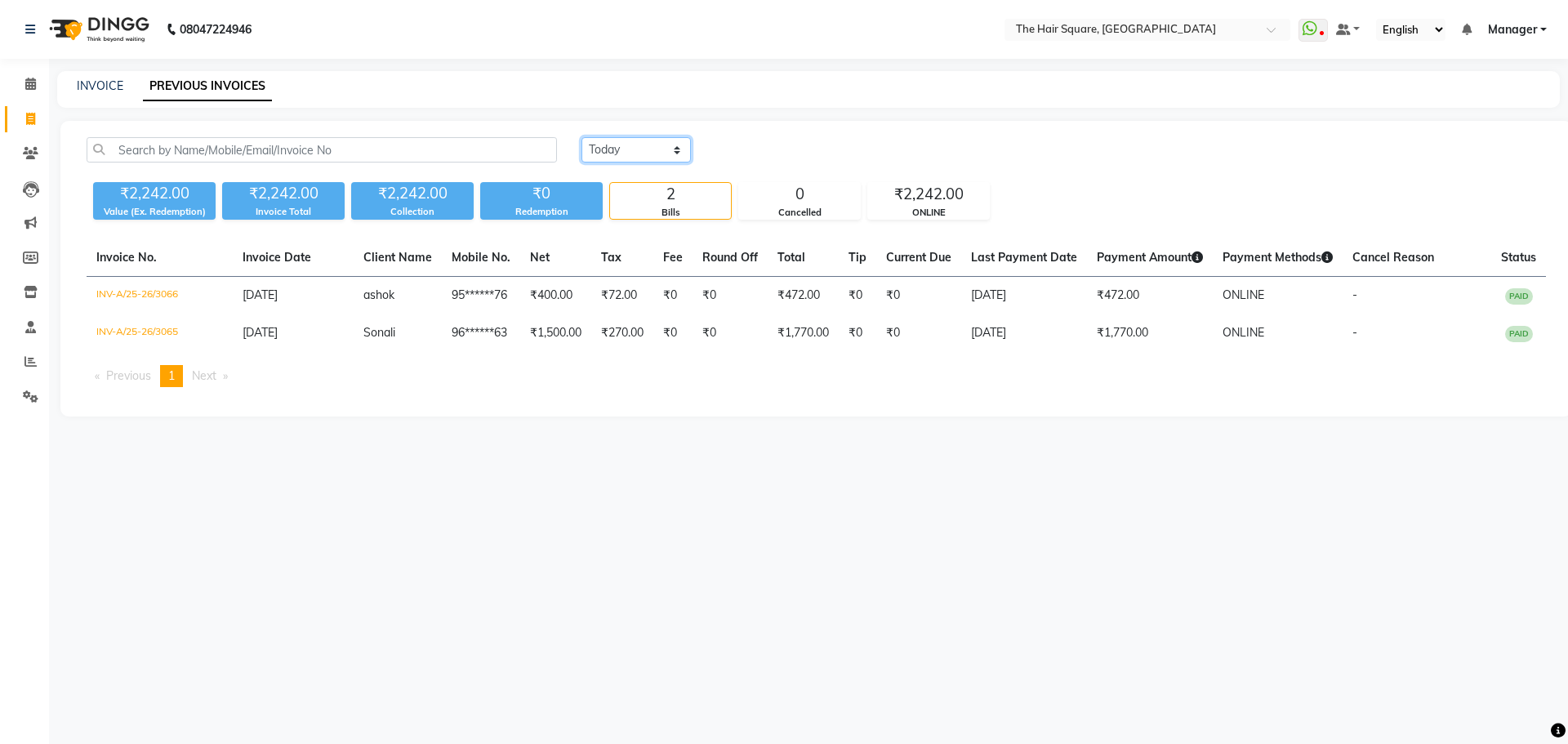
click at [656, 154] on select "Today Yesterday Custom Range" at bounding box center [636, 149] width 109 height 25
select select "yesterday"
click at [582, 137] on select "Today Yesterday Custom Range" at bounding box center [636, 149] width 109 height 25
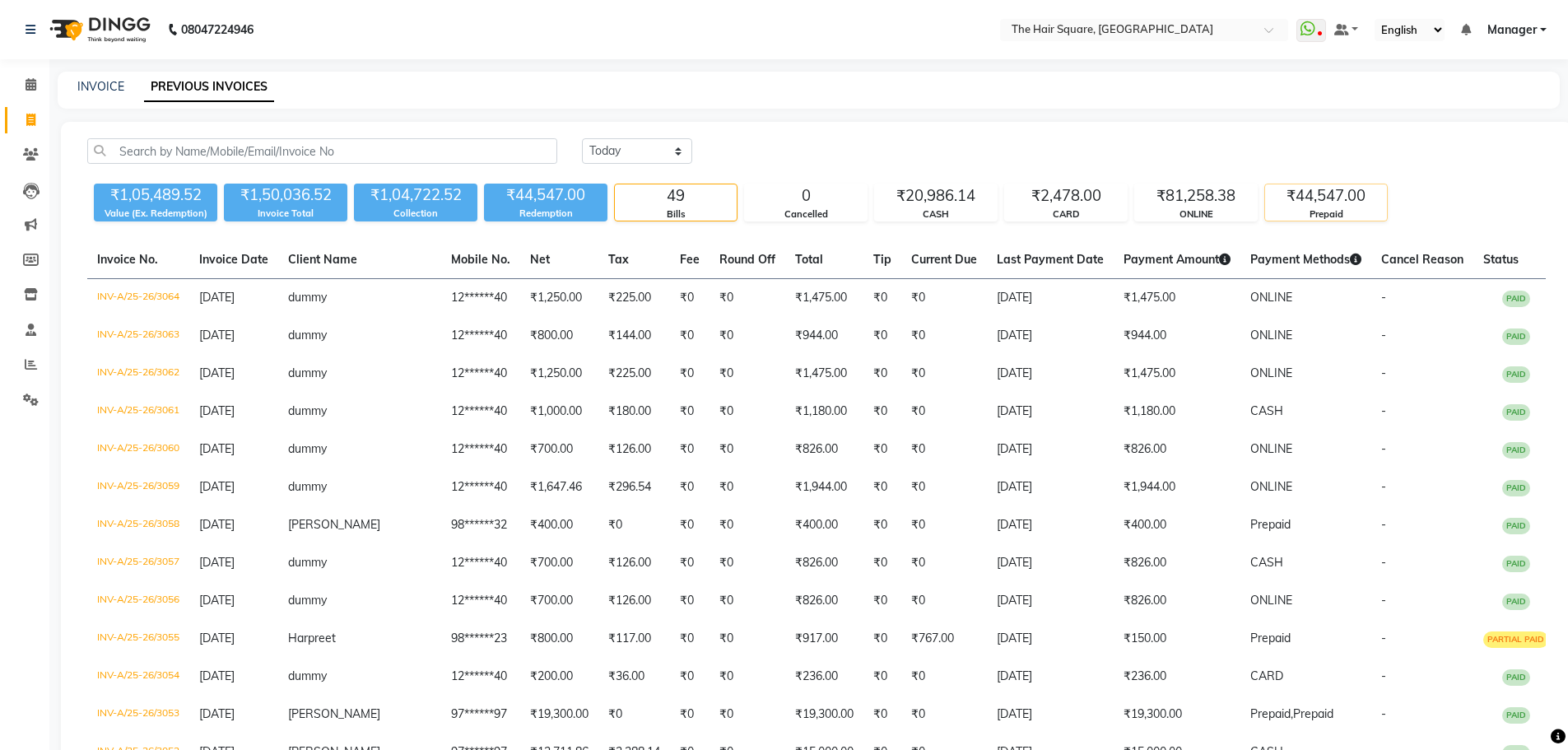
click at [1332, 212] on div "Prepaid" at bounding box center [1326, 214] width 122 height 14
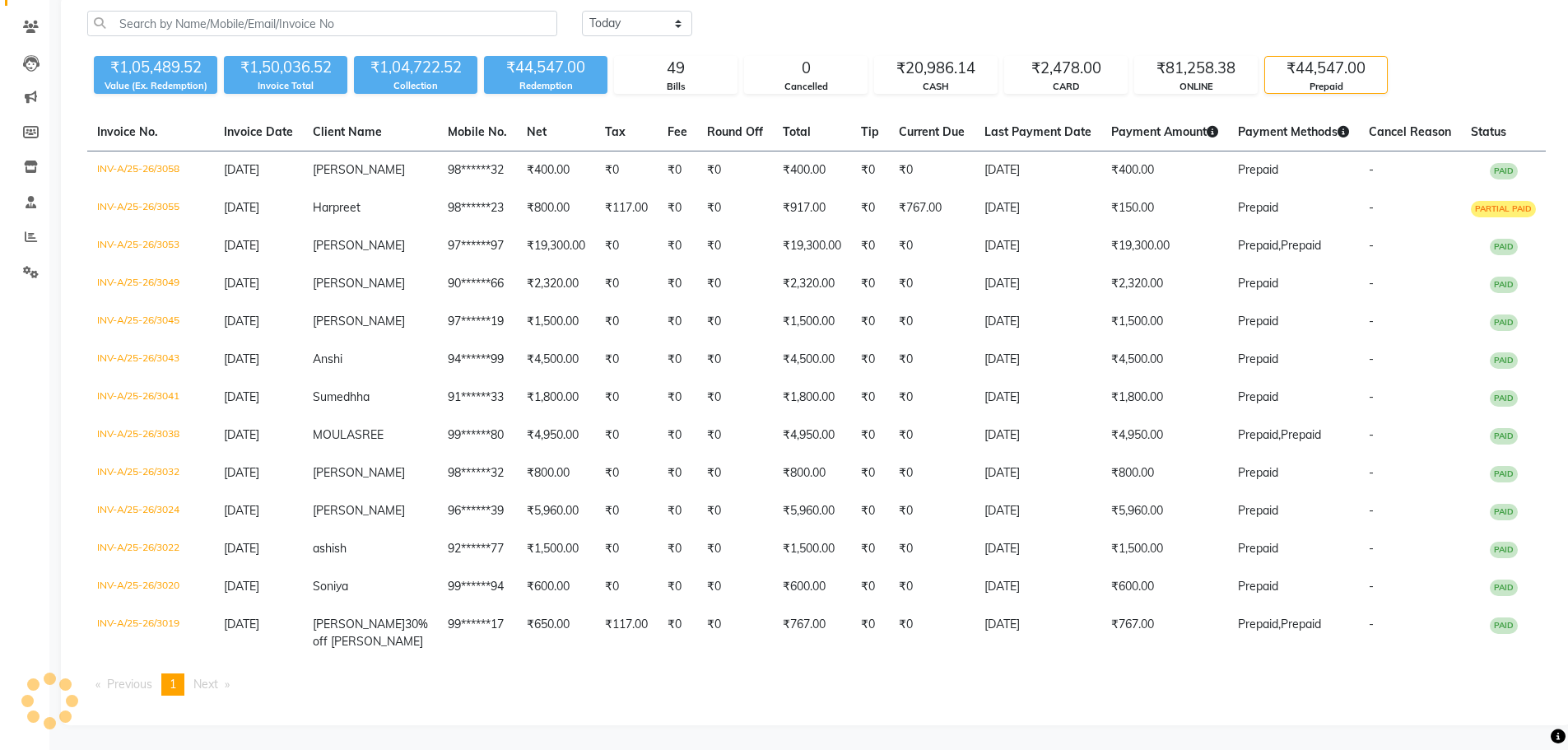
scroll to position [81, 0]
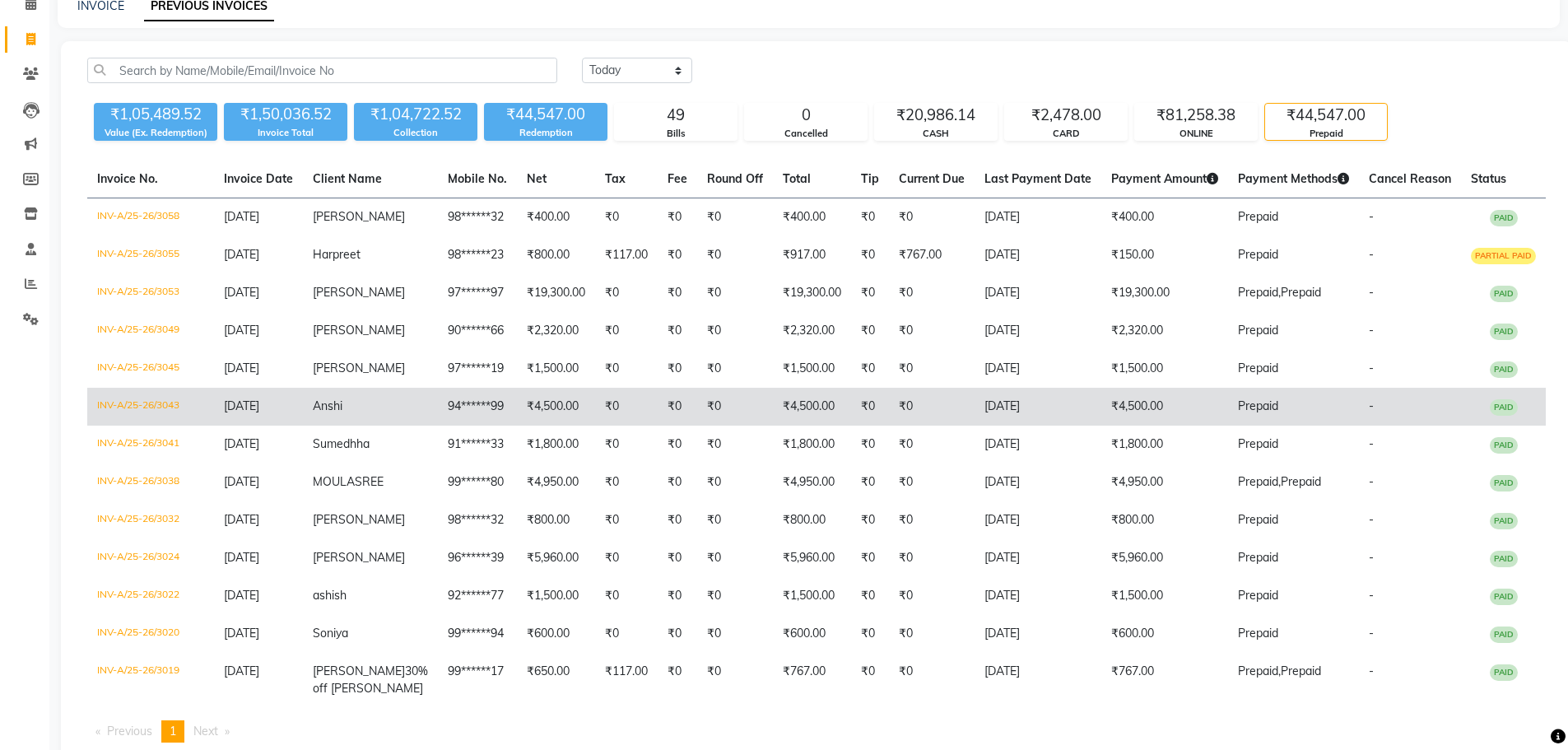
click at [807, 411] on td "₹4,500.00" at bounding box center [812, 407] width 78 height 38
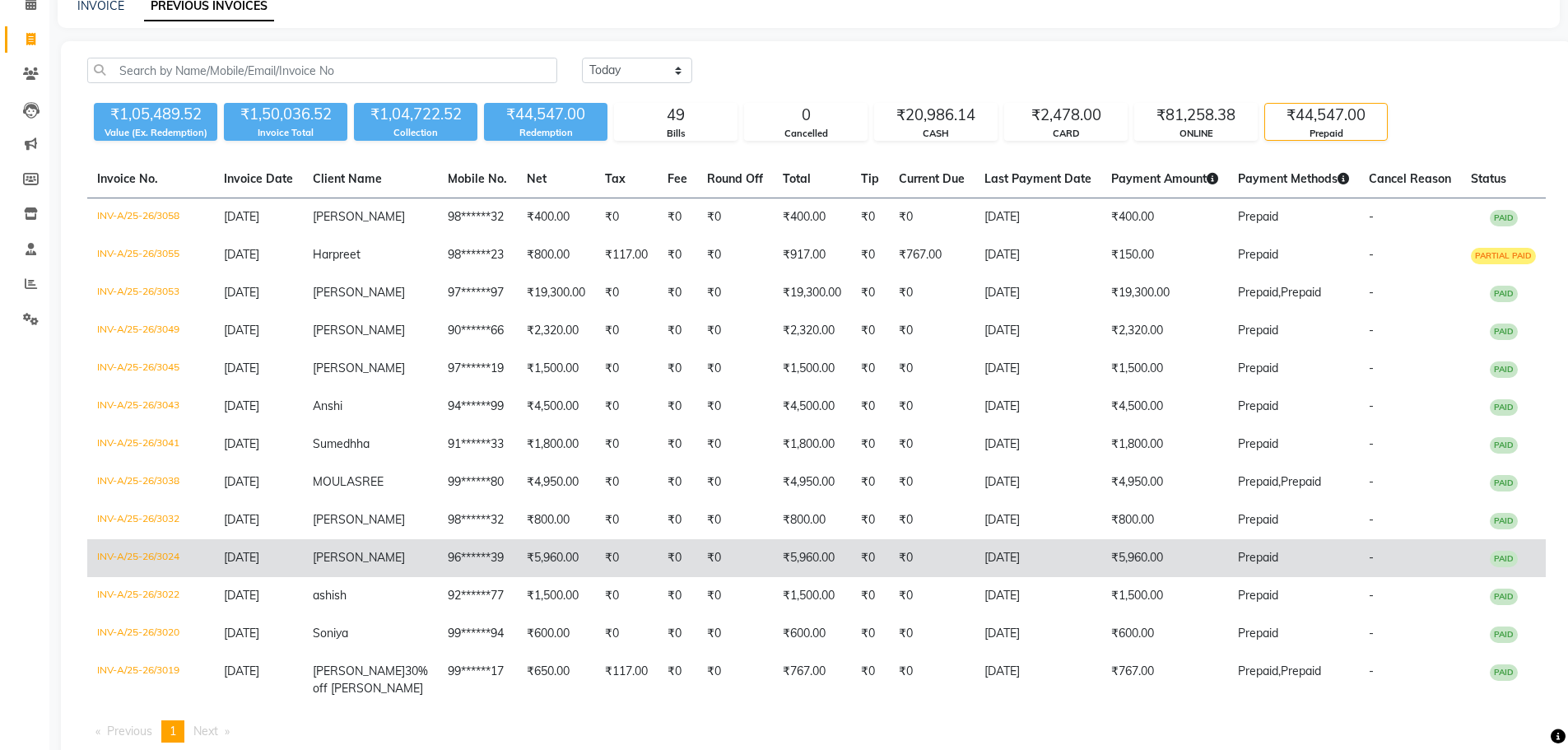
click at [1231, 566] on td "Prepaid" at bounding box center [1293, 558] width 131 height 38
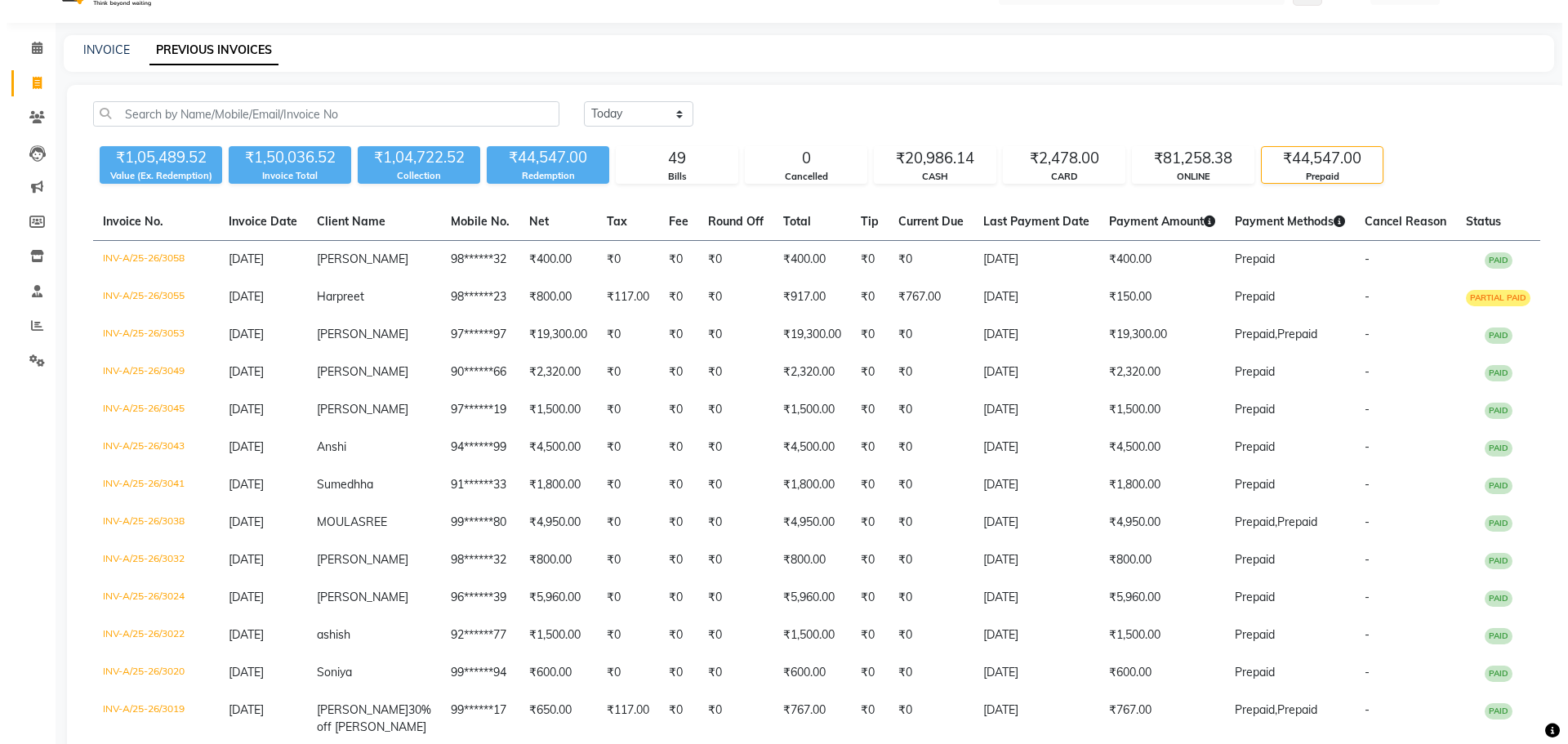
scroll to position [0, 0]
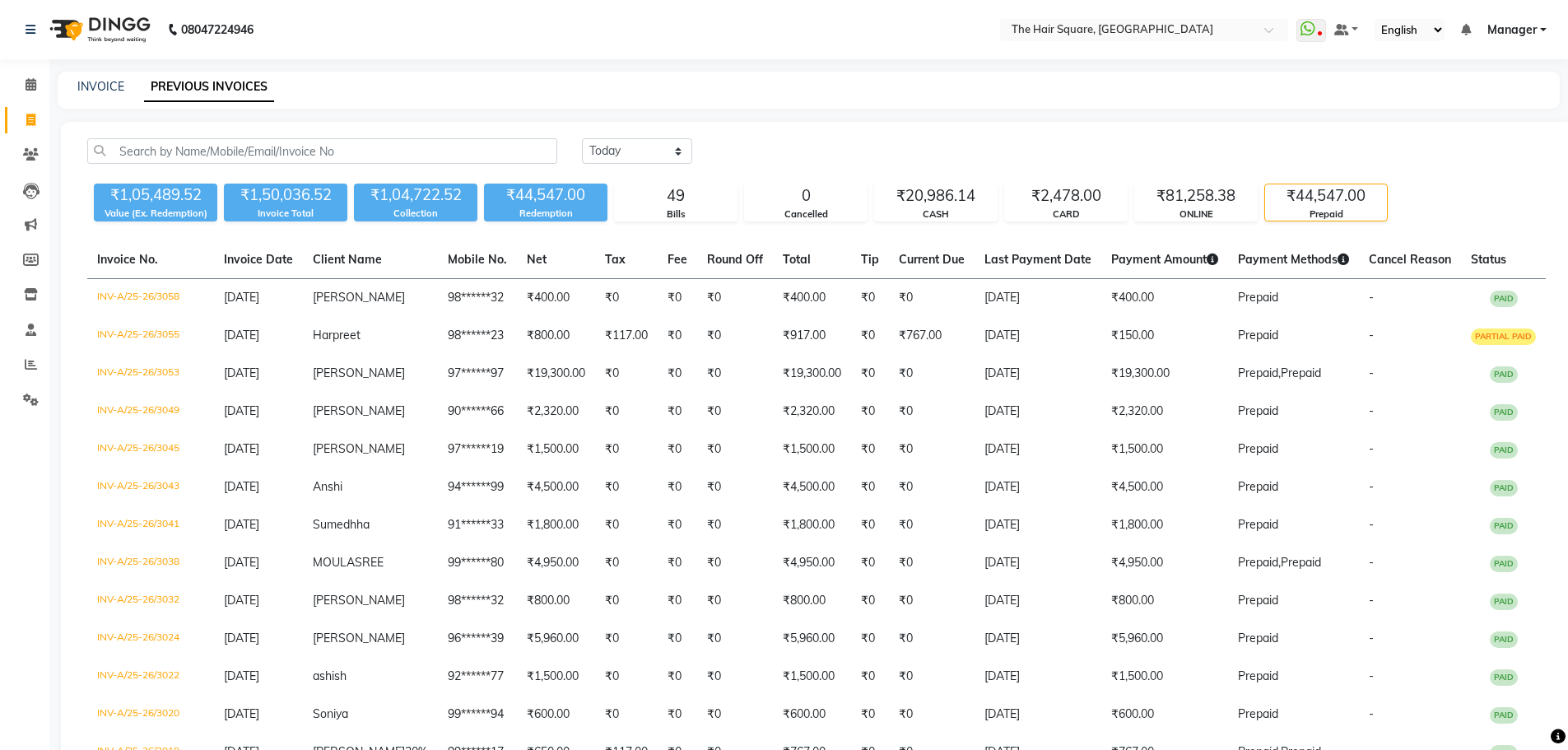
drag, startPoint x: 1510, startPoint y: 25, endPoint x: 1526, endPoint y: 31, distance: 17.1
click at [1511, 25] on span "Manager" at bounding box center [1512, 30] width 49 height 17
click at [1484, 107] on link "Sign out" at bounding box center [1462, 113] width 151 height 25
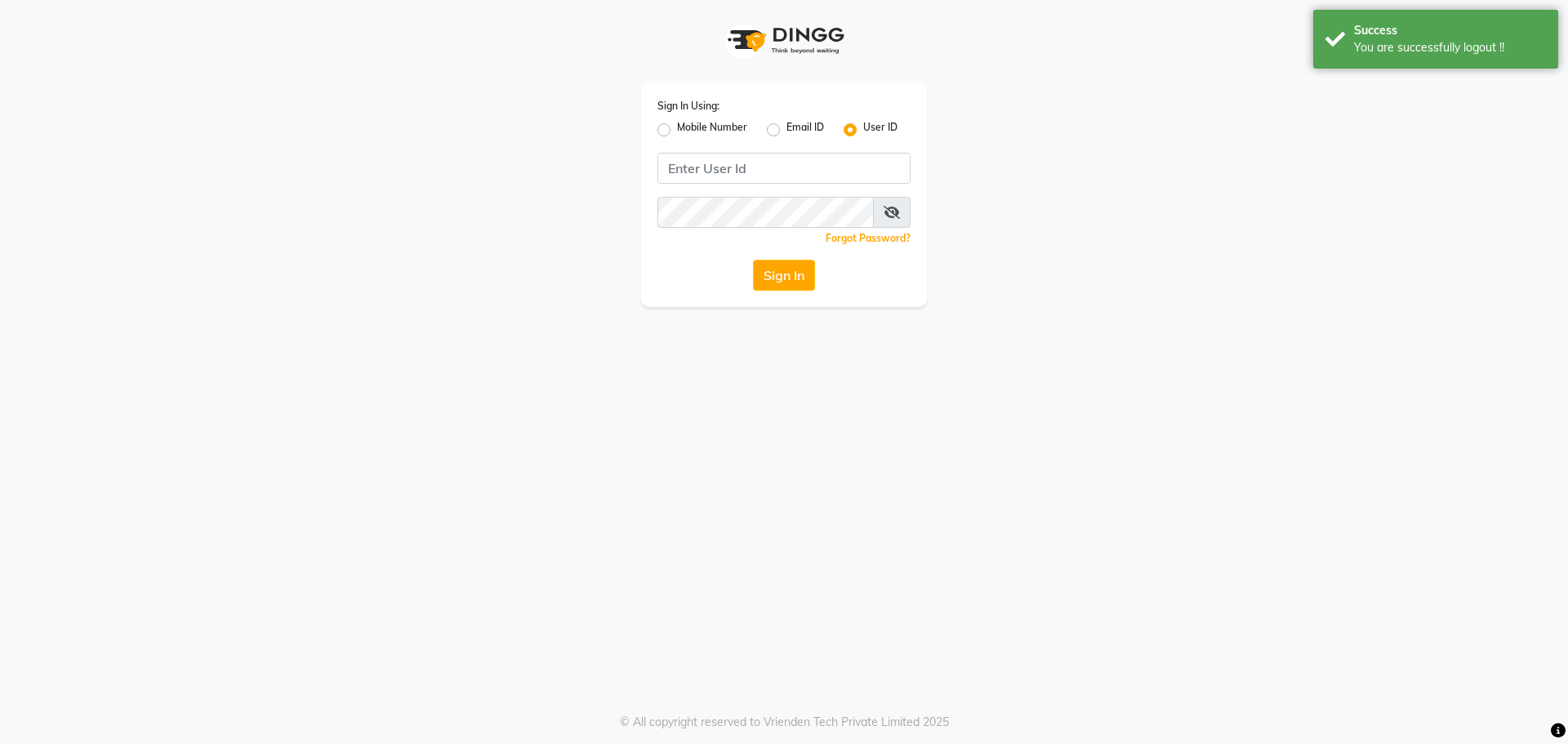
click at [665, 123] on div "Mobile Number" at bounding box center [702, 130] width 90 height 20
click at [677, 126] on label "Mobile Number" at bounding box center [712, 130] width 70 height 20
click at [677, 126] on input "Mobile Number" at bounding box center [682, 125] width 10 height 10
radio input "true"
radio input "false"
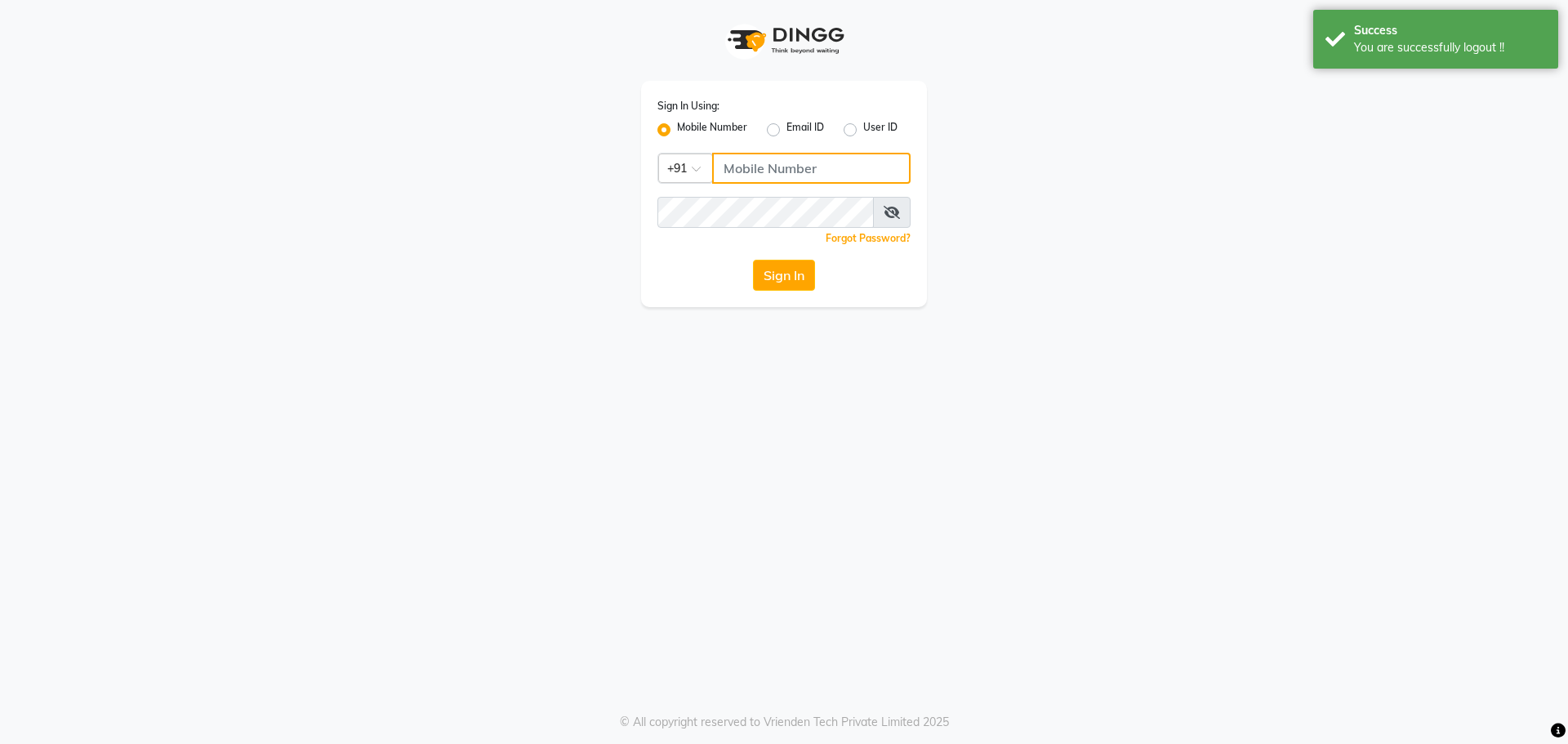
drag, startPoint x: 747, startPoint y: 157, endPoint x: 757, endPoint y: 157, distance: 10.0
click at [750, 157] on input "Username" at bounding box center [811, 168] width 198 height 31
type input "9910321348"
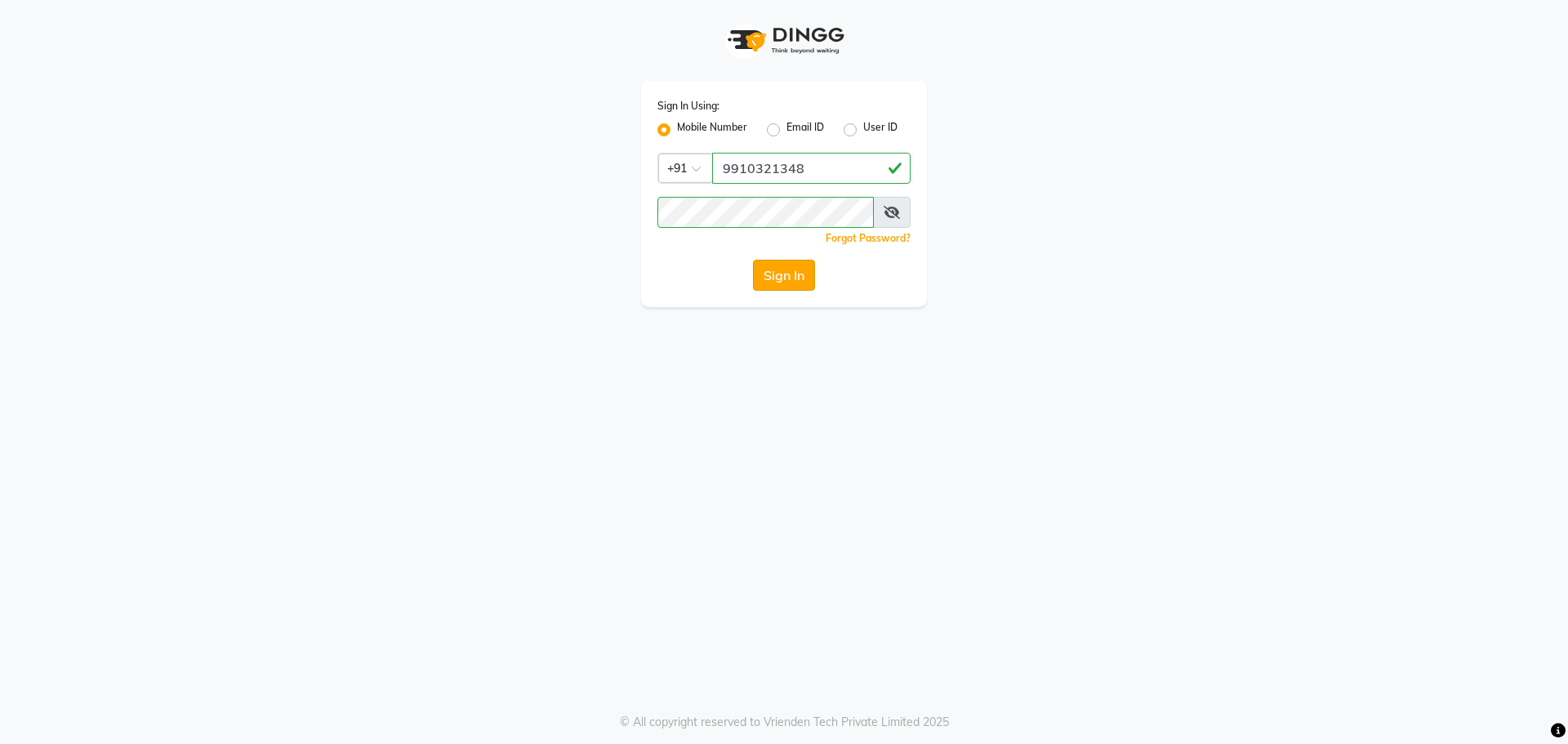
click at [800, 280] on button "Sign In" at bounding box center [784, 275] width 62 height 31
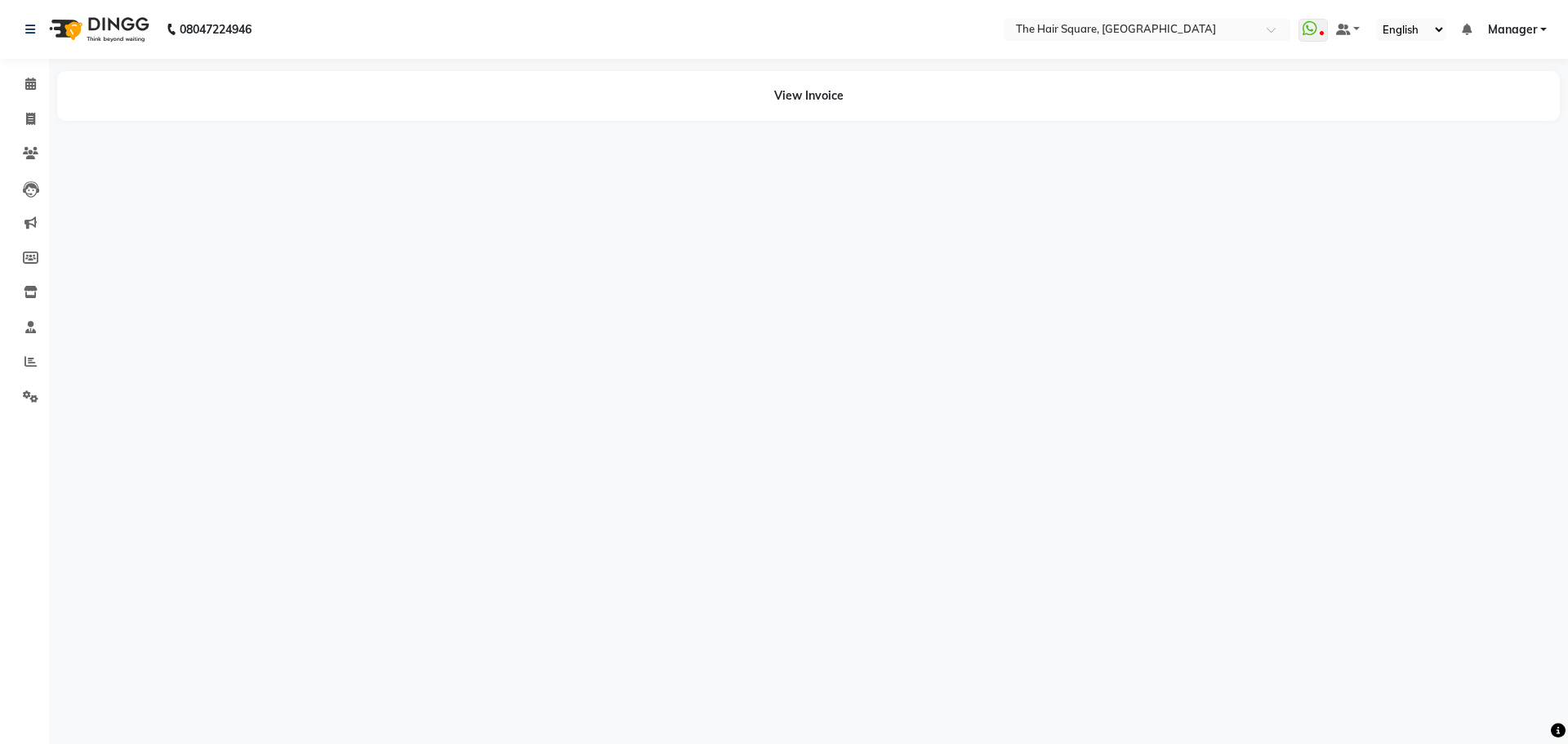
select select "en"
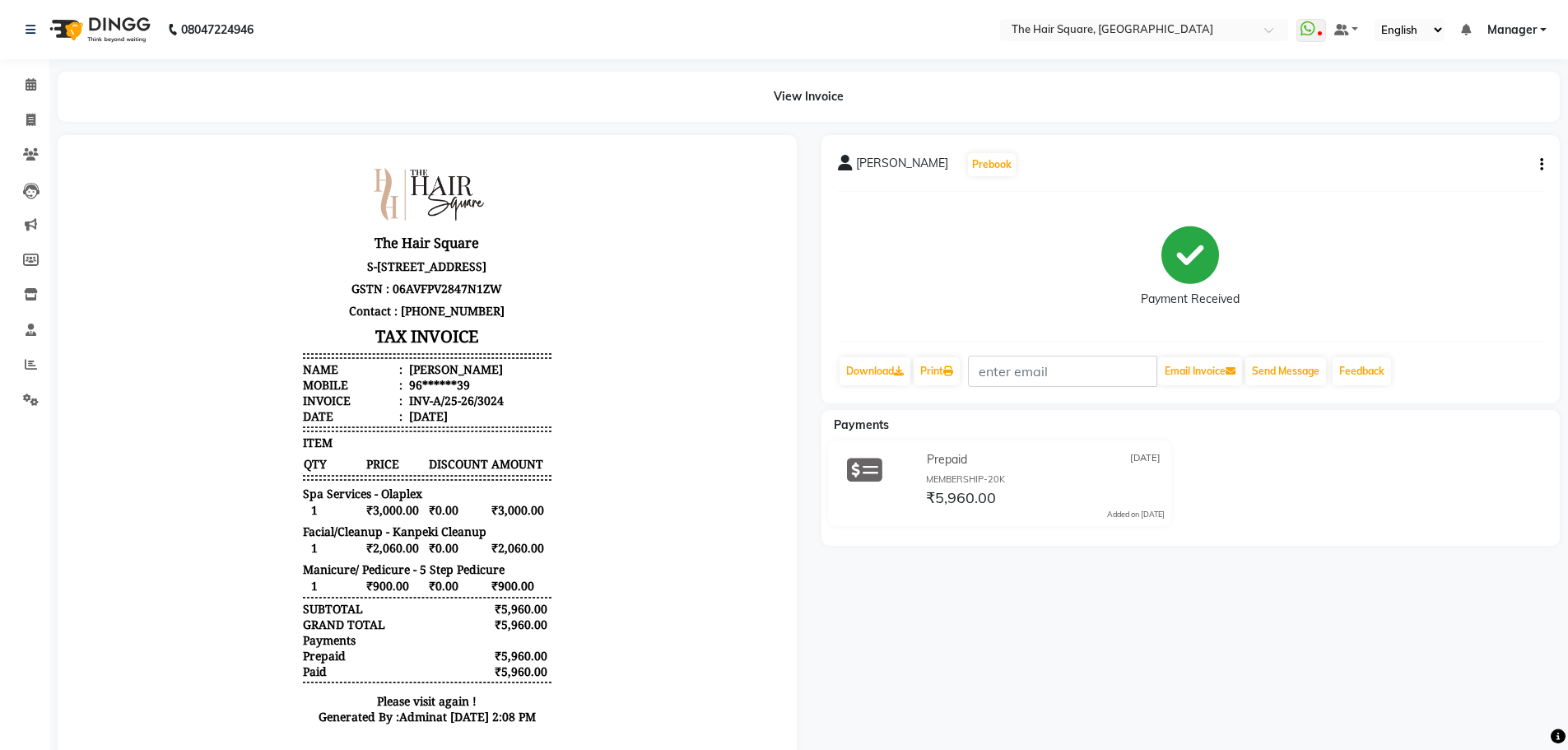
click at [1540, 165] on icon "button" at bounding box center [1542, 165] width 3 height 1
click at [1467, 171] on div "Edit Item Staff" at bounding box center [1460, 165] width 113 height 21
select select
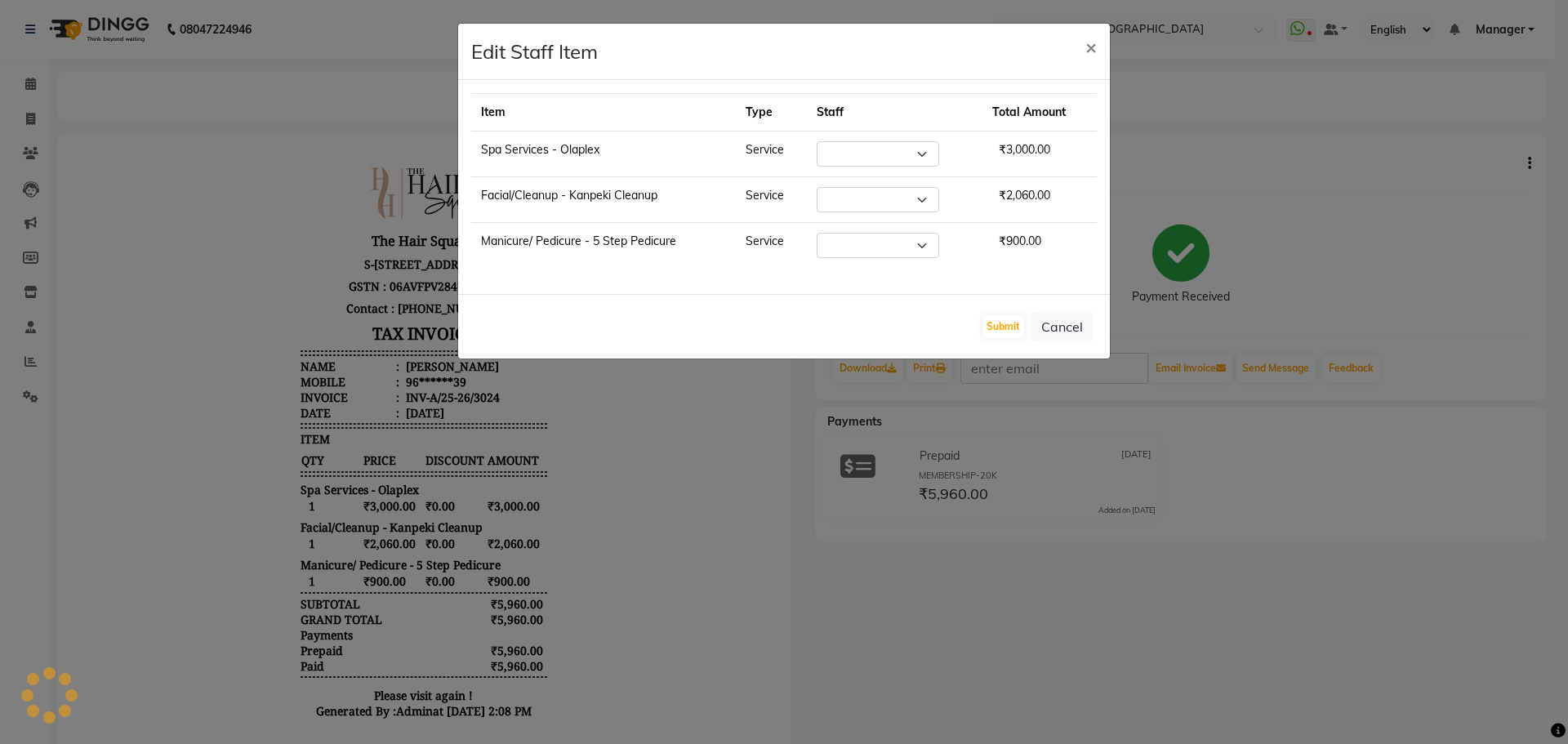
select select "39373"
select select "44563"
click at [865, 245] on select "Select Amit [PERSON_NAME] Dev [PERSON_NAME] [PERSON_NAME] [PERSON_NAME] Manager…" at bounding box center [877, 245] width 123 height 25
select select "39378"
click at [816, 233] on select "Select Amit [PERSON_NAME] Dev [PERSON_NAME] [PERSON_NAME] [PERSON_NAME] Manager…" at bounding box center [877, 245] width 123 height 25
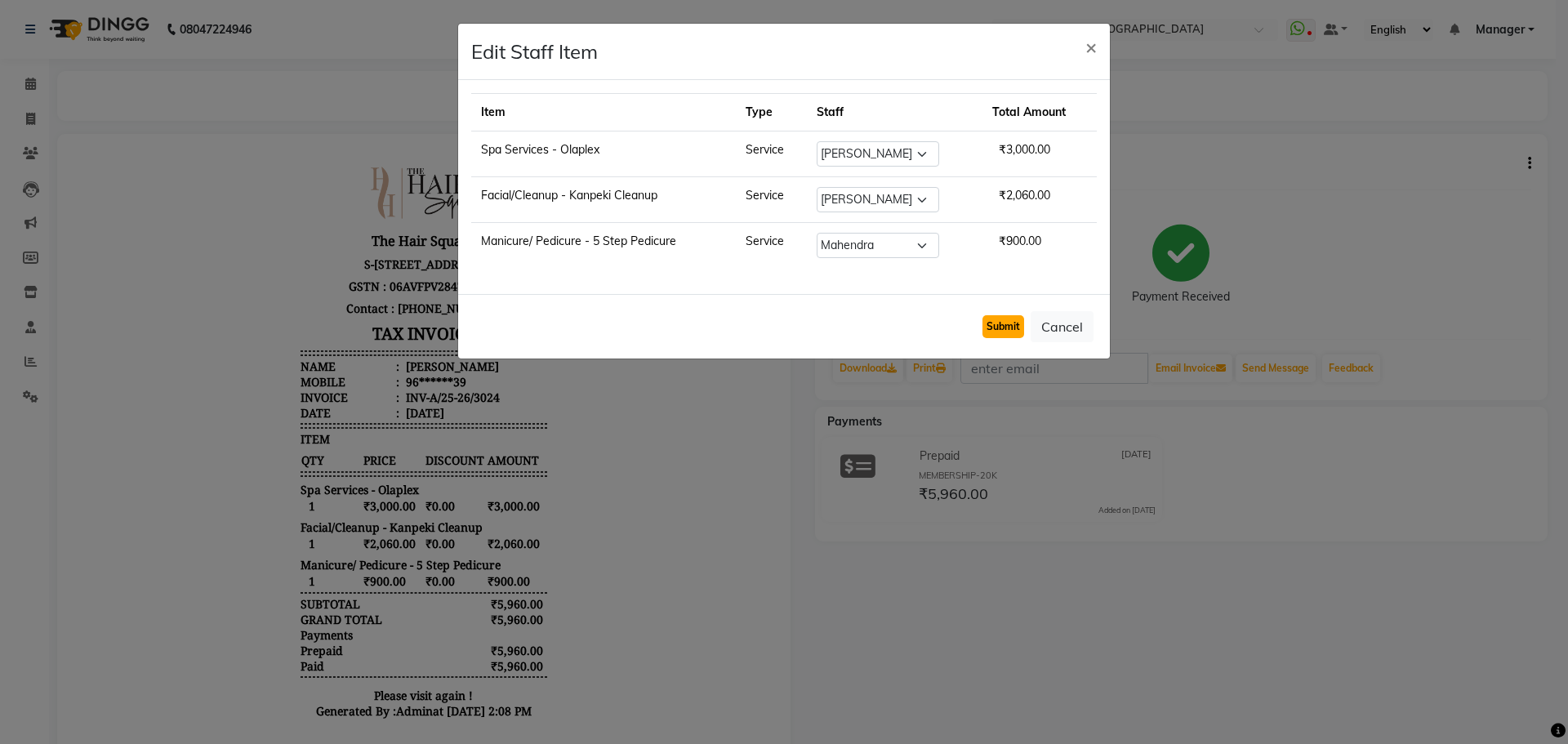
click at [1004, 326] on button "Submit" at bounding box center [1003, 326] width 41 height 23
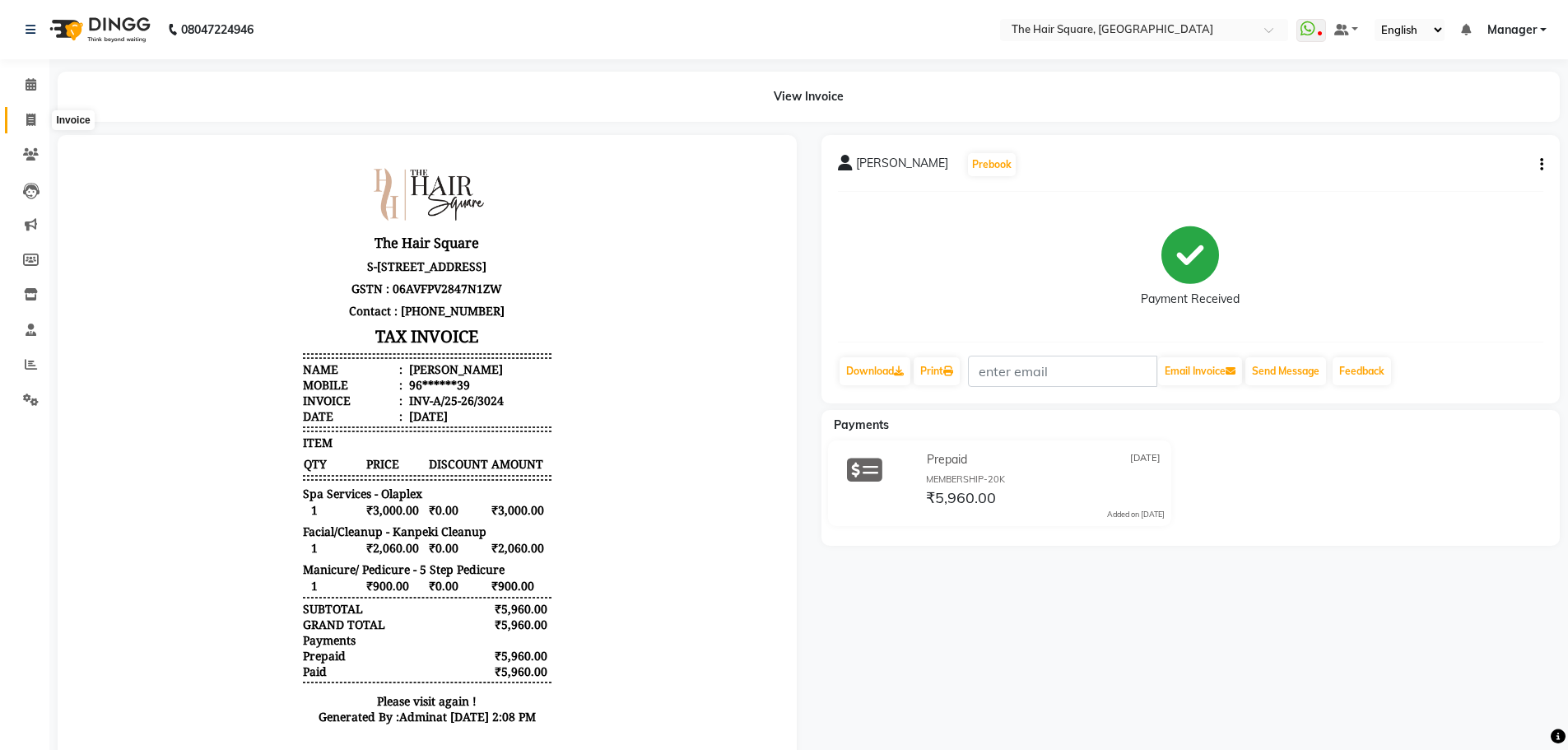
click at [34, 122] on icon at bounding box center [30, 120] width 9 height 12
select select "service"
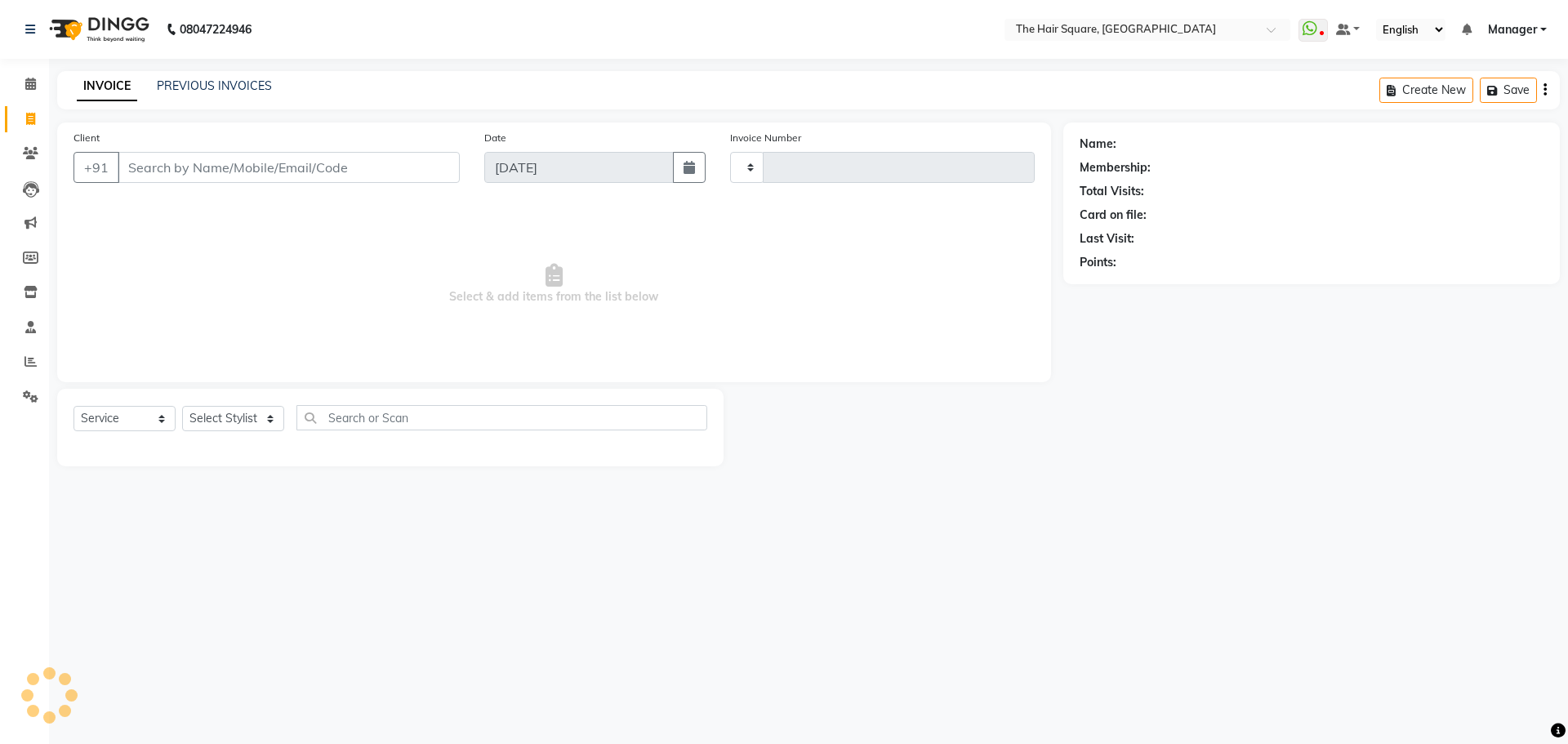
type input "3067"
select select "5768"
click at [173, 82] on link "PREVIOUS INVOICES" at bounding box center [214, 85] width 115 height 15
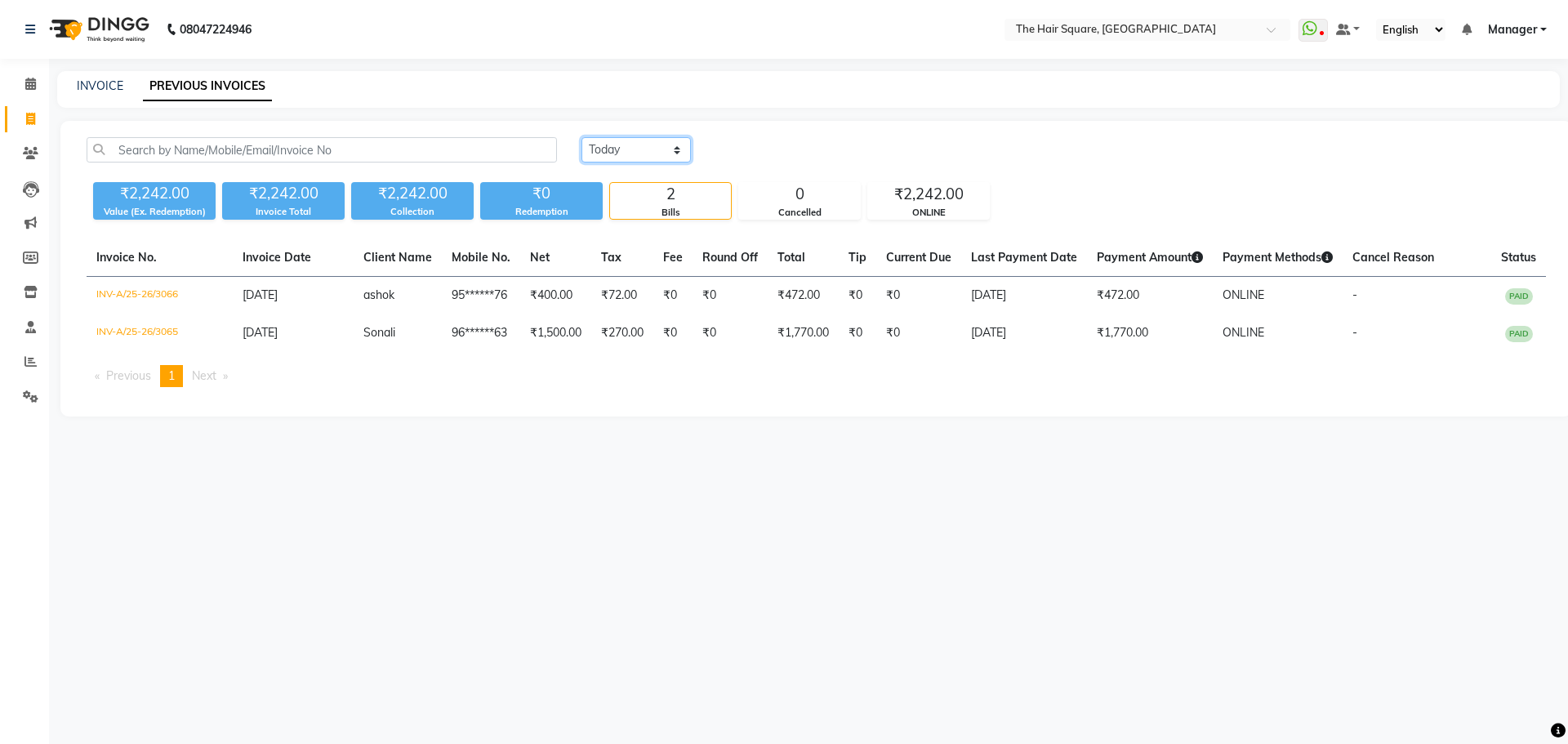
click at [654, 146] on select "[DATE] [DATE] Custom Range" at bounding box center [636, 149] width 109 height 25
select select "[DATE]"
click at [582, 137] on select "[DATE] [DATE] Custom Range" at bounding box center [636, 149] width 109 height 25
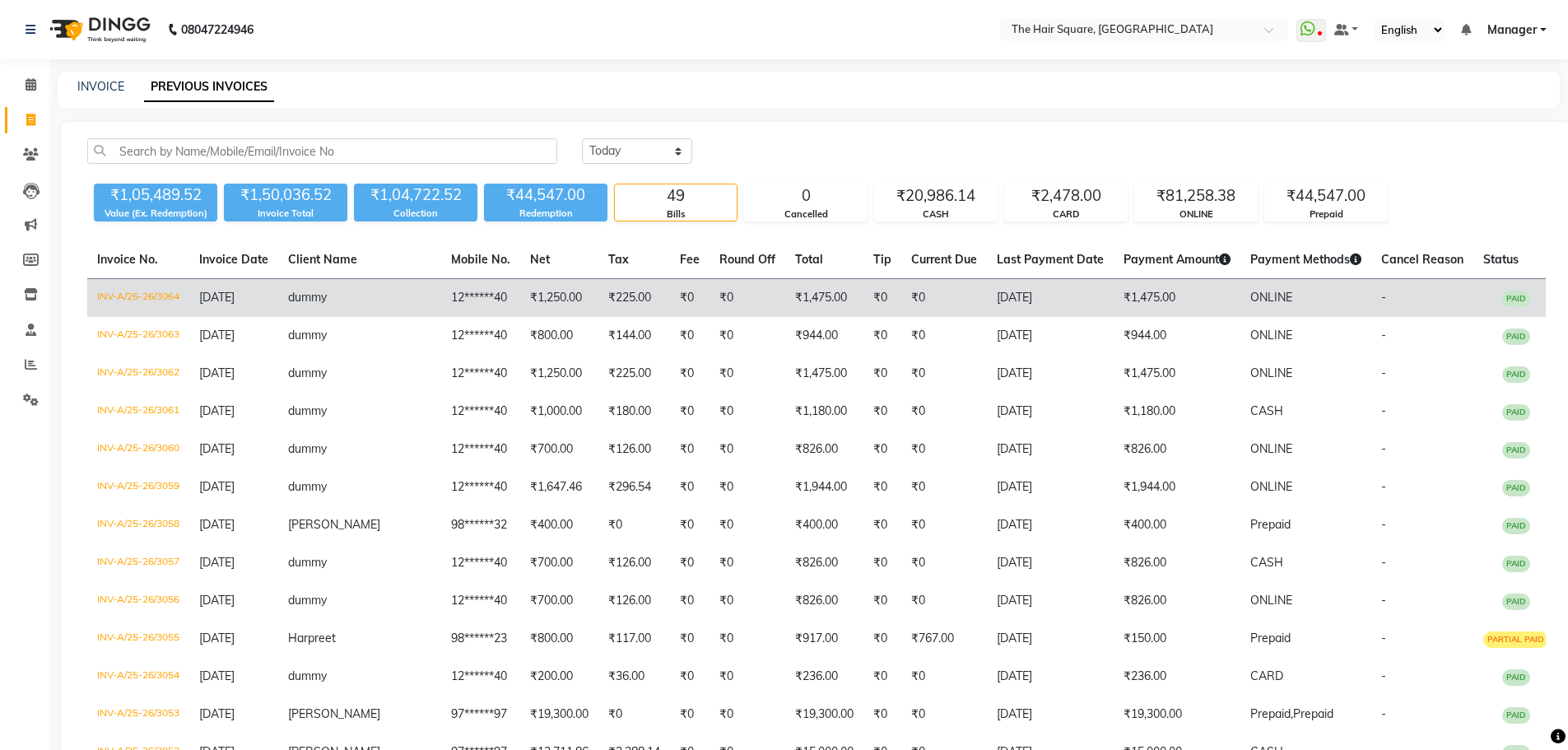
click at [1255, 290] on span "ONLINE" at bounding box center [1271, 296] width 42 height 15
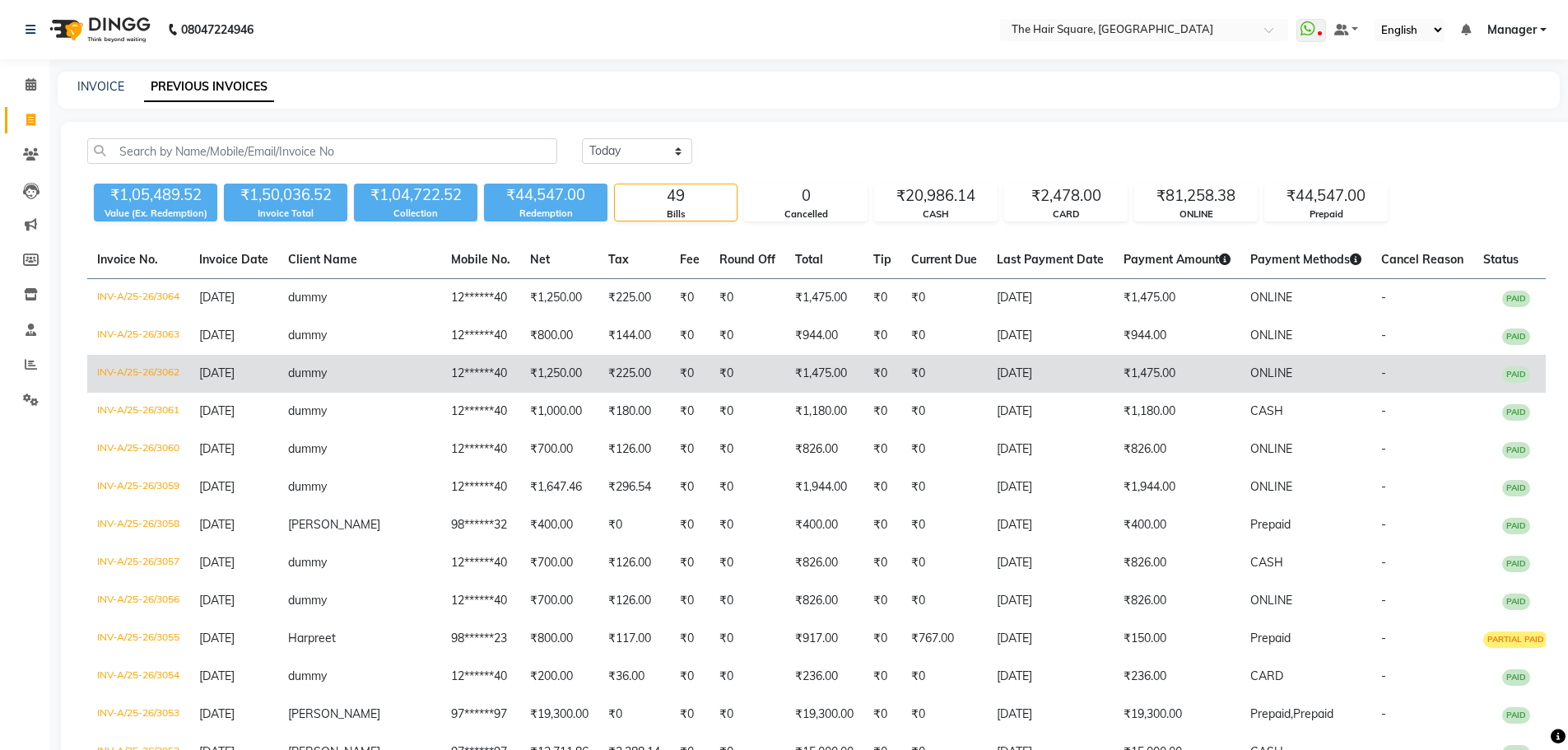
click at [864, 378] on td "₹0" at bounding box center [883, 374] width 38 height 38
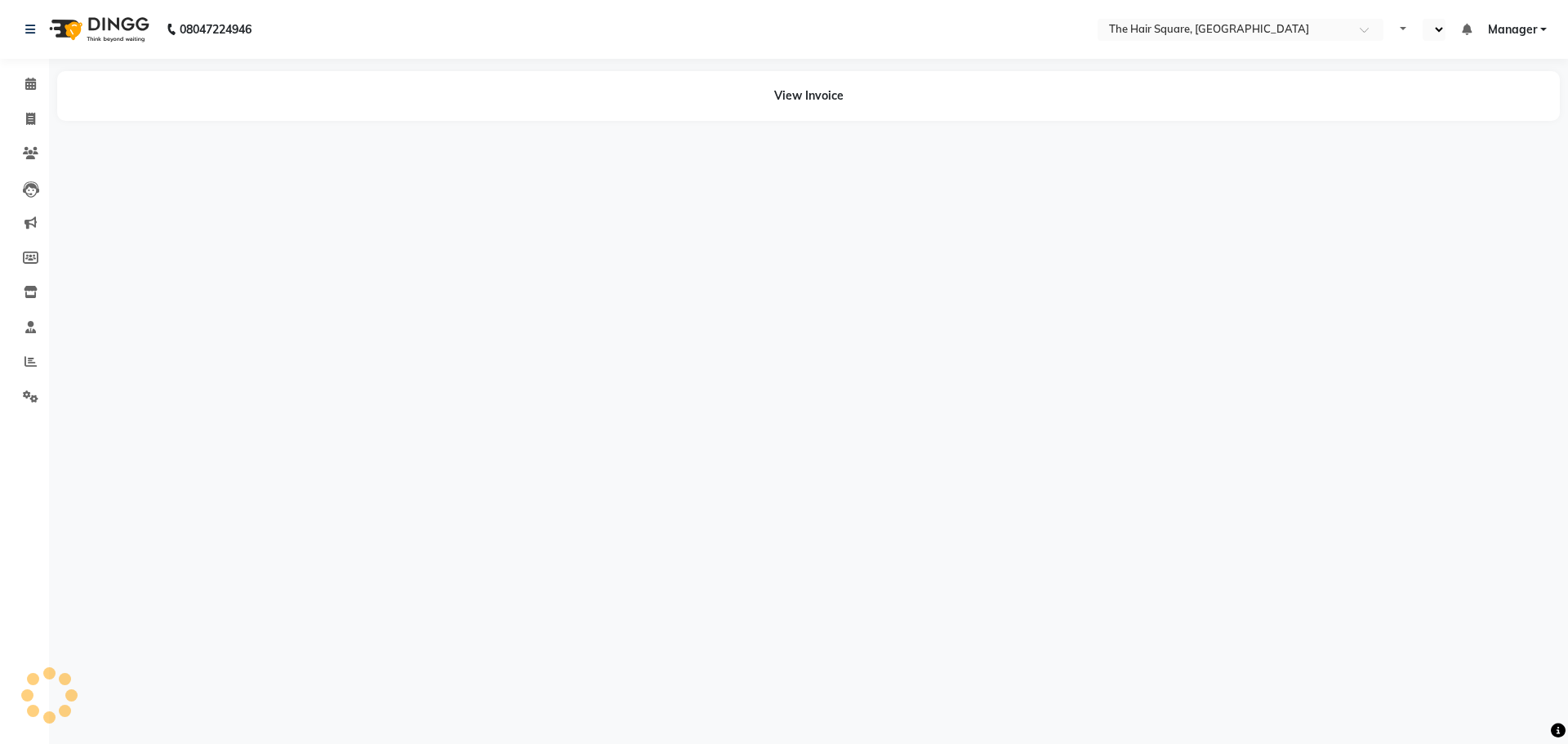
select select "en"
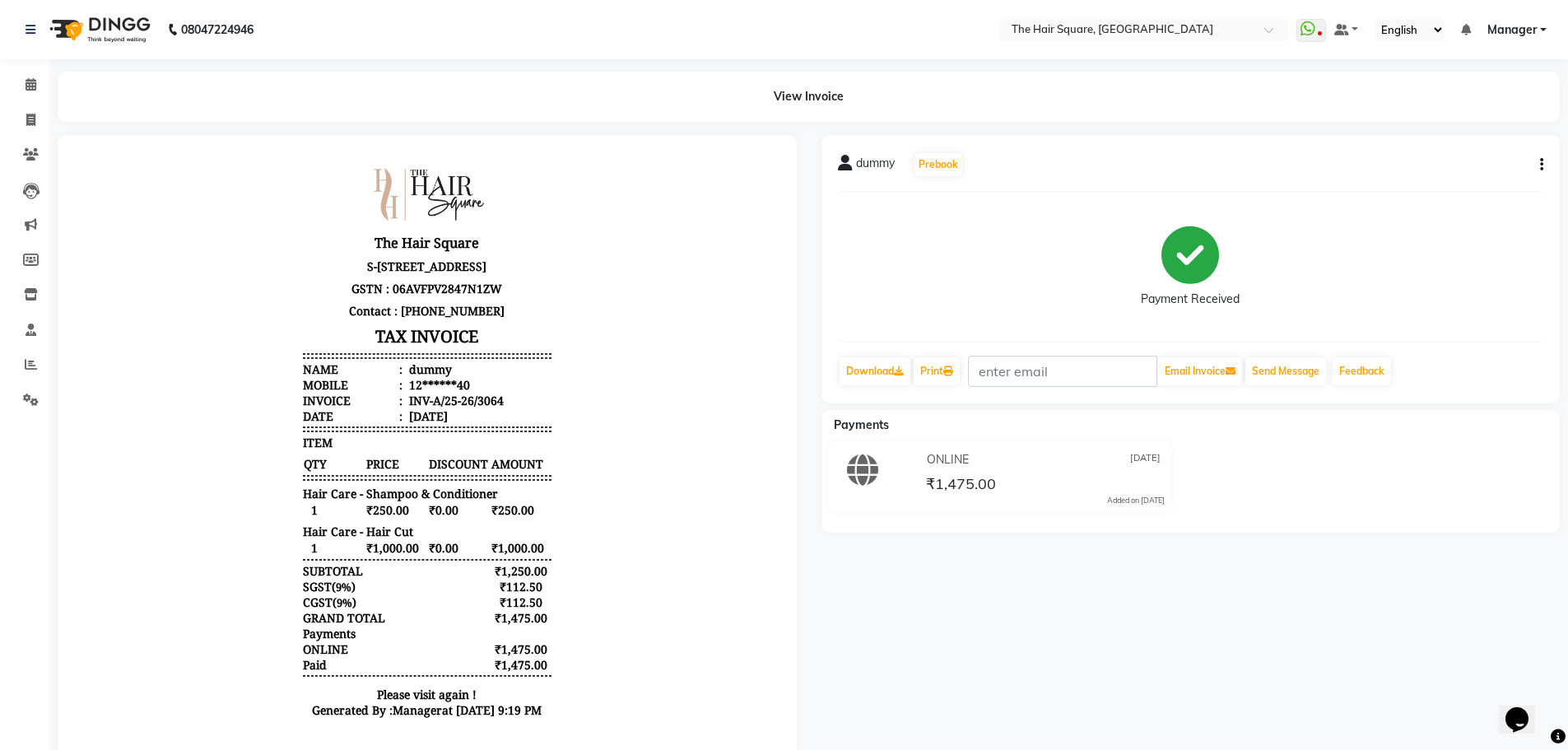
click at [1544, 166] on div "dummy Prebook Payment Received Download Print Email Invoice Send Message Feedba…" at bounding box center [1190, 269] width 739 height 268
click at [1539, 166] on button "button" at bounding box center [1538, 165] width 10 height 17
click at [1467, 163] on div "Edit Item Staff" at bounding box center [1460, 165] width 113 height 21
select select
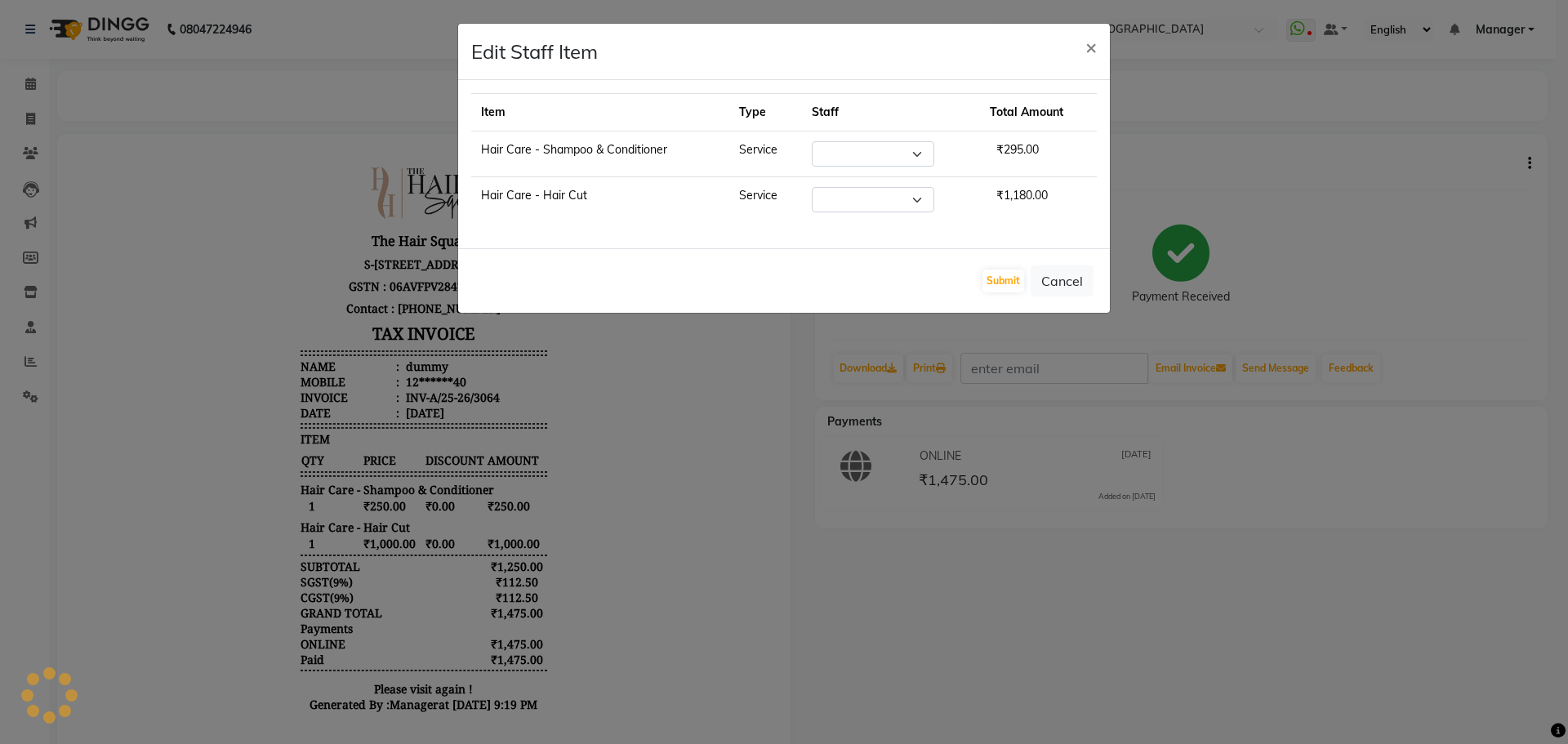
select select "39378"
select select "39372"
click at [1052, 278] on button "Cancel" at bounding box center [1061, 281] width 63 height 31
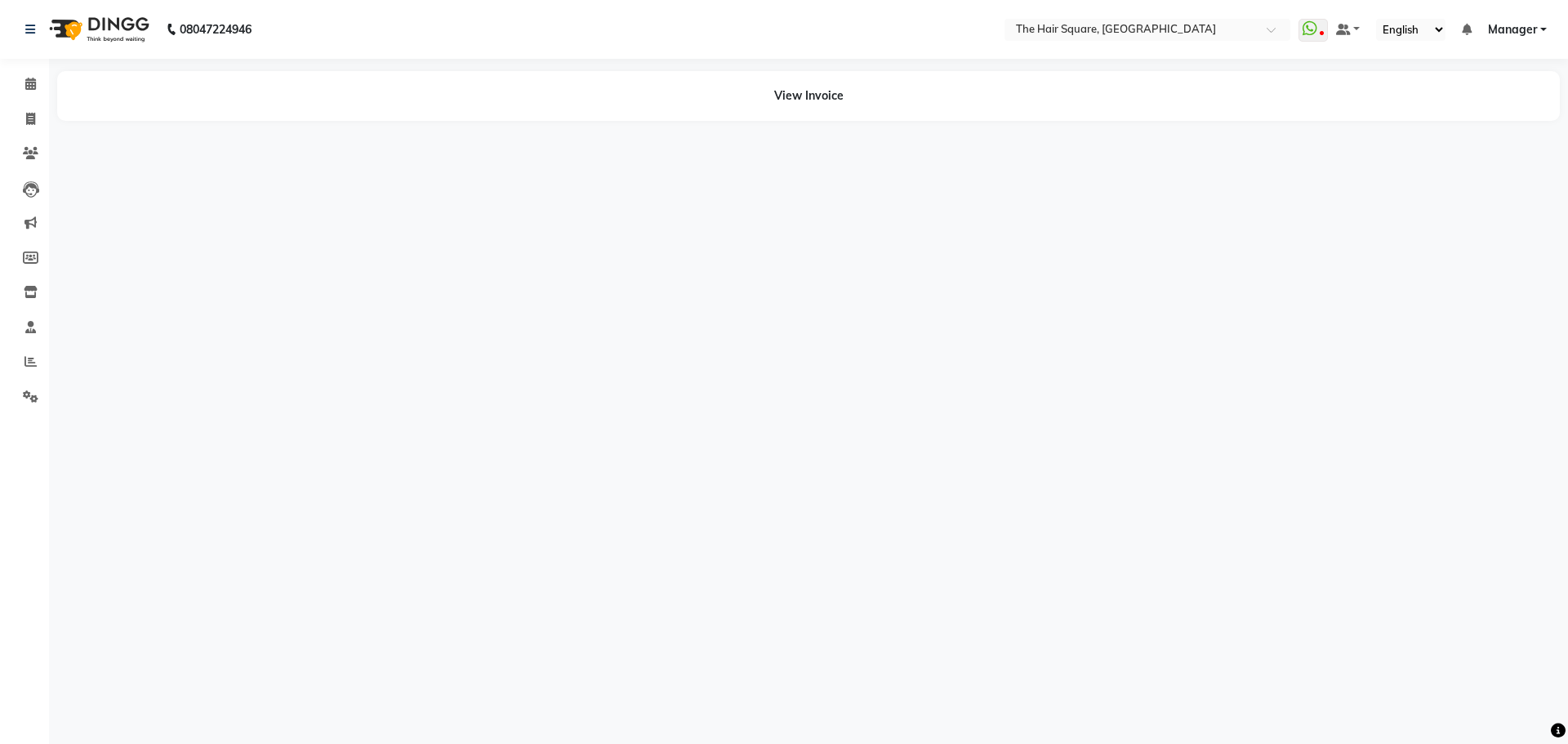
select select "en"
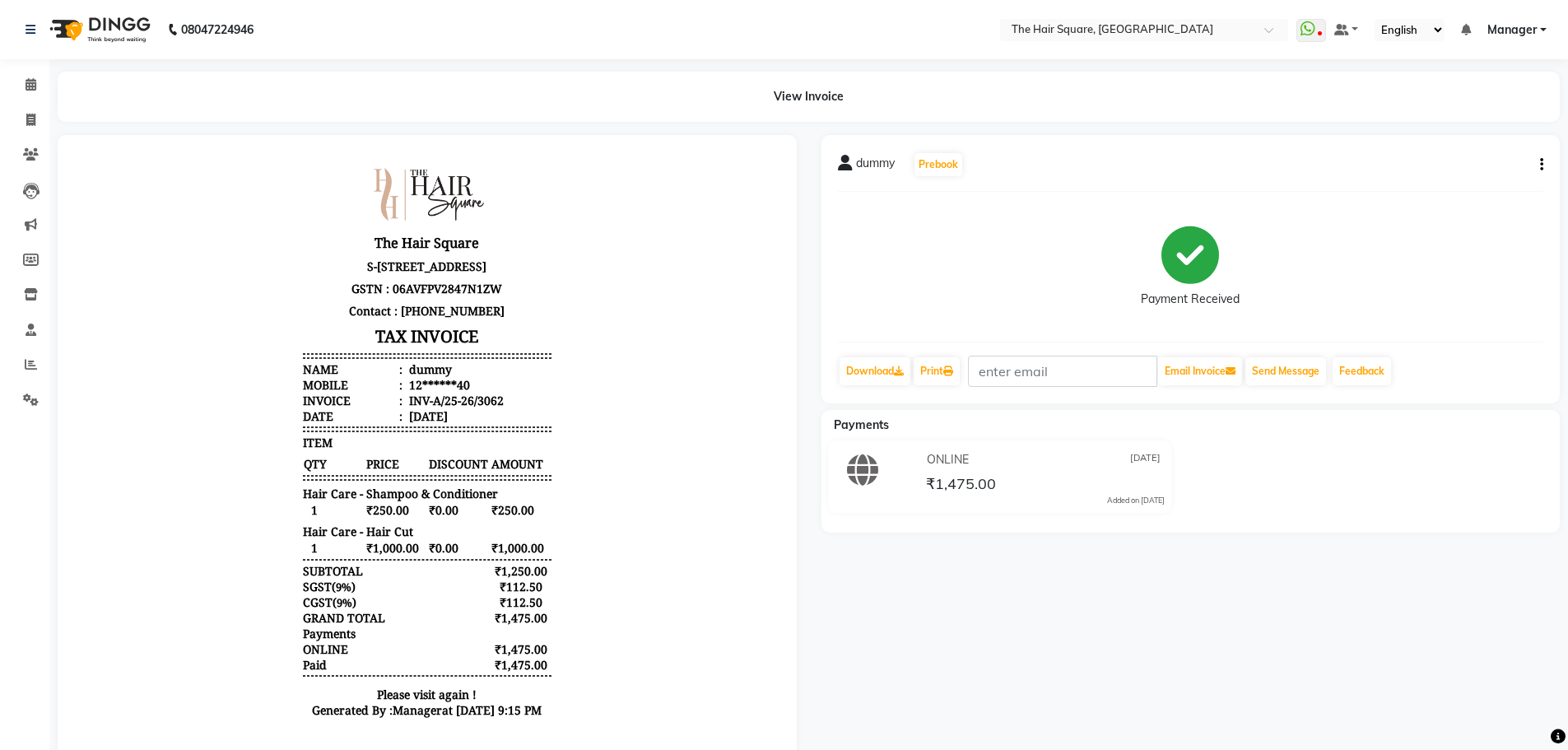
click at [1545, 162] on div "dummy Prebook Payment Received Download Print Email Invoice Send Message Feedba…" at bounding box center [1190, 269] width 739 height 268
click at [1533, 162] on button "button" at bounding box center [1538, 165] width 10 height 17
click at [1443, 166] on div "Edit Item Staff" at bounding box center [1460, 165] width 113 height 21
select select
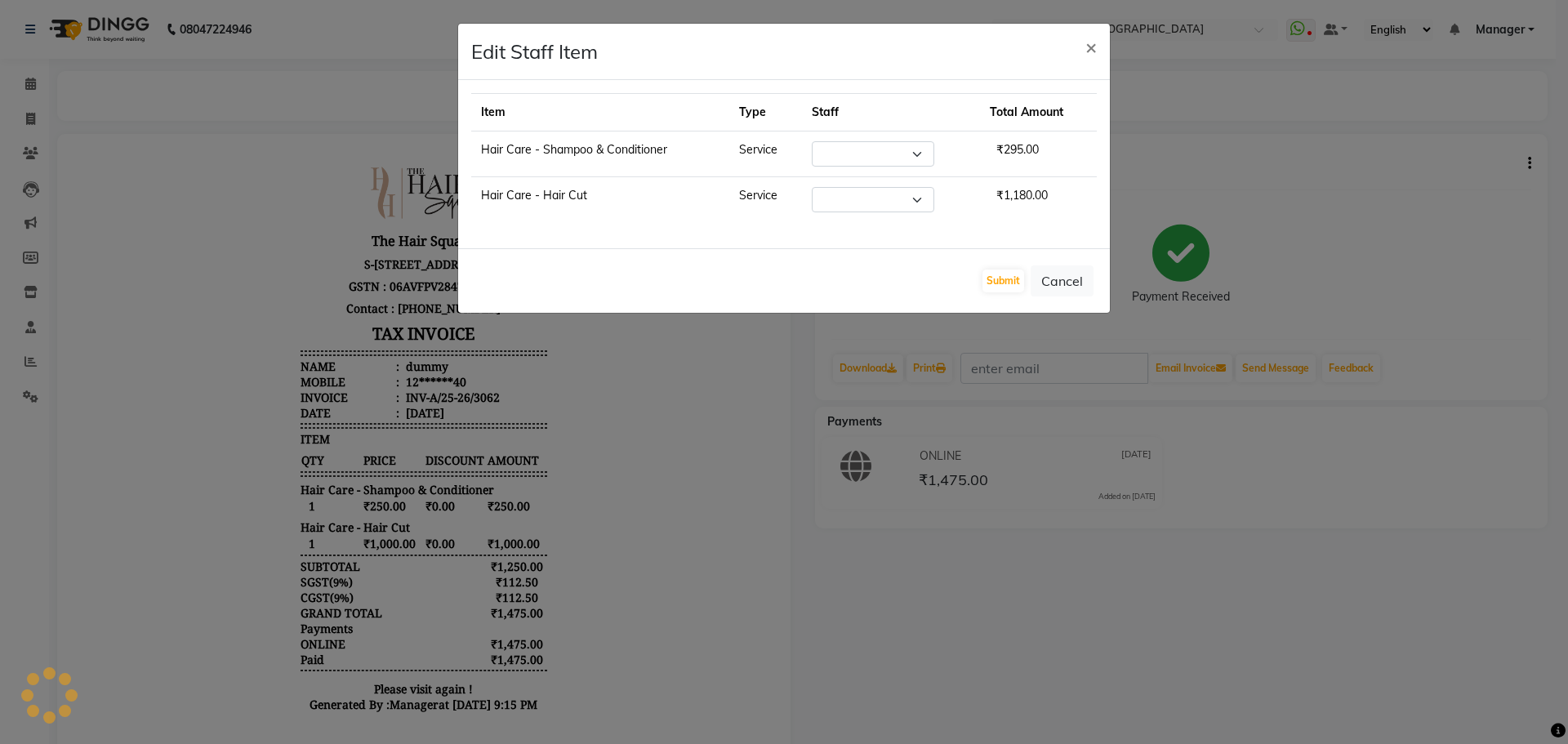
select select "39358"
select select "39373"
click at [845, 156] on select "Select Amit Aradhana Bittu Dev Imran Inder Javed Kim Mahendra Manager Mukesh Ra…" at bounding box center [873, 153] width 123 height 25
select select "39378"
click at [812, 141] on select "Select Amit Aradhana Bittu Dev Imran Inder Javed Kim Mahendra Manager Mukesh Ra…" at bounding box center [873, 153] width 123 height 25
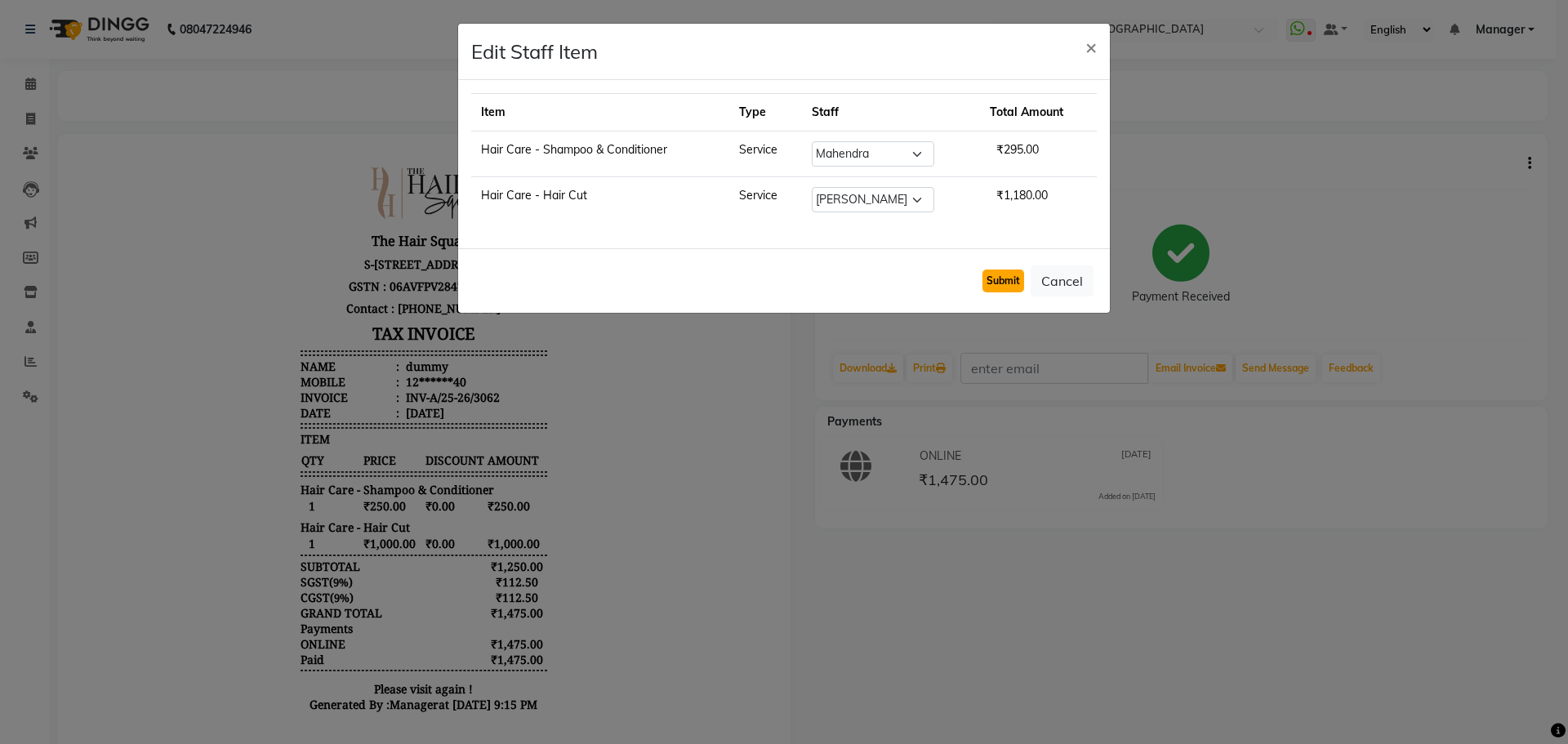
click at [1015, 279] on button "Submit" at bounding box center [1003, 281] width 41 height 23
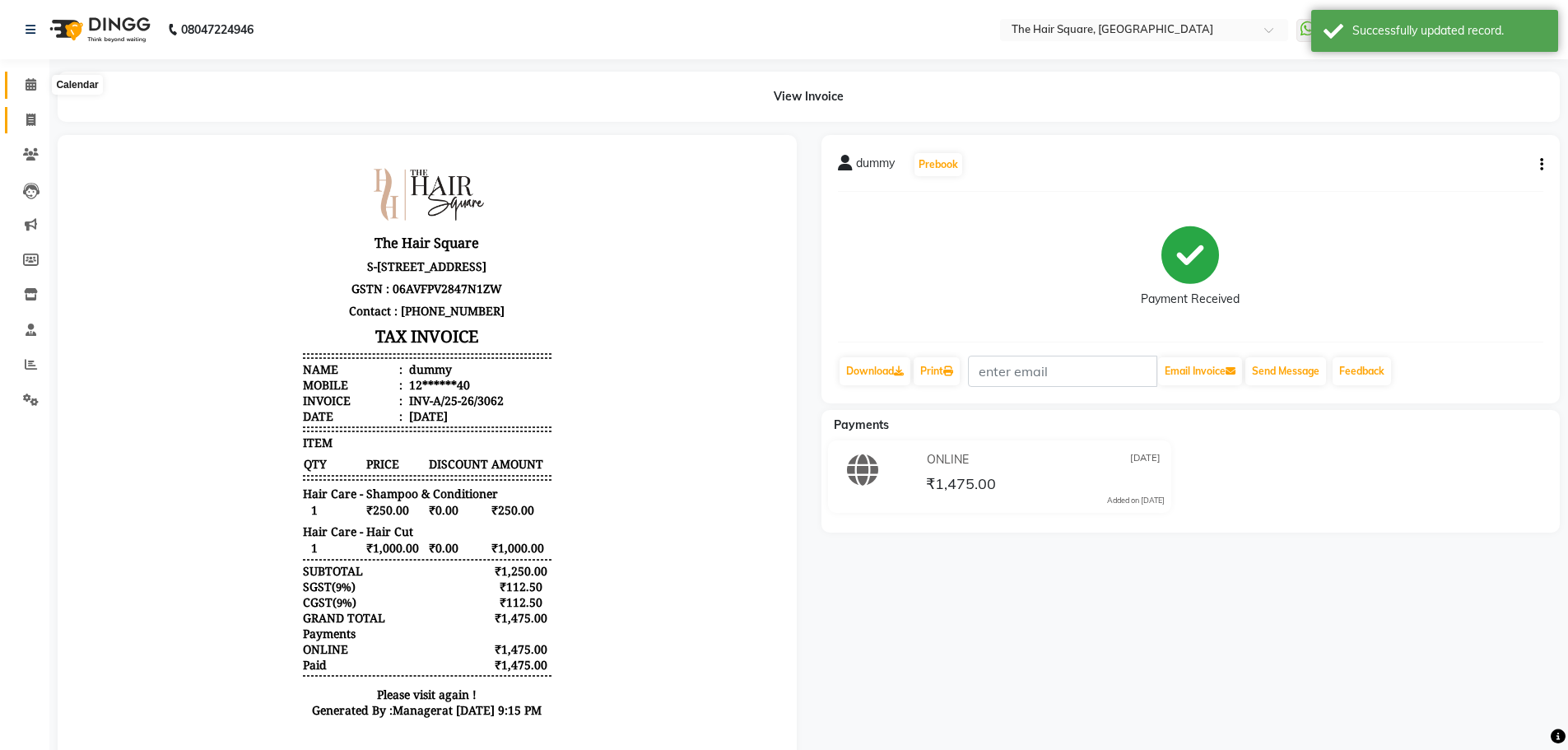
drag, startPoint x: 24, startPoint y: 87, endPoint x: 35, endPoint y: 116, distance: 31.0
click at [24, 87] on span at bounding box center [30, 85] width 29 height 19
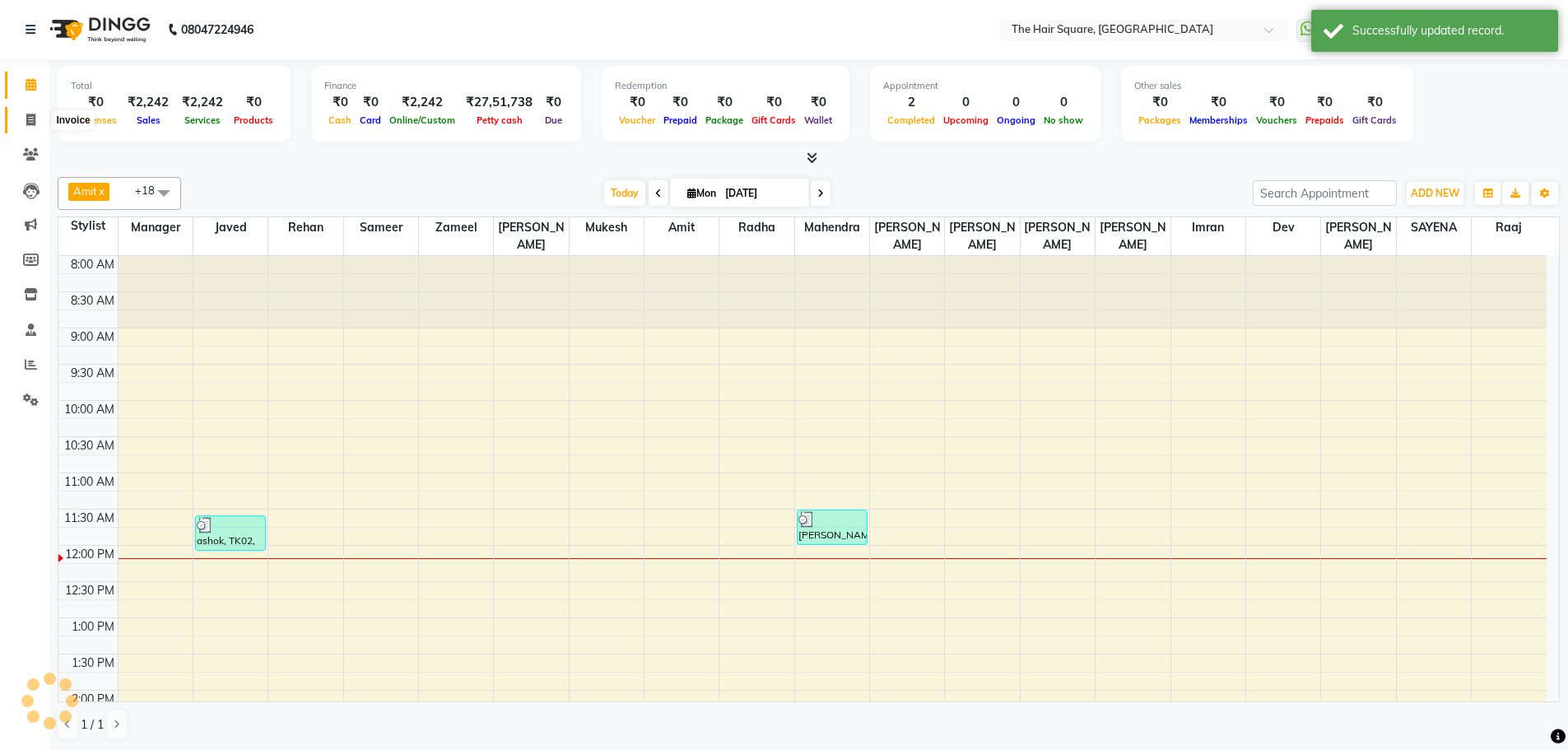
click at [42, 123] on span at bounding box center [30, 120] width 29 height 19
select select "service"
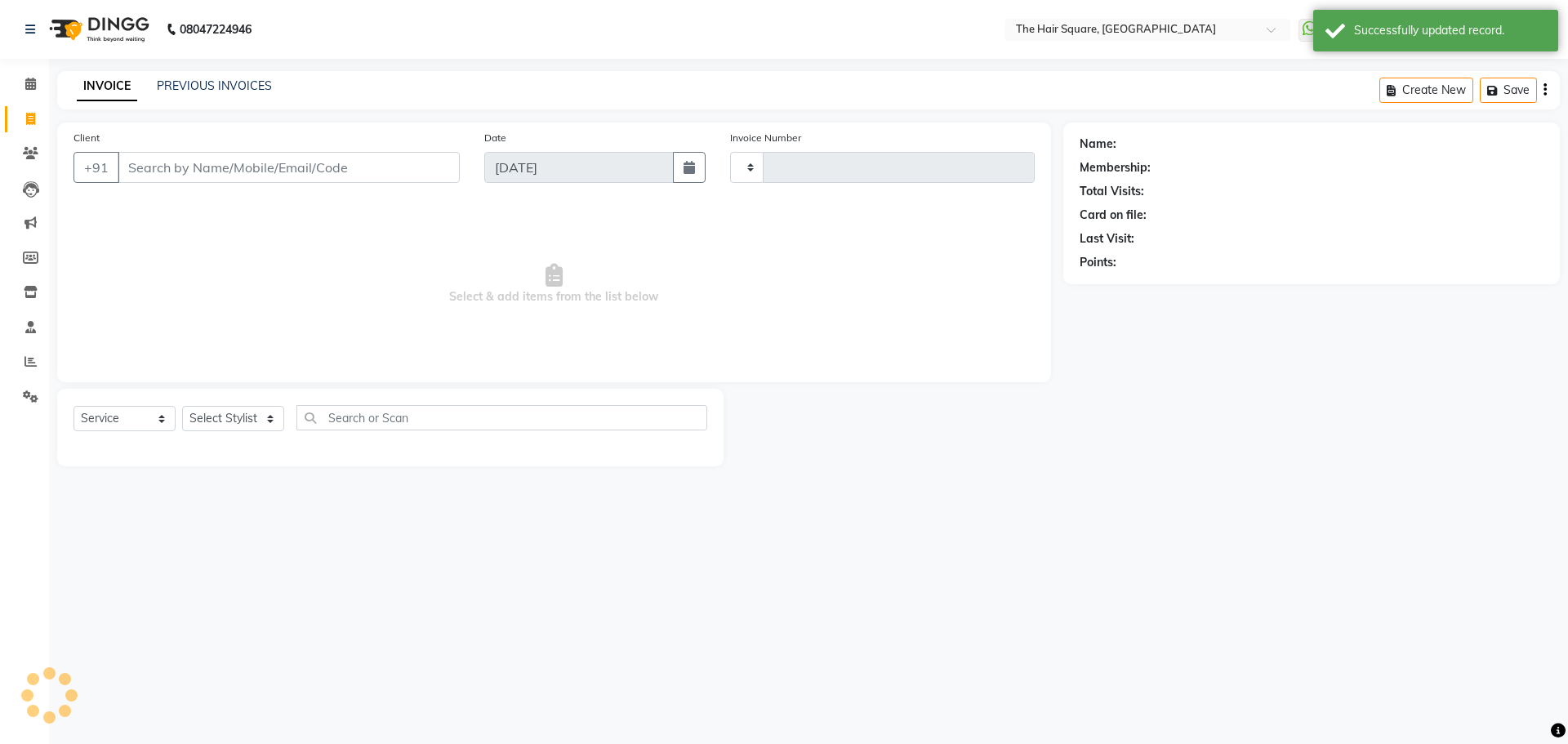
type input "3067"
select select "5768"
click at [186, 85] on link "PREVIOUS INVOICES" at bounding box center [214, 85] width 115 height 15
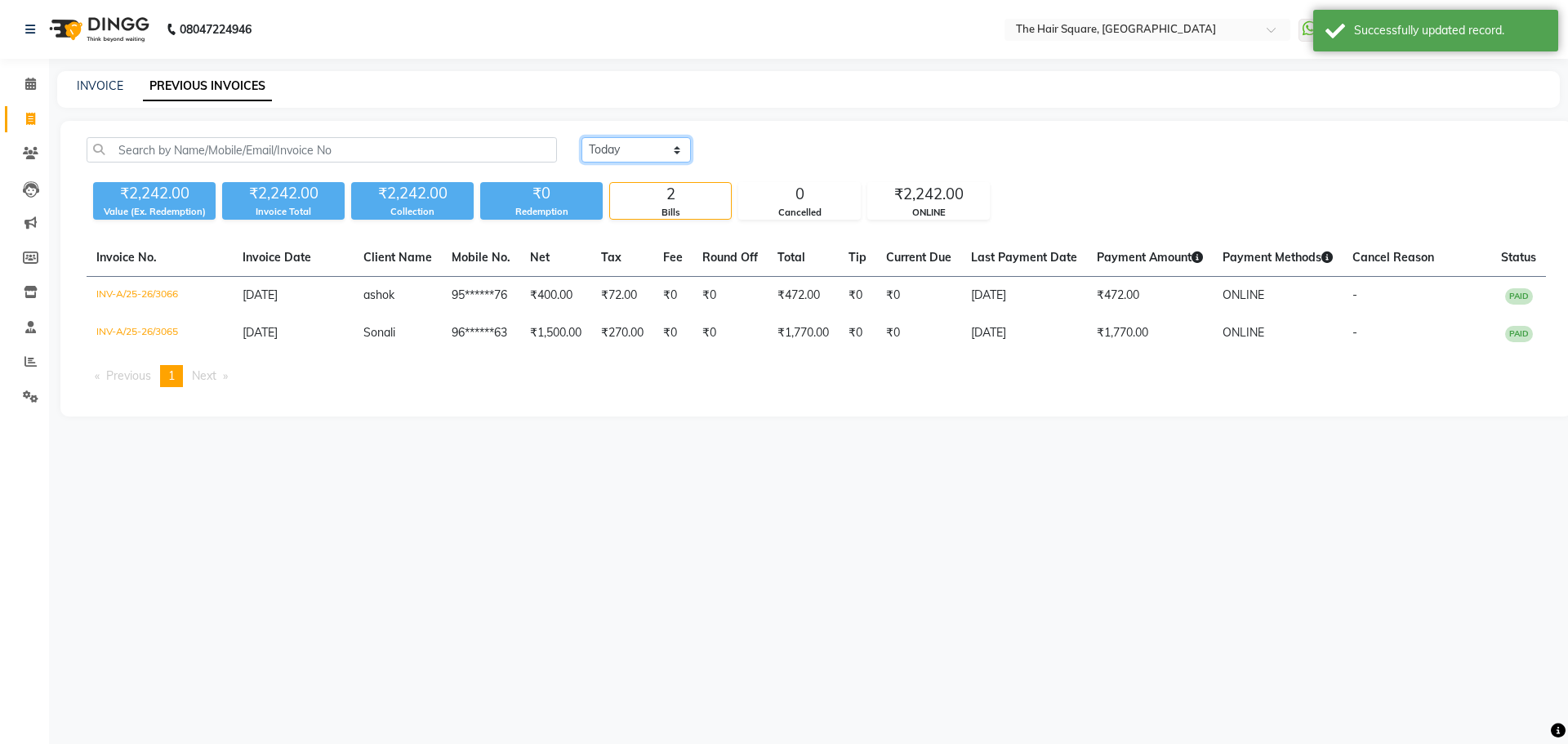
drag, startPoint x: 655, startPoint y: 157, endPoint x: 674, endPoint y: 162, distance: 19.6
click at [655, 157] on select "Today Yesterday Custom Range" at bounding box center [636, 149] width 109 height 25
select select "yesterday"
click at [582, 137] on select "Today Yesterday Custom Range" at bounding box center [636, 149] width 109 height 25
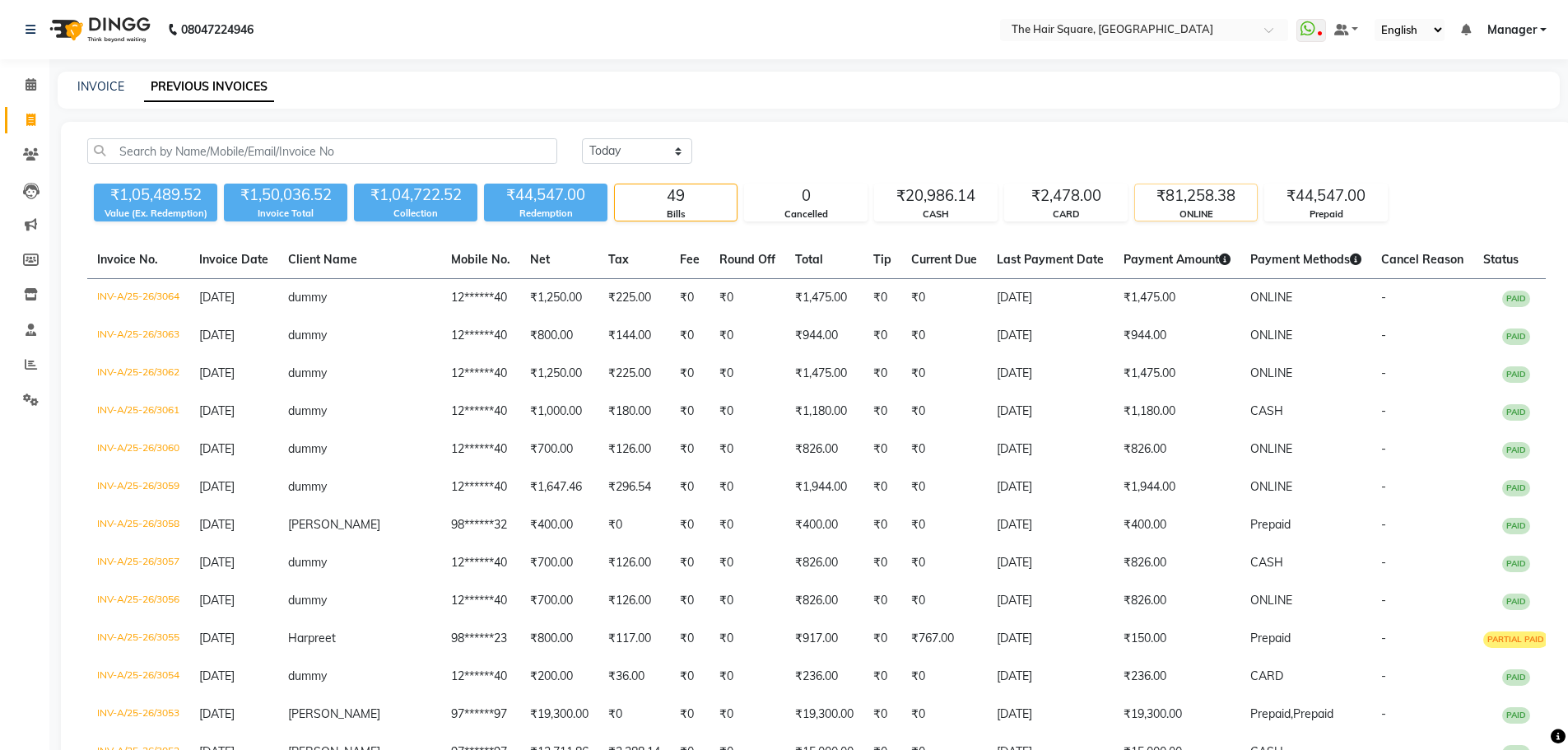
click at [1209, 196] on div "₹81,258.38" at bounding box center [1195, 196] width 122 height 23
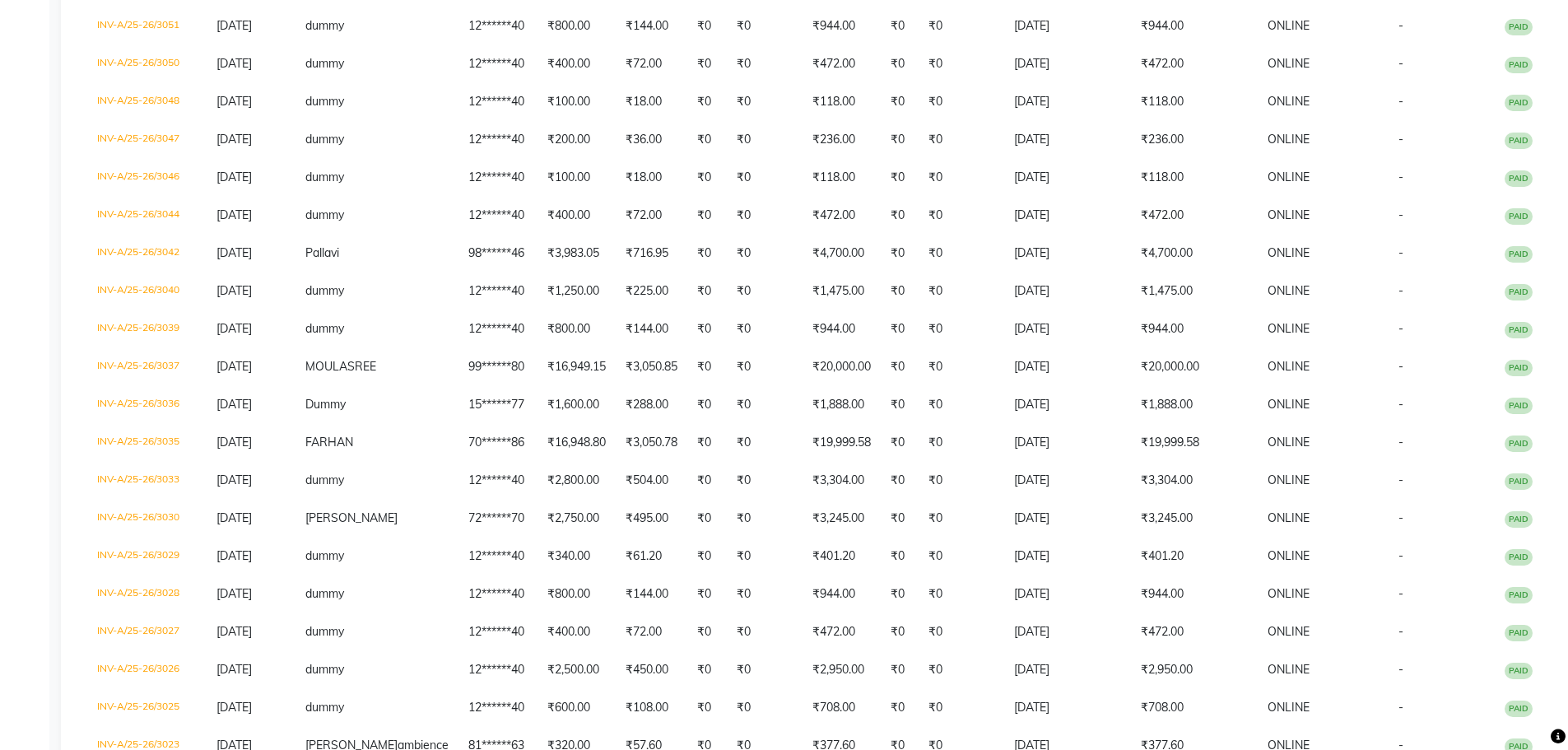
scroll to position [691, 0]
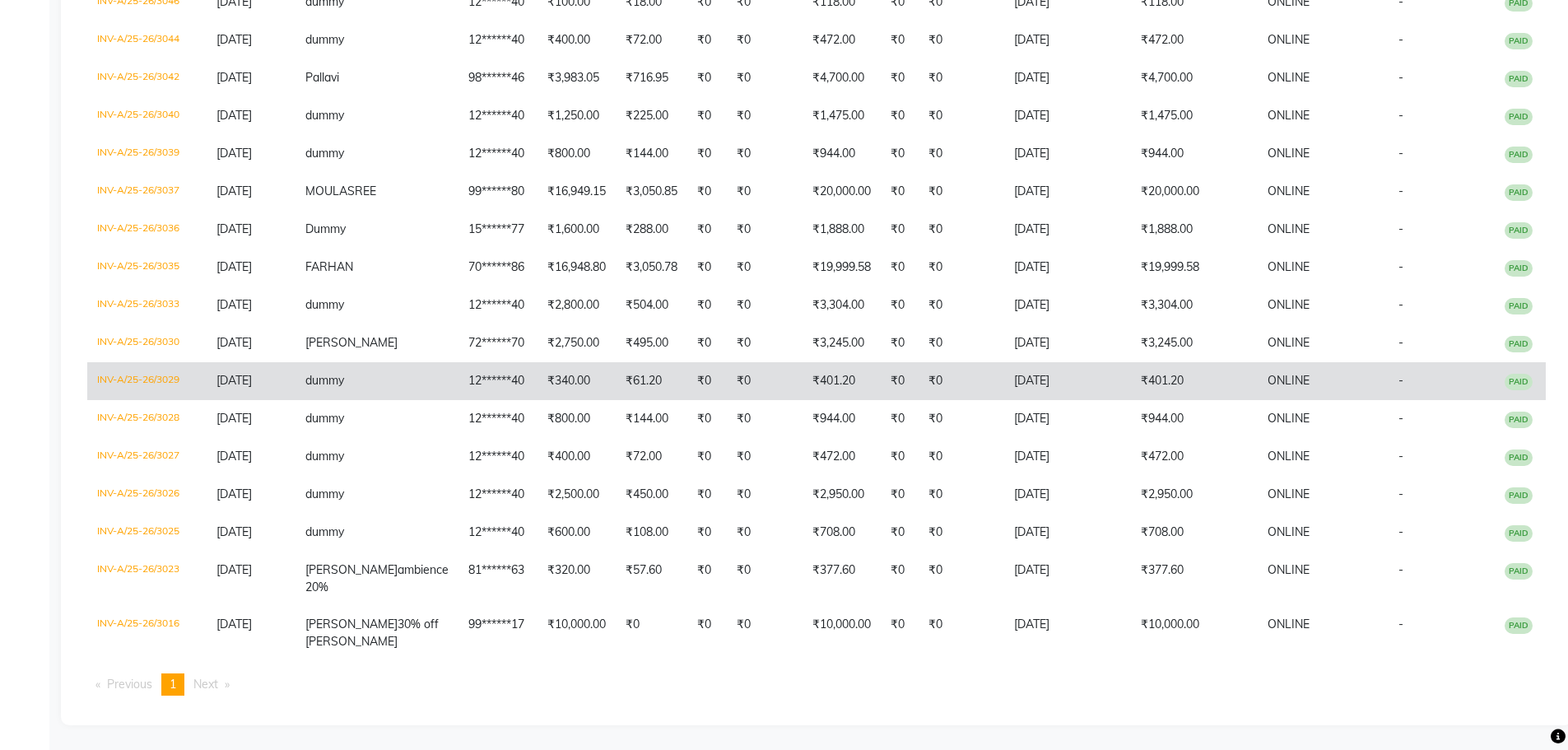
click at [1167, 362] on td "₹401.20" at bounding box center [1195, 381] width 126 height 38
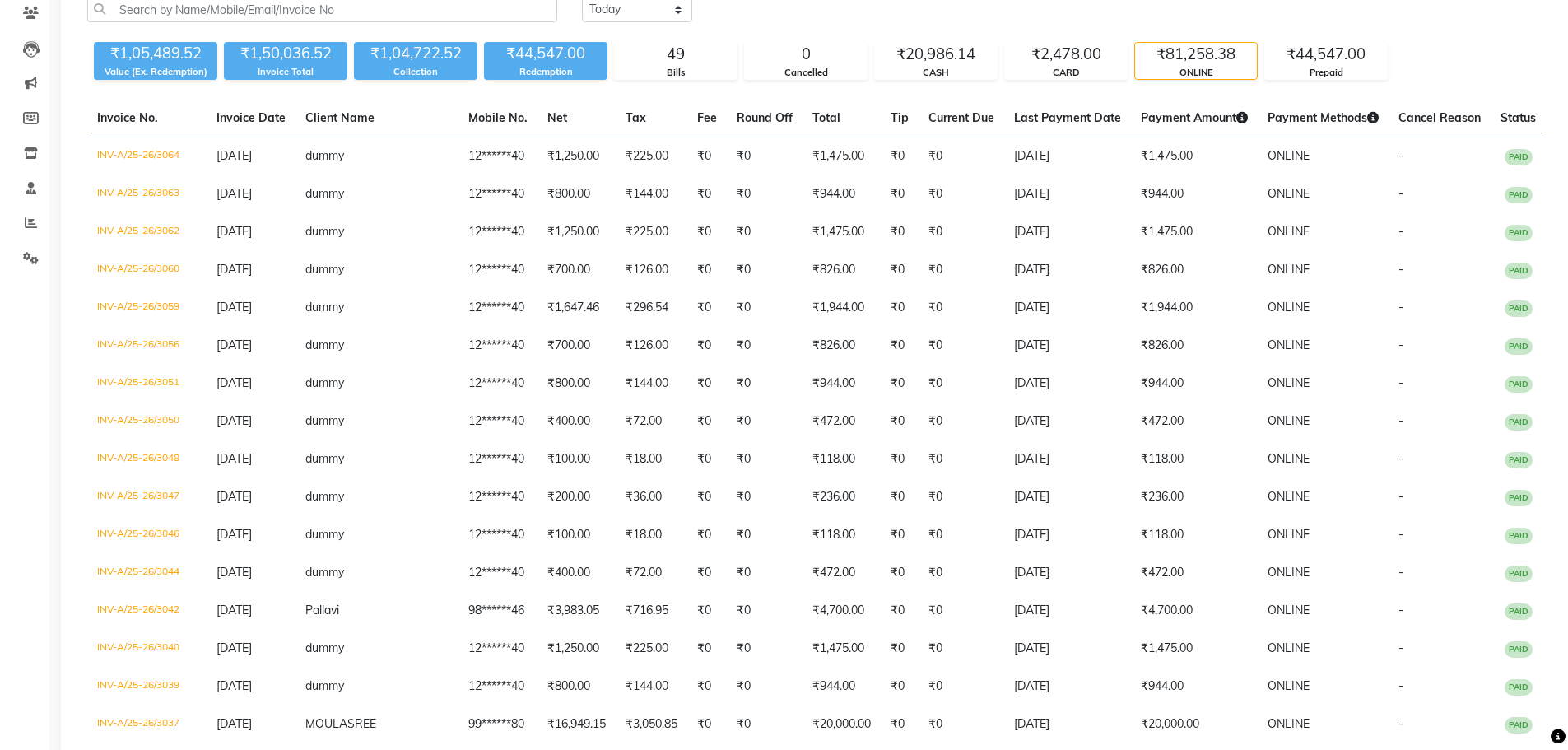
scroll to position [125, 0]
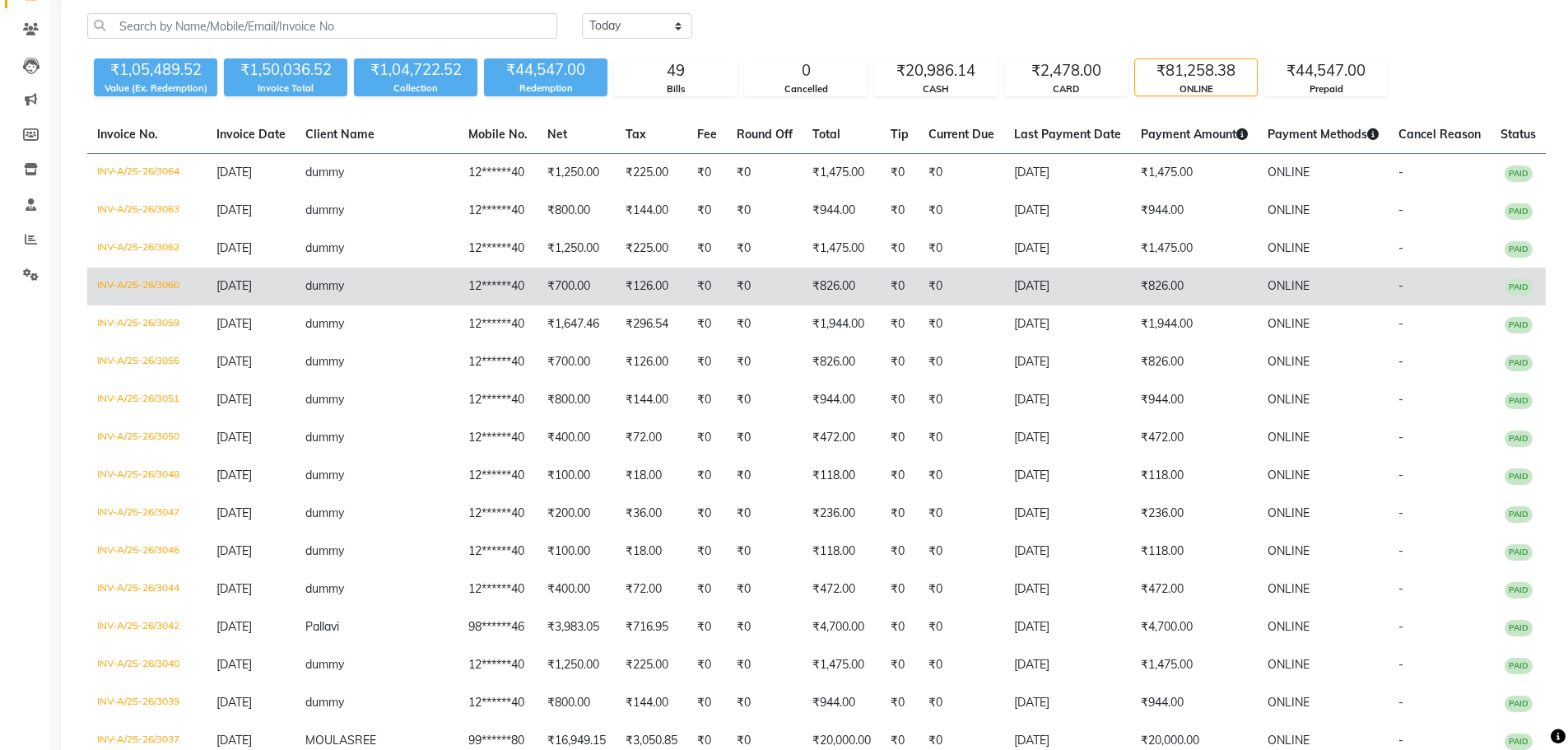
click at [1520, 290] on span "PAID" at bounding box center [1519, 287] width 28 height 16
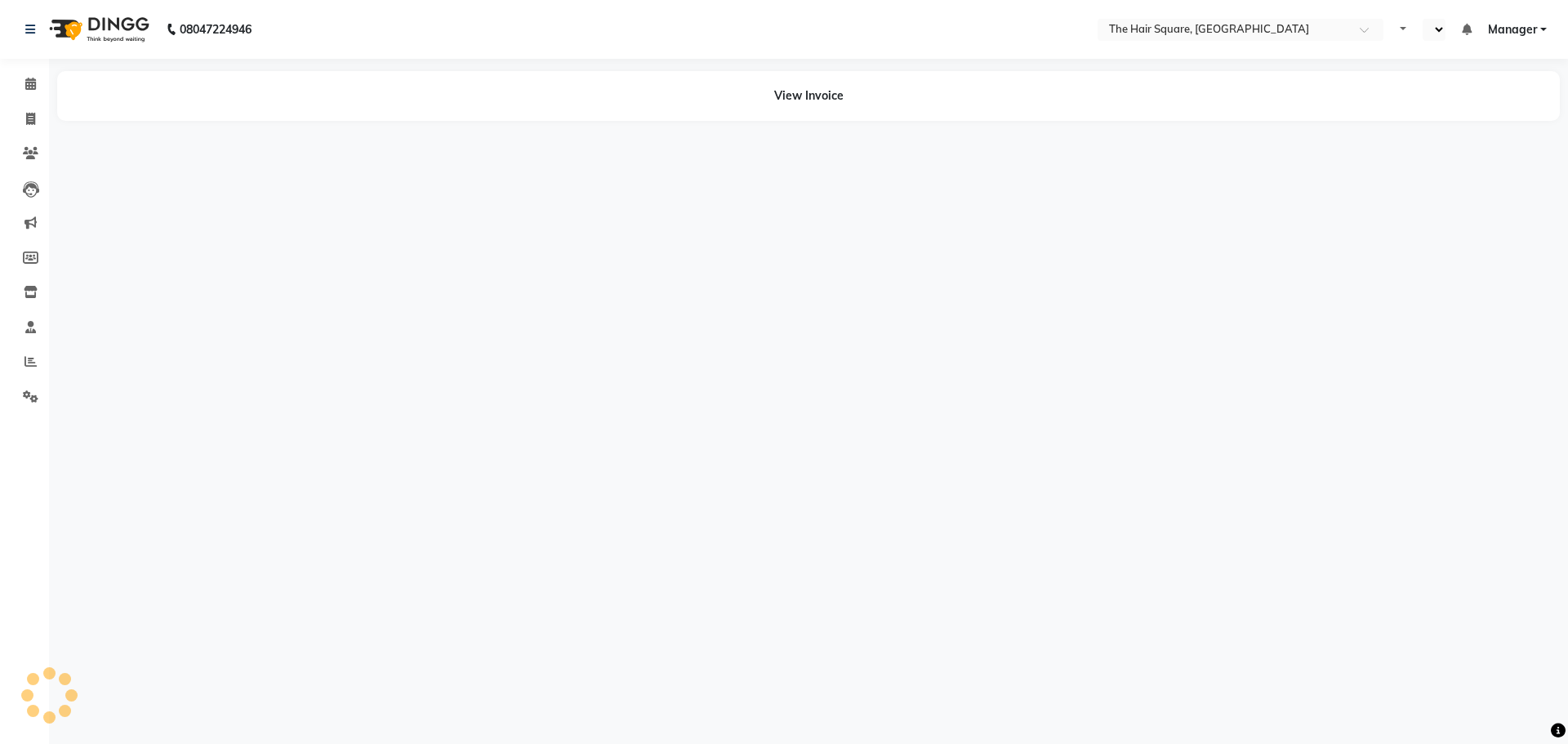
select select "en"
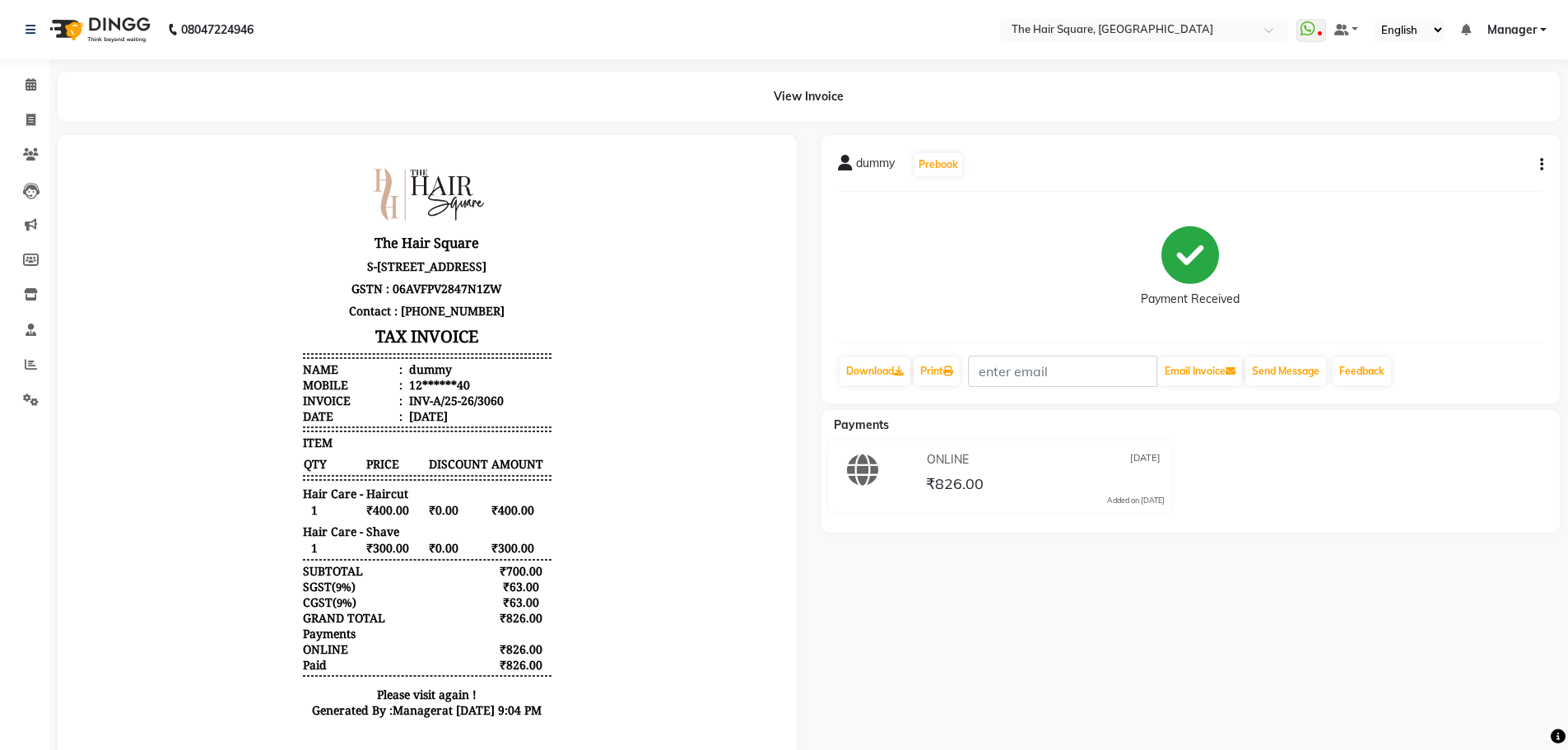
scroll to position [13, 0]
